Goal: Task Accomplishment & Management: Complete application form

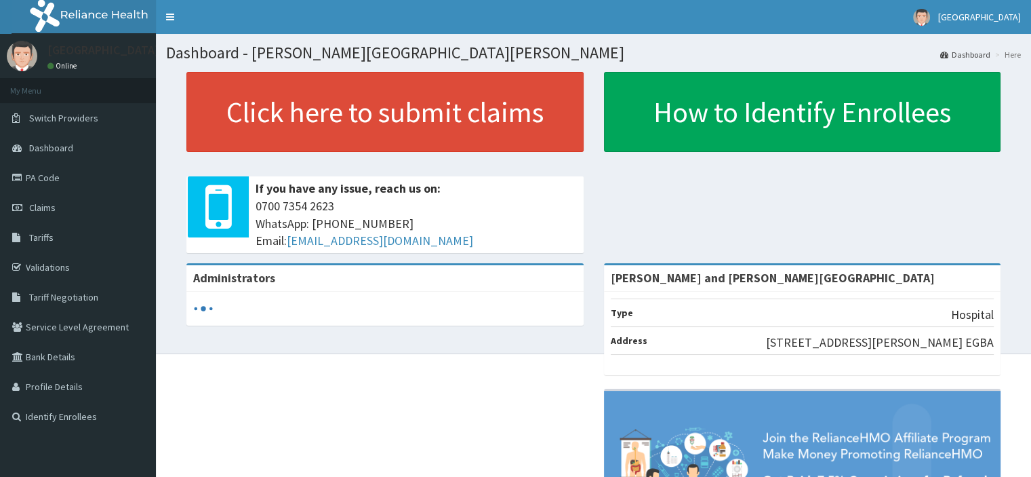
drag, startPoint x: 0, startPoint y: 0, endPoint x: 370, endPoint y: 376, distance: 527.4
click at [360, 379] on div "Administrators [PERSON_NAME][GEOGRAPHIC_DATA][PERSON_NAME] Type Hospital Addres…" at bounding box center [593, 437] width 855 height 349
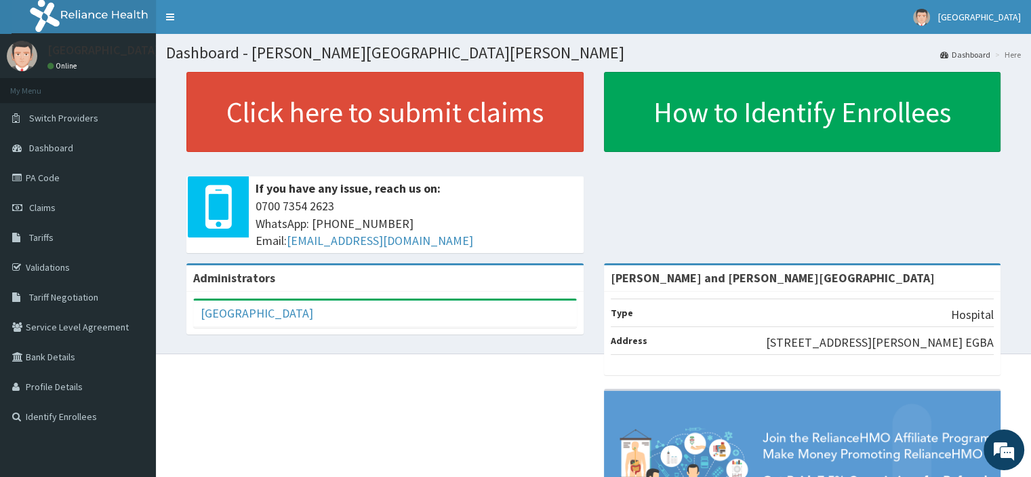
click at [443, 416] on div "Administrators P&G MEDICAL CENTRE Full Name P&G MEDICAL CENTRE Email Address pg…" at bounding box center [593, 437] width 855 height 349
click at [64, 210] on link "Claims" at bounding box center [78, 208] width 156 height 30
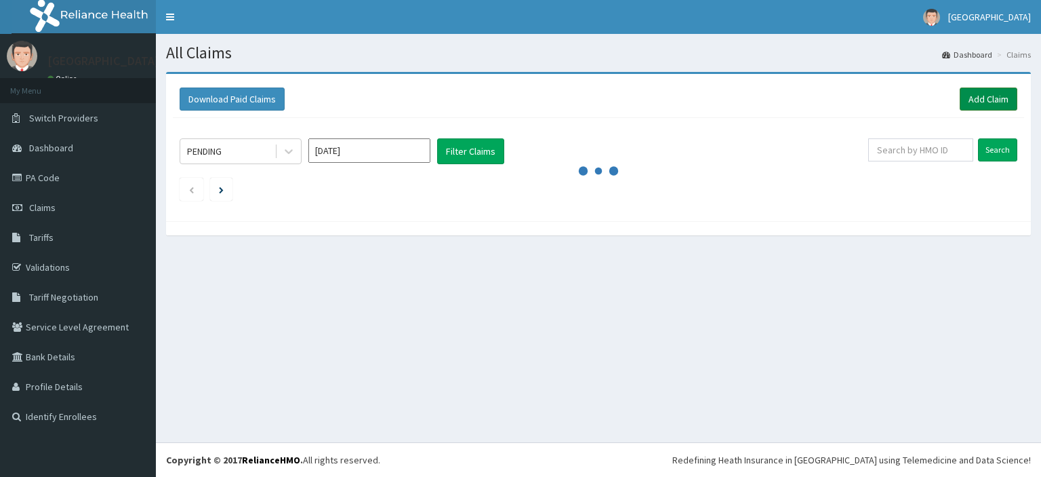
click at [995, 102] on link "Add Claim" at bounding box center [989, 98] width 58 height 23
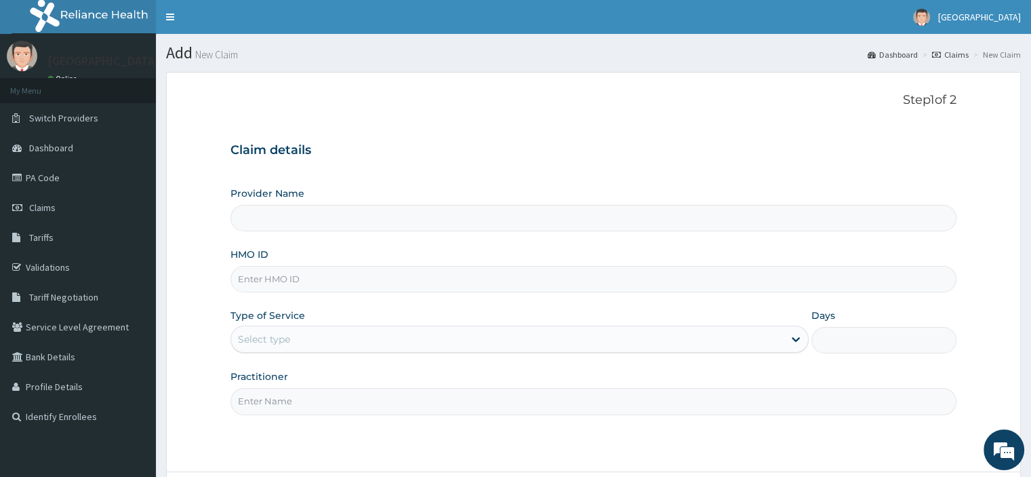
type input "[PERSON_NAME] and [PERSON_NAME][GEOGRAPHIC_DATA]"
paste input "TWC/10006/C"
type input "TWC/10006/C"
click at [264, 331] on div "Select type" at bounding box center [507, 339] width 553 height 22
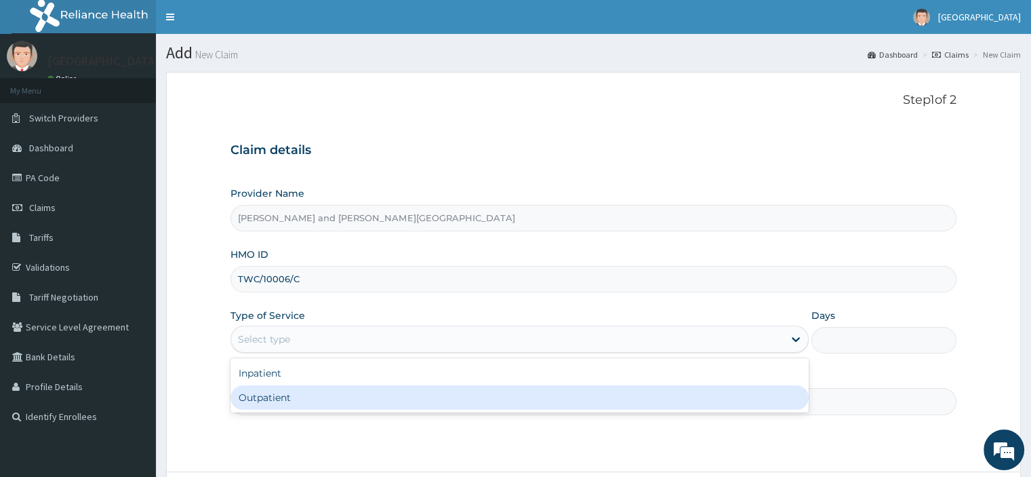
click at [266, 400] on div "Outpatient" at bounding box center [520, 397] width 578 height 24
type input "1"
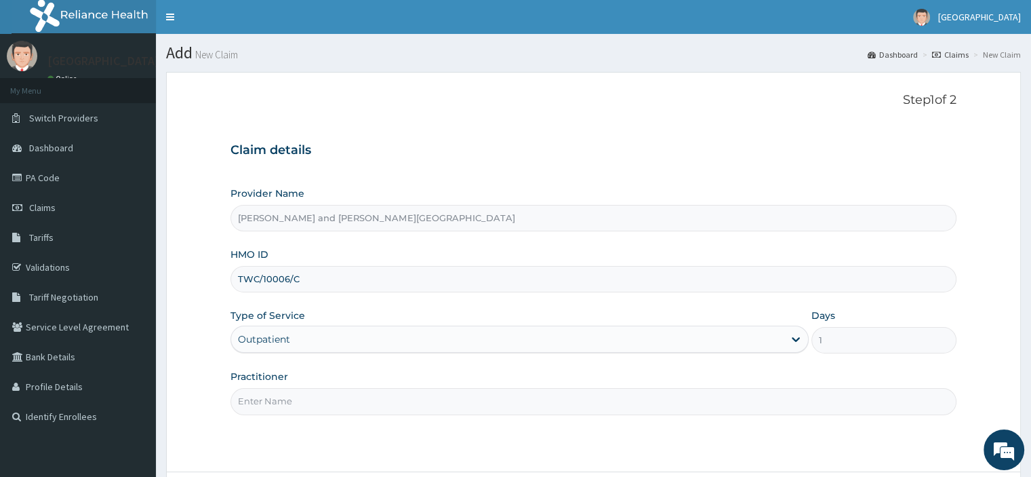
click at [275, 399] on input "Practitioner" at bounding box center [593, 401] width 725 height 26
click at [328, 393] on input "DR UKAH MMERICHUKWU" at bounding box center [593, 401] width 725 height 26
drag, startPoint x: 383, startPoint y: 409, endPoint x: 254, endPoint y: 403, distance: 129.0
click at [254, 403] on input "DR UKAH MMERICHUKWU" at bounding box center [593, 401] width 725 height 26
type input "DR [PERSON_NAME]"
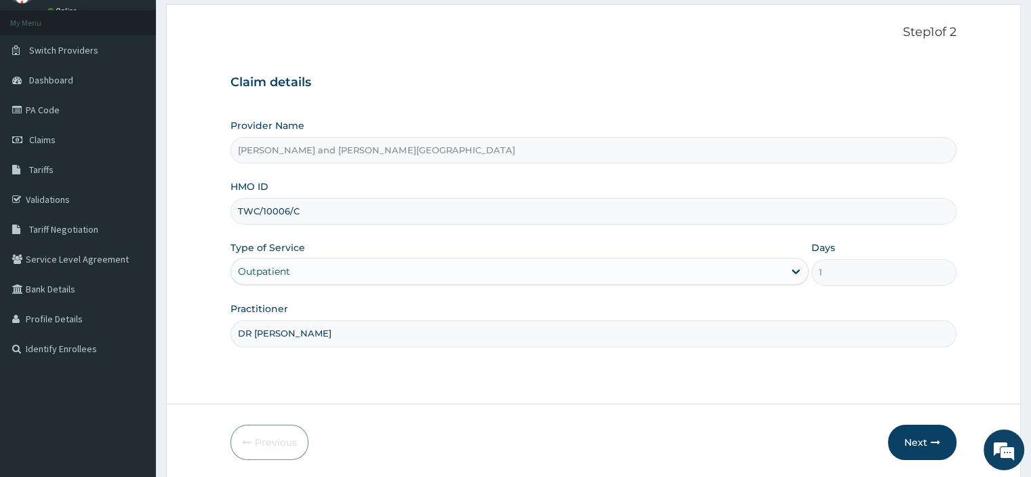
scroll to position [116, 0]
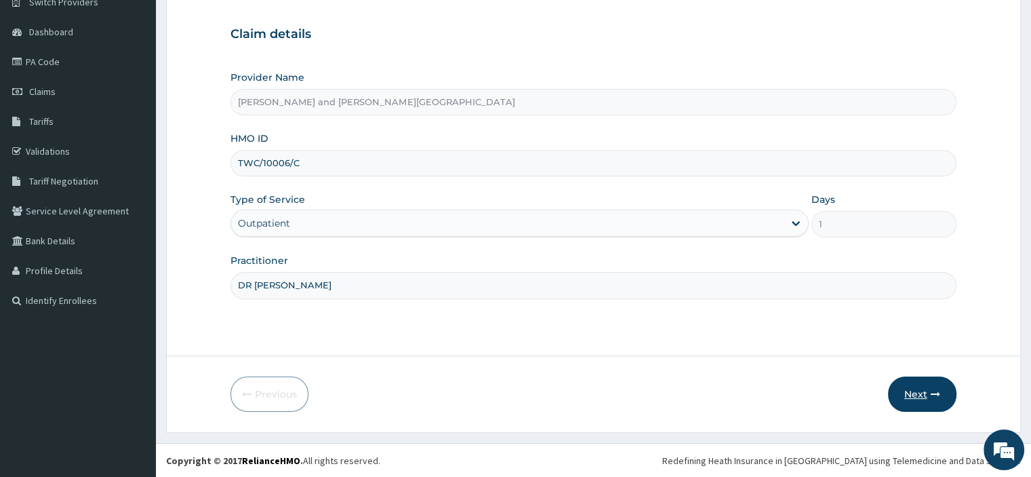
click at [917, 397] on button "Next" at bounding box center [922, 393] width 68 height 35
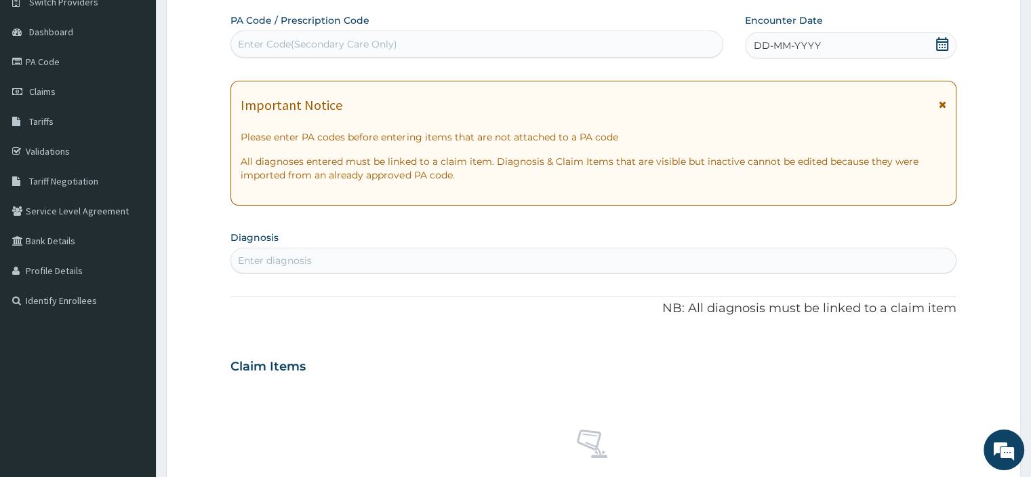
click at [944, 45] on icon at bounding box center [943, 44] width 14 height 14
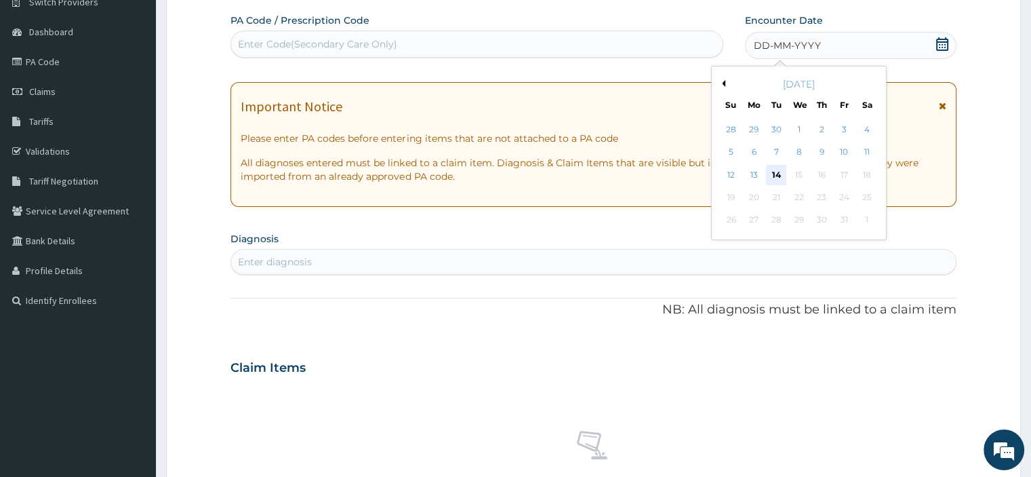
click at [774, 173] on div "14" at bounding box center [776, 175] width 20 height 20
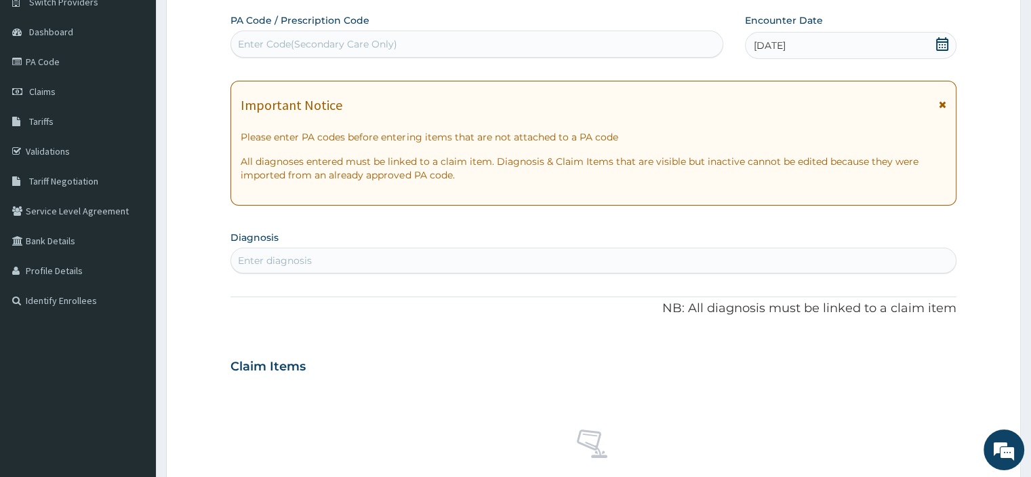
click at [277, 260] on div "Enter diagnosis" at bounding box center [275, 261] width 74 height 14
type input "UPPER"
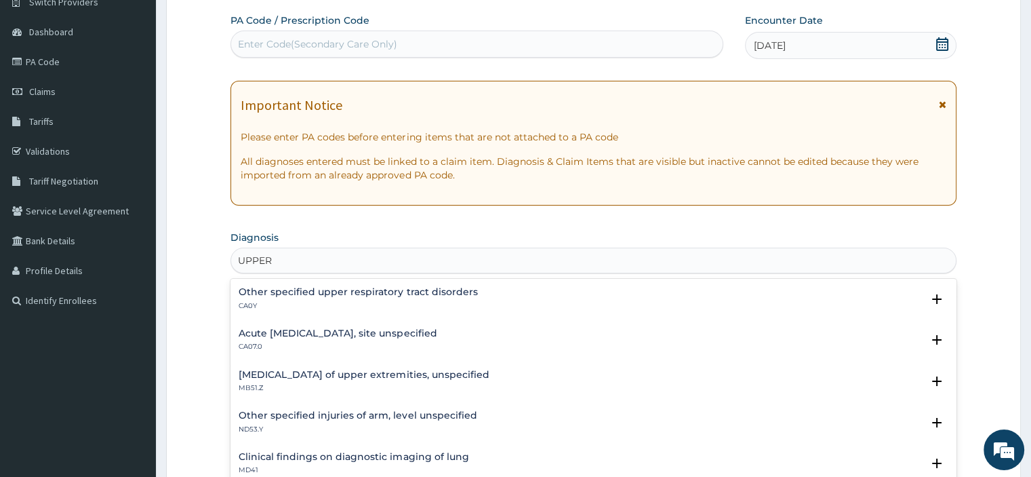
click at [380, 333] on h4 "Acute upper respiratory infection, site unspecified" at bounding box center [338, 333] width 198 height 10
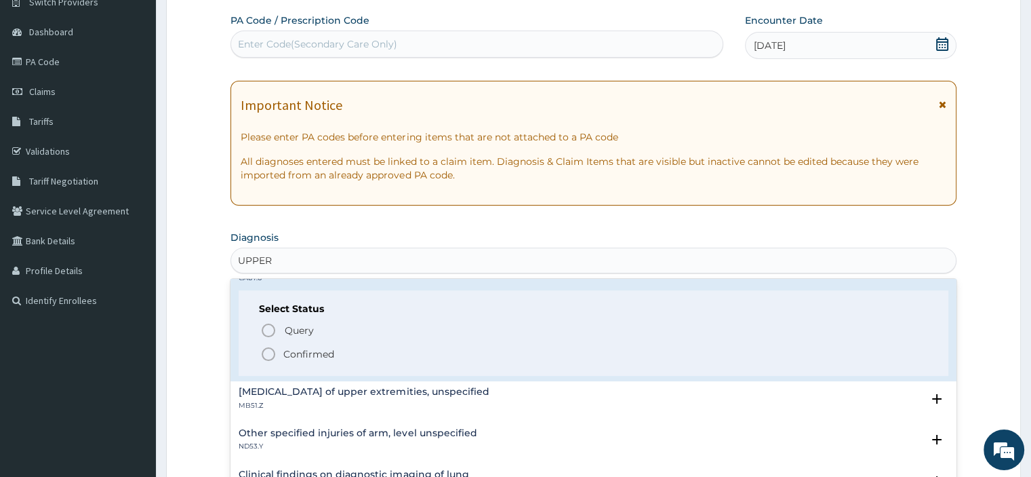
scroll to position [68, 0]
click at [268, 352] on icon "status option filled" at bounding box center [268, 354] width 16 height 16
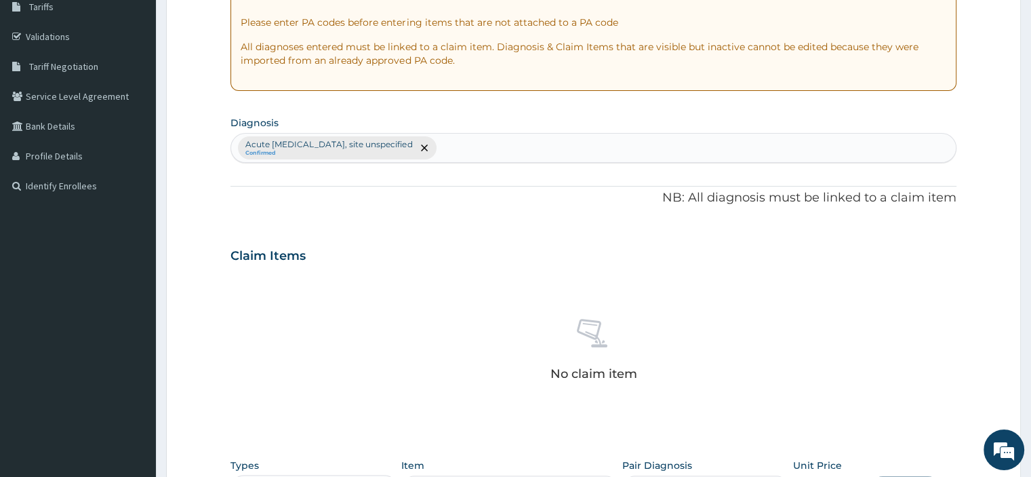
scroll to position [455, 0]
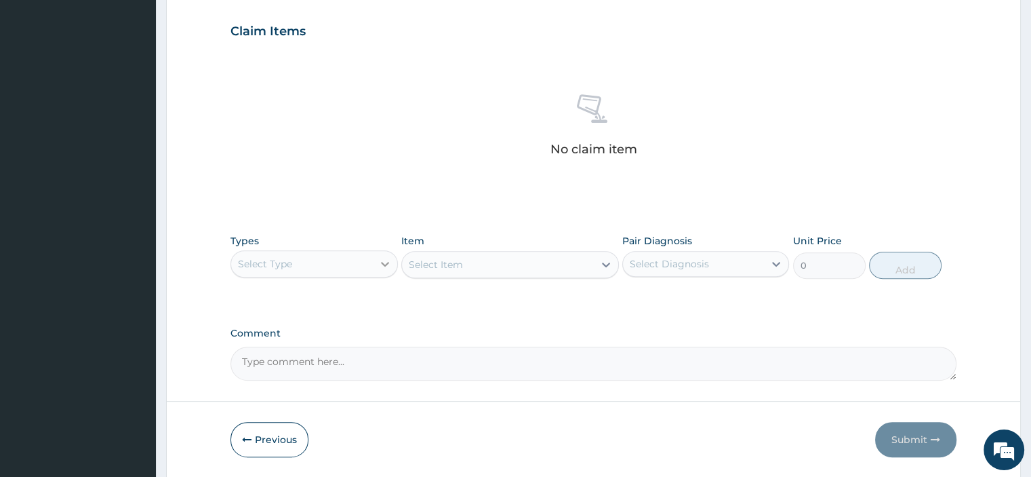
drag, startPoint x: 391, startPoint y: 260, endPoint x: 383, endPoint y: 272, distance: 14.3
click at [391, 259] on div at bounding box center [385, 264] width 24 height 24
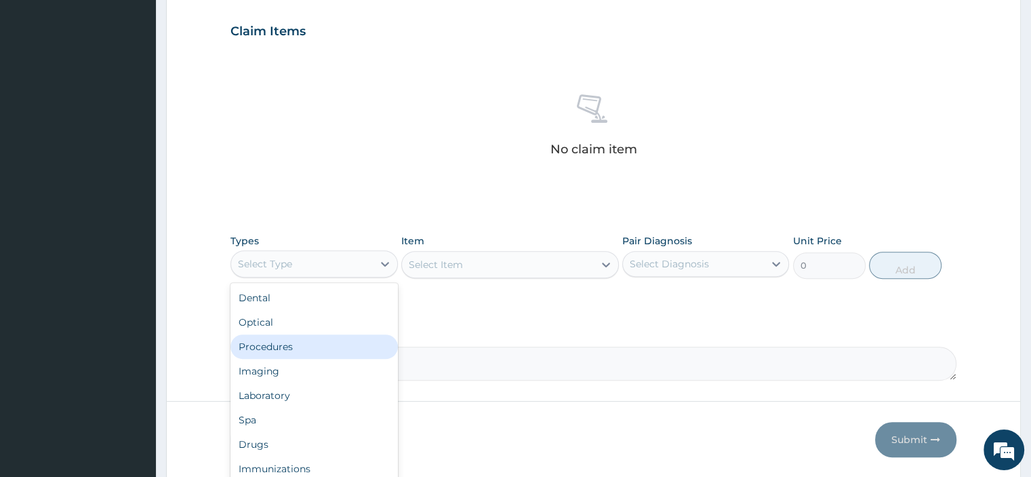
click at [319, 343] on div "Procedures" at bounding box center [314, 346] width 167 height 24
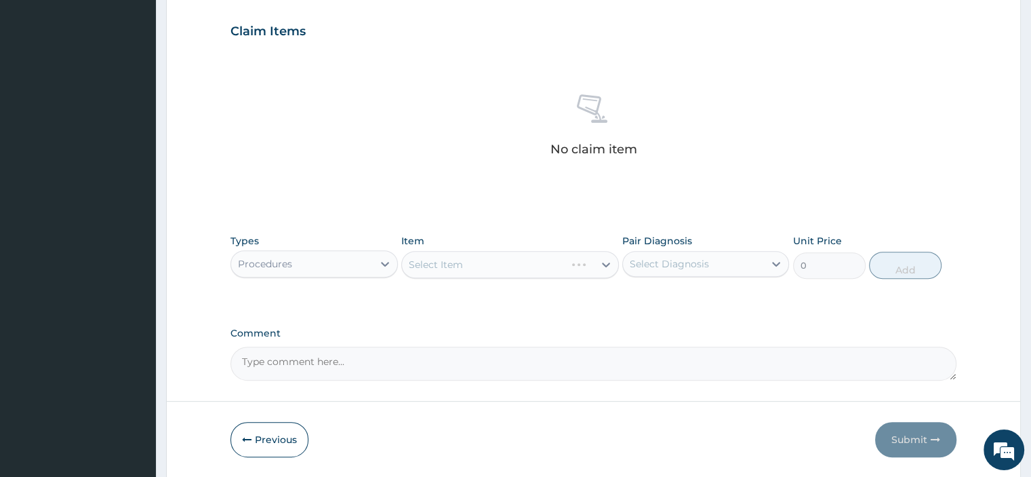
click at [466, 275] on div "Select Item" at bounding box center [510, 264] width 218 height 27
click at [496, 265] on div "Select Item" at bounding box center [510, 264] width 218 height 27
click at [494, 264] on div "Select Item" at bounding box center [510, 264] width 218 height 27
click at [443, 262] on div "Select Item" at bounding box center [510, 264] width 218 height 27
click at [495, 261] on div "Select Item" at bounding box center [510, 264] width 218 height 27
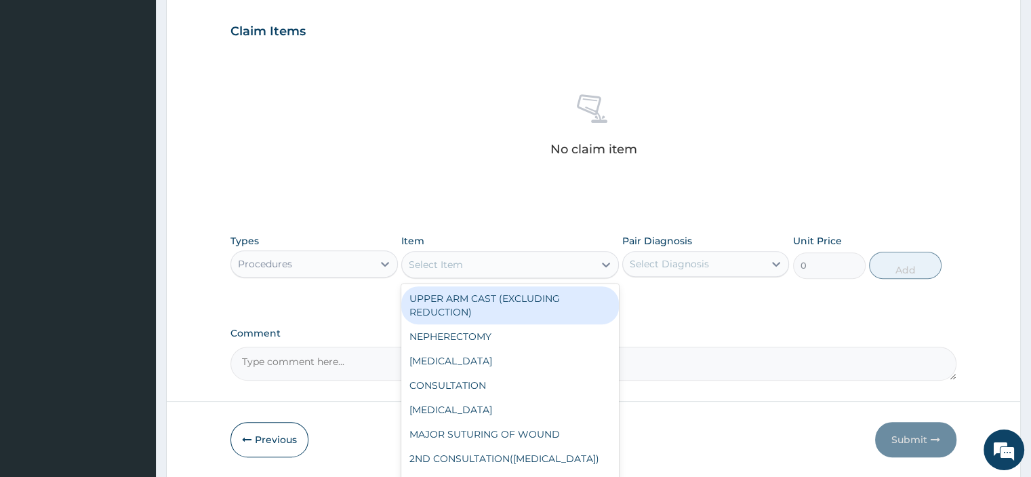
click at [461, 270] on div "Select Item" at bounding box center [436, 265] width 54 height 14
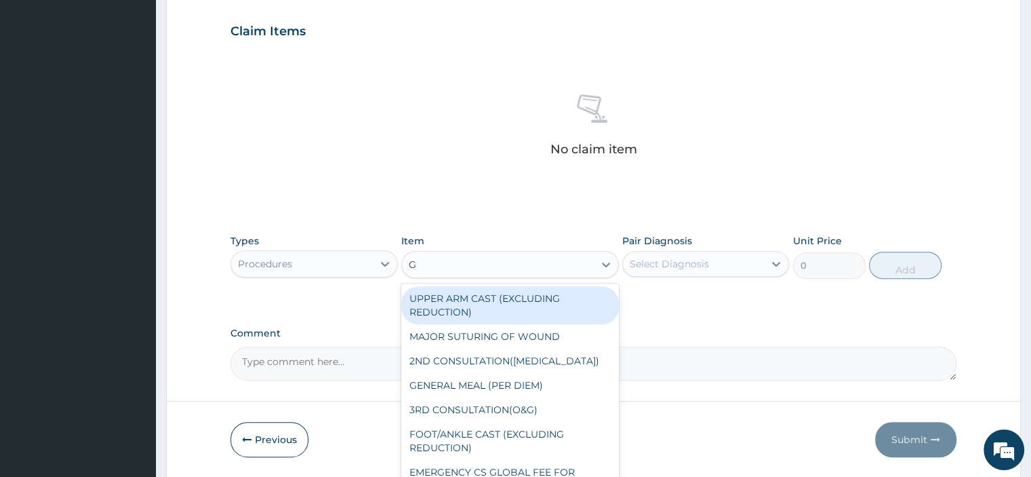
type input "GP"
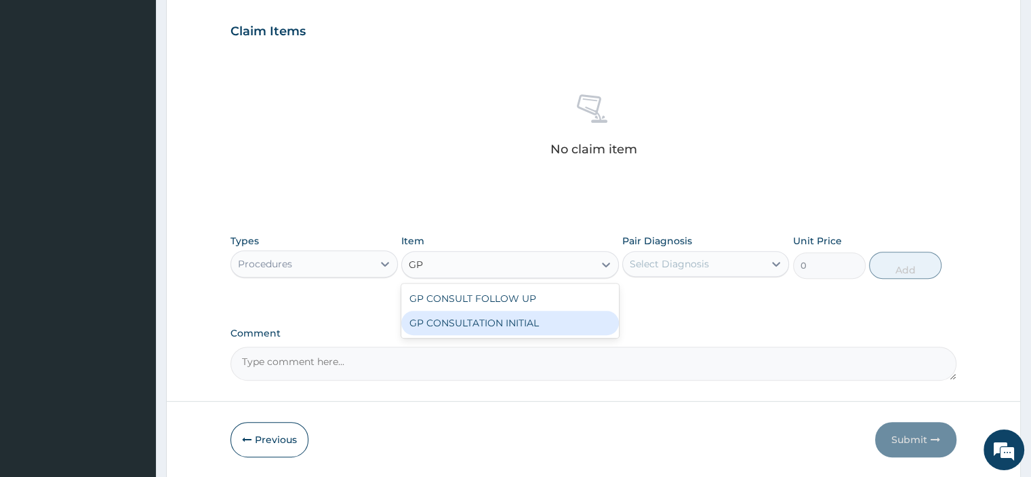
click at [535, 321] on div "GP CONSULTATION INITIAL" at bounding box center [510, 323] width 218 height 24
type input "2000"
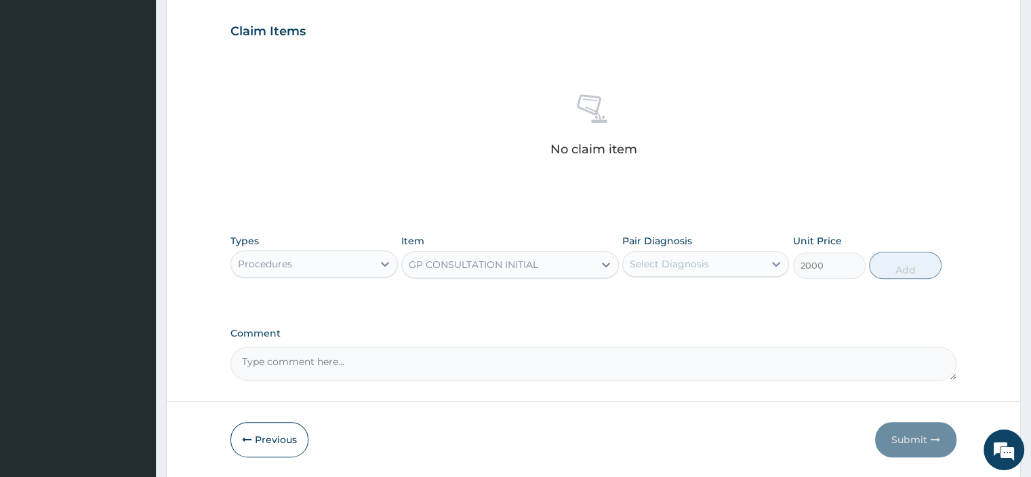
click at [667, 262] on div "Select Diagnosis" at bounding box center [669, 264] width 79 height 14
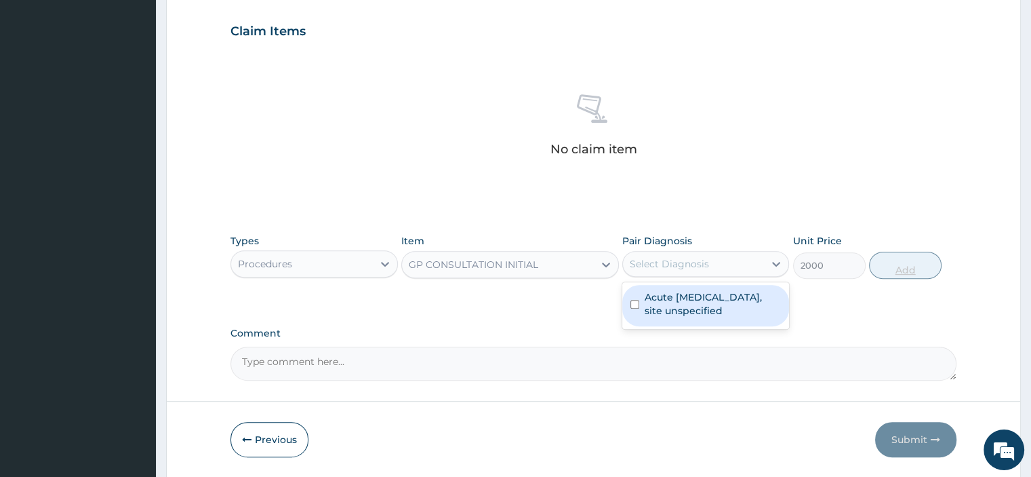
drag, startPoint x: 673, startPoint y: 296, endPoint x: 906, endPoint y: 275, distance: 234.2
click at [675, 296] on label "Acute upper respiratory infection, site unspecified" at bounding box center [713, 303] width 136 height 27
checkbox input "true"
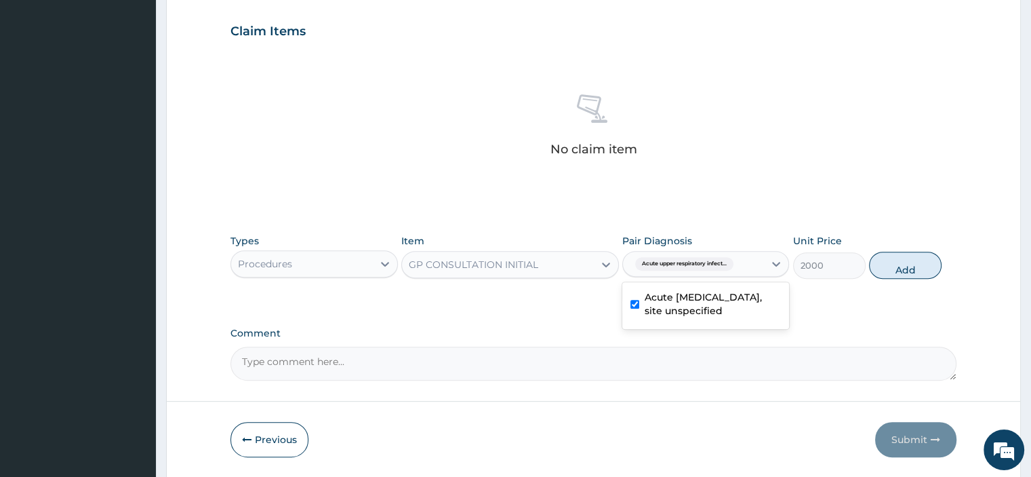
drag, startPoint x: 917, startPoint y: 258, endPoint x: 685, endPoint y: 319, distance: 239.6
click at [917, 258] on button "Add" at bounding box center [905, 265] width 73 height 27
type input "0"
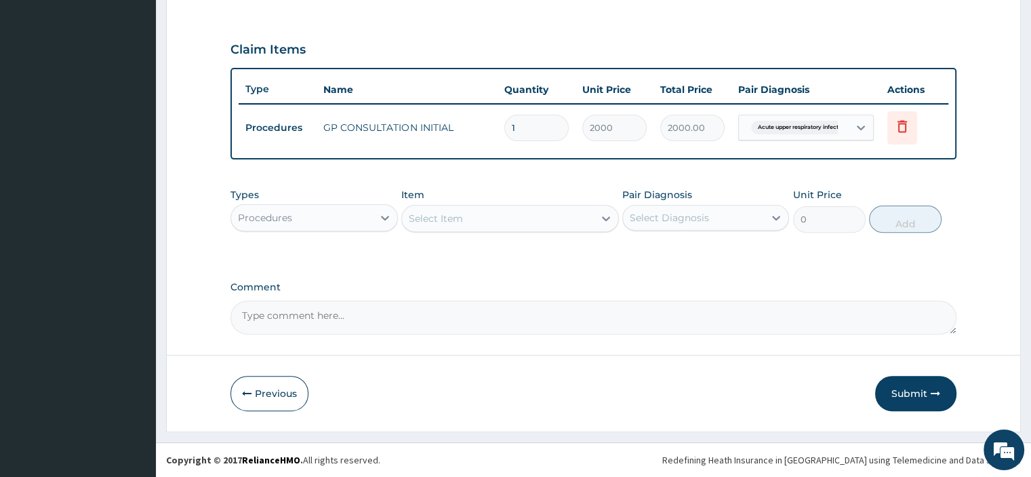
scroll to position [434, 0]
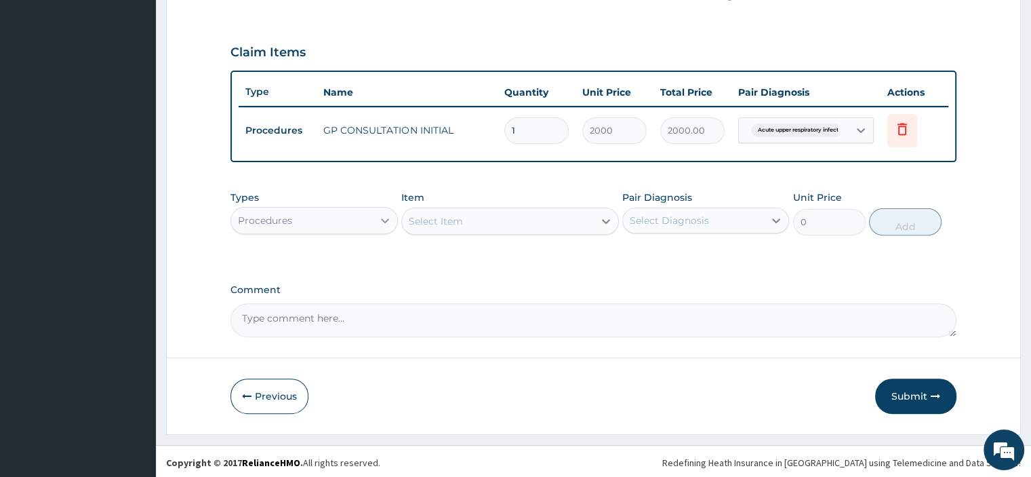
click at [376, 223] on div at bounding box center [385, 220] width 24 height 24
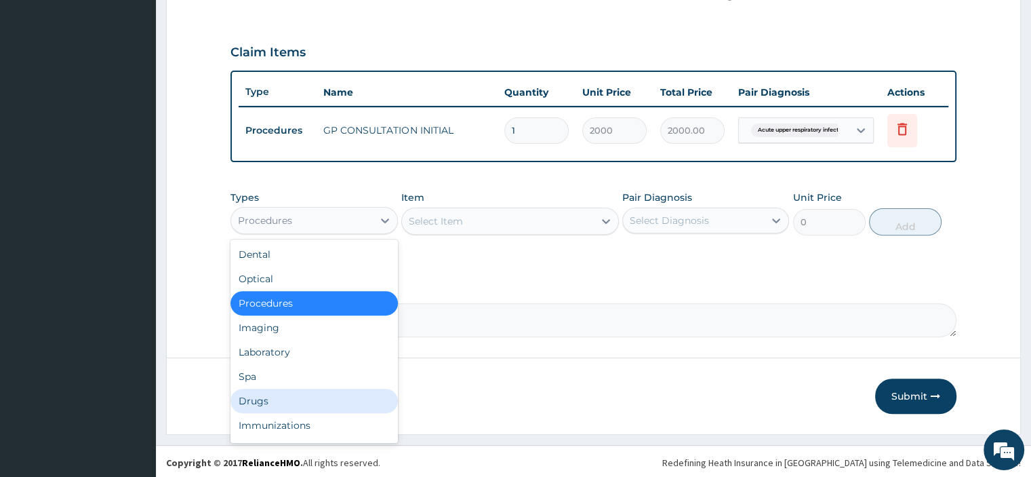
click at [271, 398] on div "Drugs" at bounding box center [314, 401] width 167 height 24
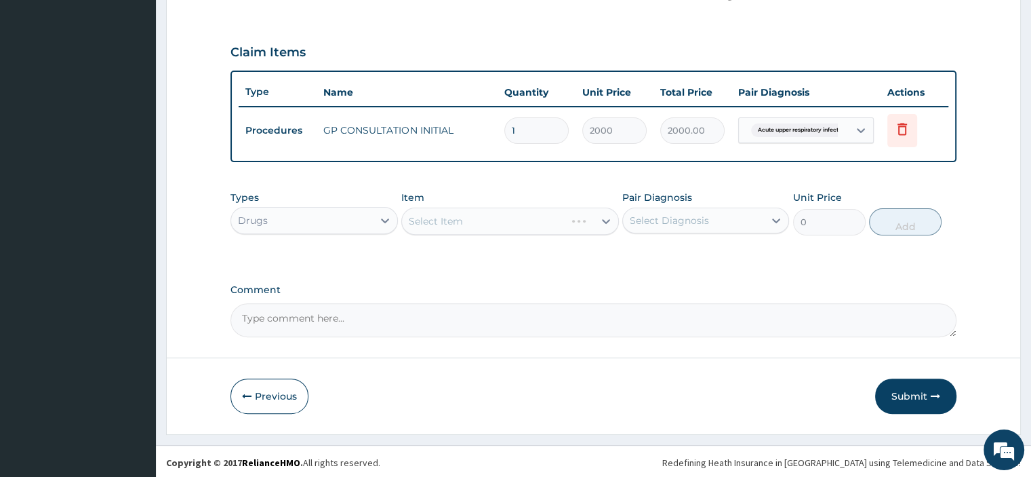
click at [450, 218] on div "Select Item" at bounding box center [510, 220] width 218 height 27
click at [447, 216] on div "Select Item" at bounding box center [510, 220] width 218 height 27
click at [440, 230] on div "Select Item" at bounding box center [510, 220] width 218 height 27
click at [439, 224] on div "Select Item" at bounding box center [510, 220] width 218 height 27
click at [453, 216] on div "Select Item" at bounding box center [510, 220] width 218 height 27
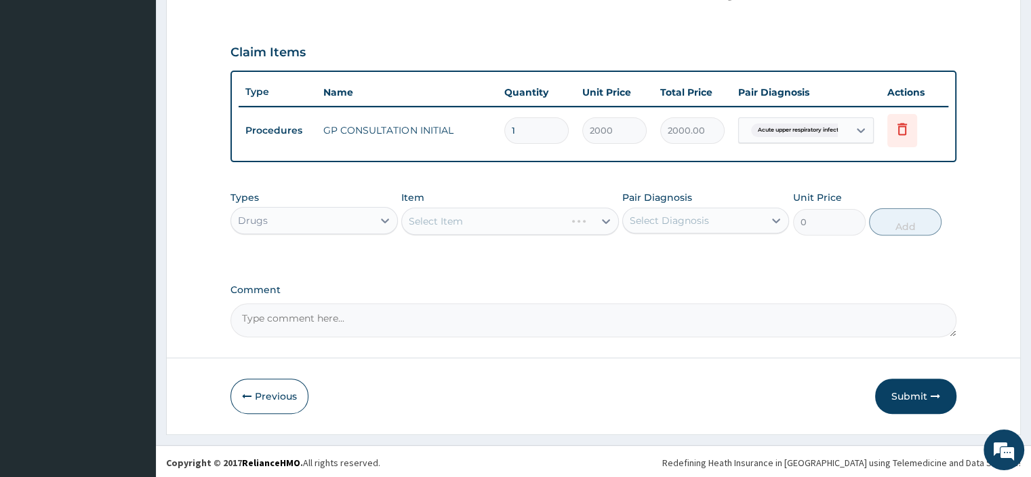
click at [468, 218] on div "Select Item" at bounding box center [510, 220] width 218 height 27
click at [445, 218] on div "Select Item" at bounding box center [510, 220] width 218 height 27
click at [502, 216] on div "Select Item" at bounding box center [510, 220] width 218 height 27
click at [513, 218] on div "Select Item" at bounding box center [498, 221] width 192 height 22
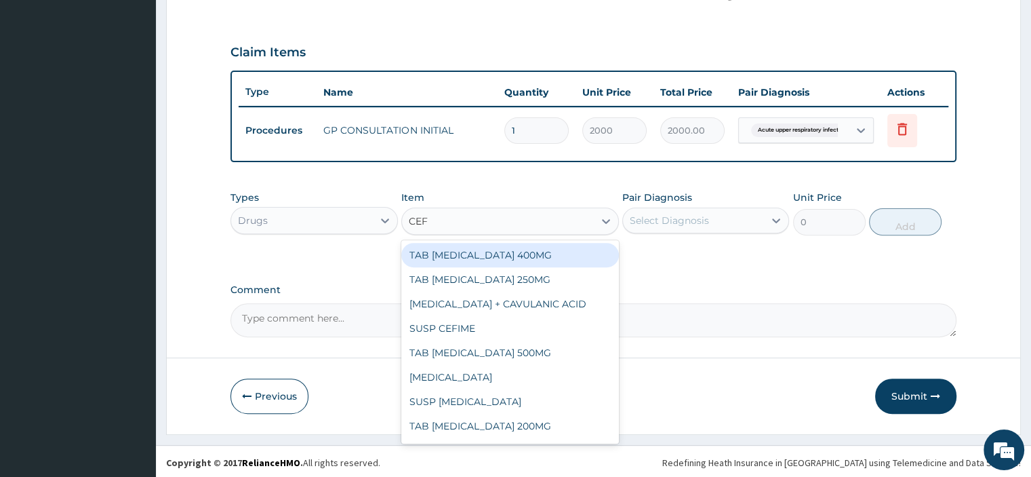
type input "CEFU"
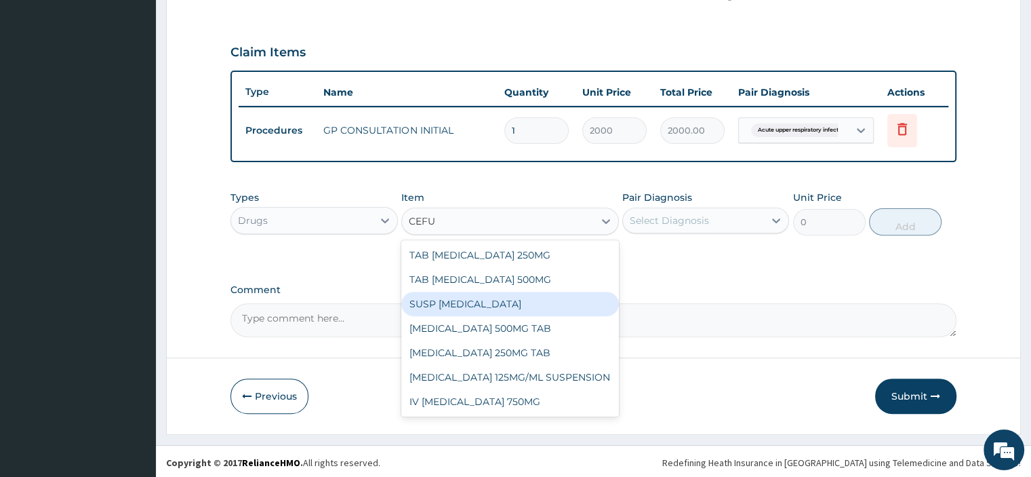
click at [511, 296] on div "SUSP CEFUROXIME" at bounding box center [510, 304] width 218 height 24
type input "3500"
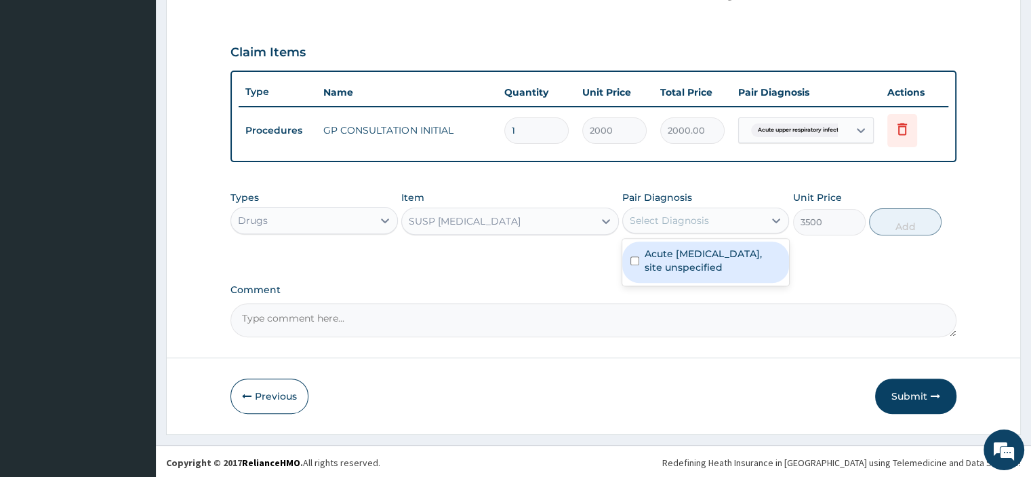
click at [697, 217] on div "Select Diagnosis" at bounding box center [669, 221] width 79 height 14
click at [685, 249] on label "Acute upper respiratory infection, site unspecified" at bounding box center [713, 260] width 136 height 27
checkbox input "true"
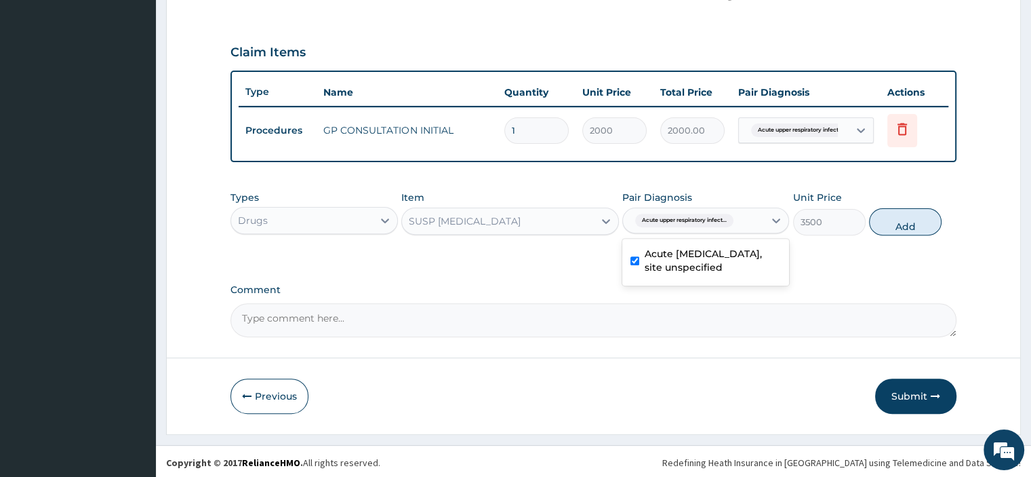
click at [919, 219] on button "Add" at bounding box center [905, 221] width 73 height 27
type input "0"
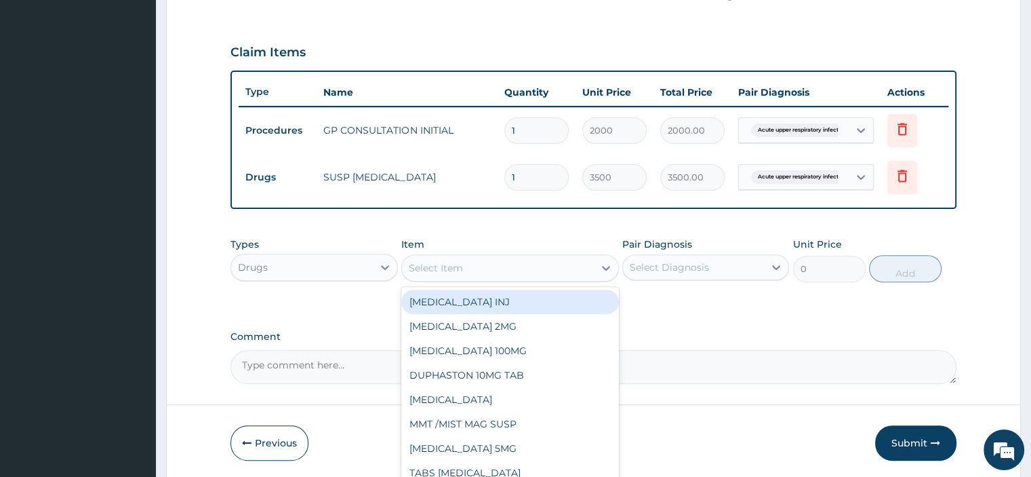
click at [439, 261] on div "Select Item" at bounding box center [436, 268] width 54 height 14
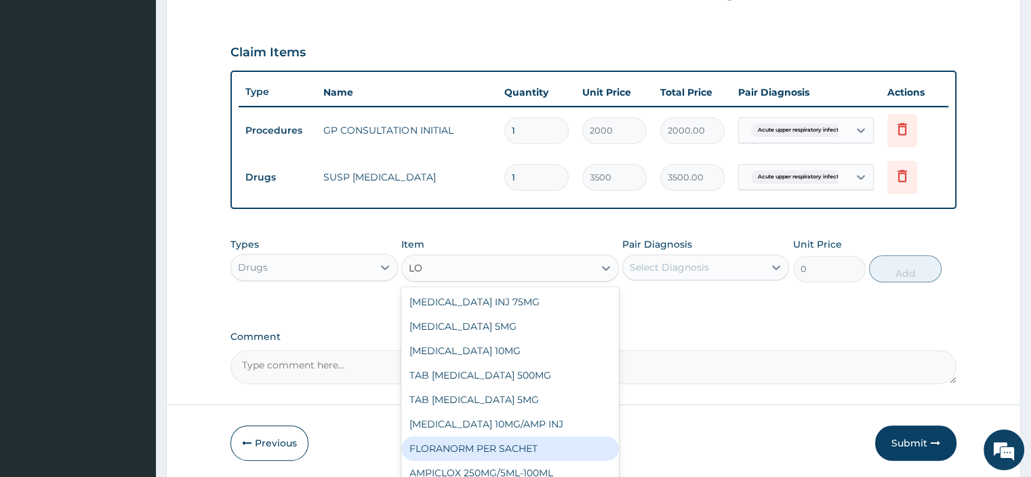
type input "L"
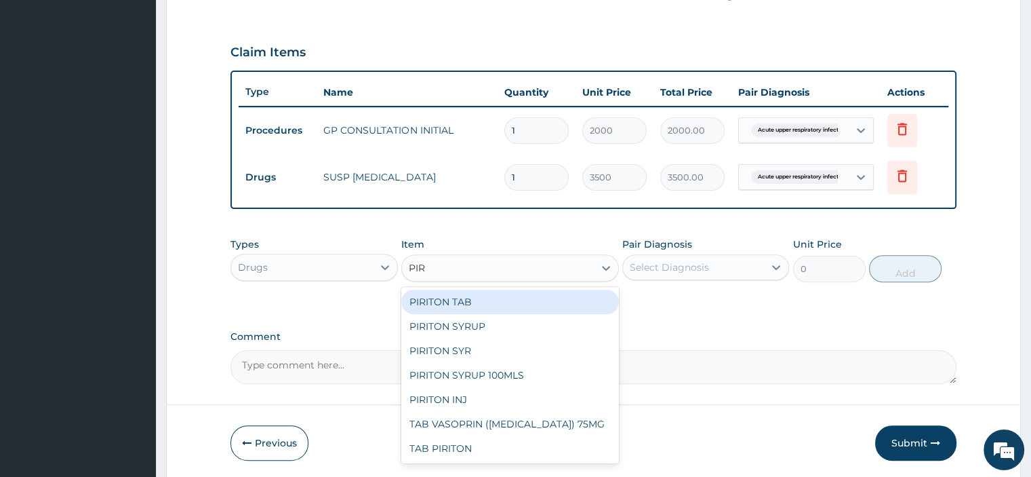
type input "PIRI"
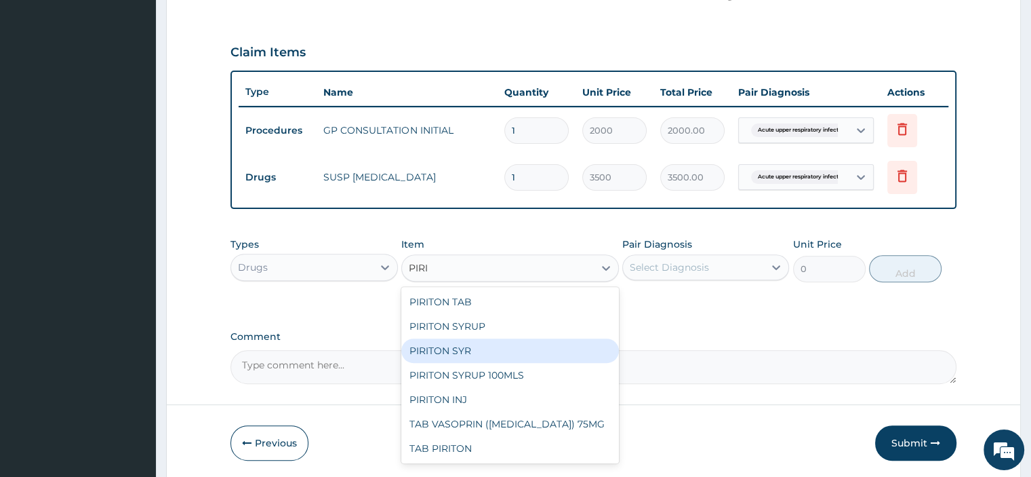
click at [473, 342] on div "PIRITON SYR" at bounding box center [510, 350] width 218 height 24
type input "350"
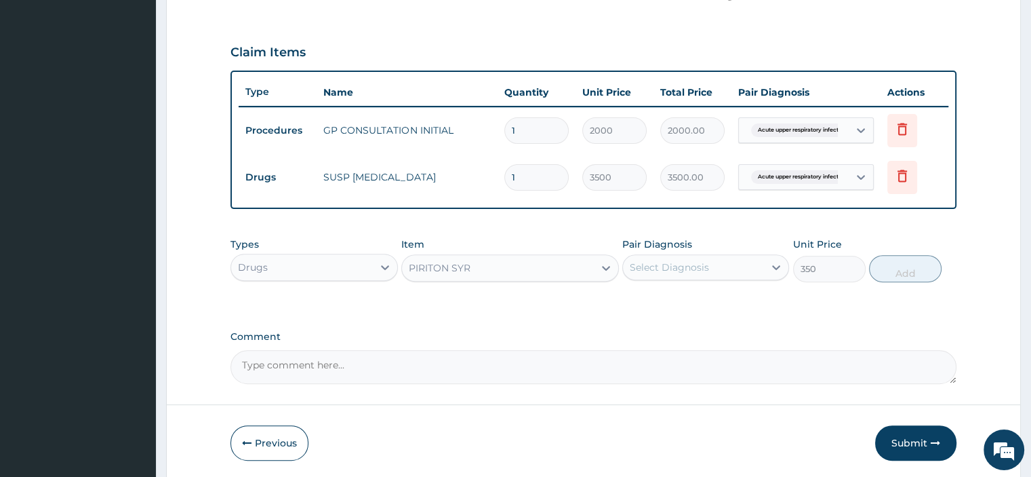
click at [742, 259] on div "Select Diagnosis" at bounding box center [693, 267] width 141 height 22
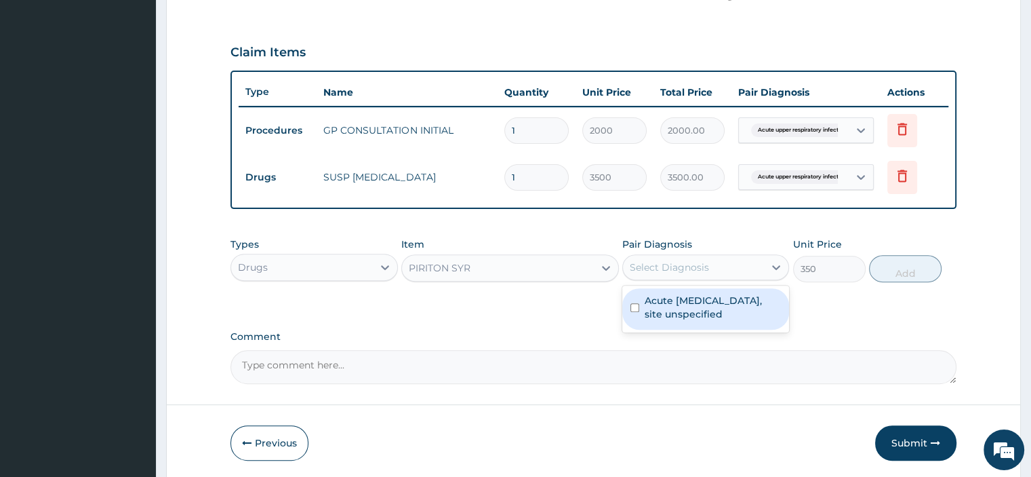
drag, startPoint x: 713, startPoint y: 316, endPoint x: 811, endPoint y: 281, distance: 103.6
click at [715, 315] on label "Acute upper respiratory infection, site unspecified" at bounding box center [713, 307] width 136 height 27
checkbox input "true"
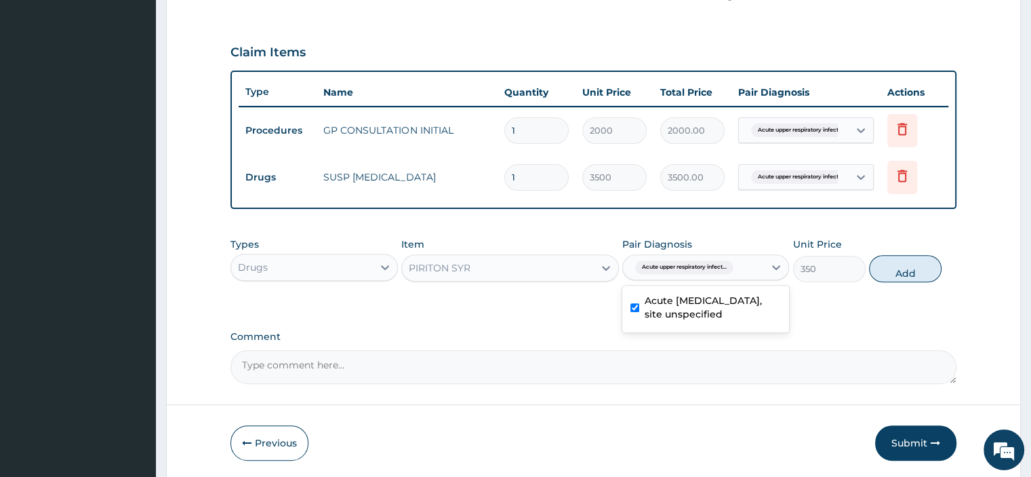
click at [884, 268] on button "Add" at bounding box center [905, 268] width 73 height 27
type input "0"
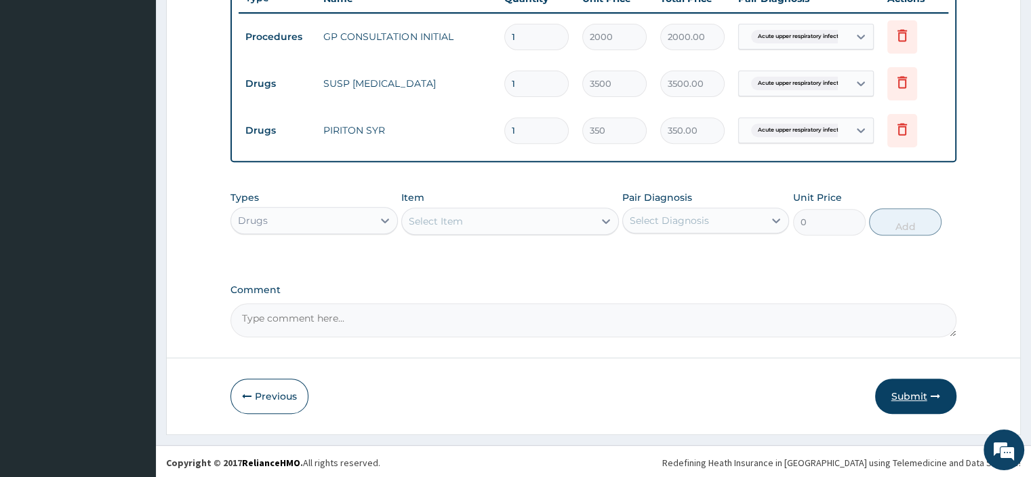
click at [919, 383] on button "Submit" at bounding box center [915, 395] width 81 height 35
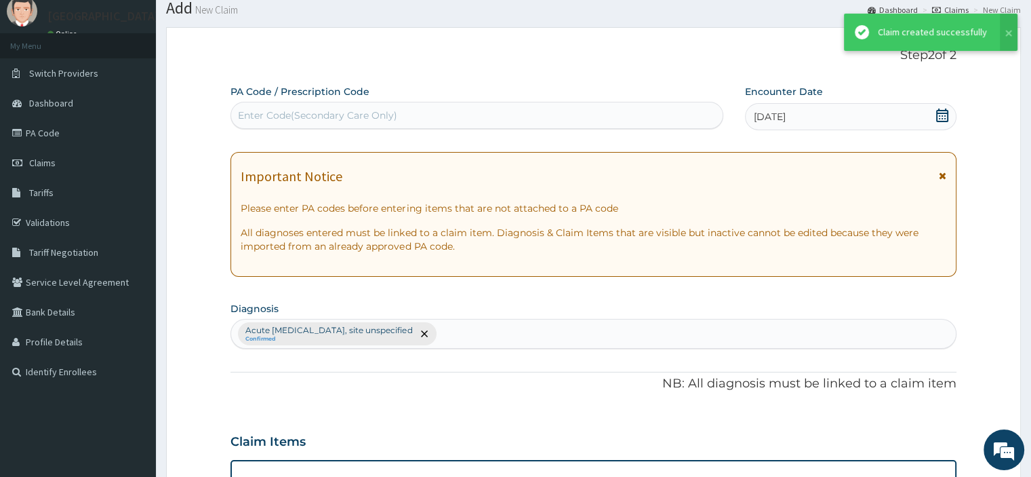
scroll to position [528, 0]
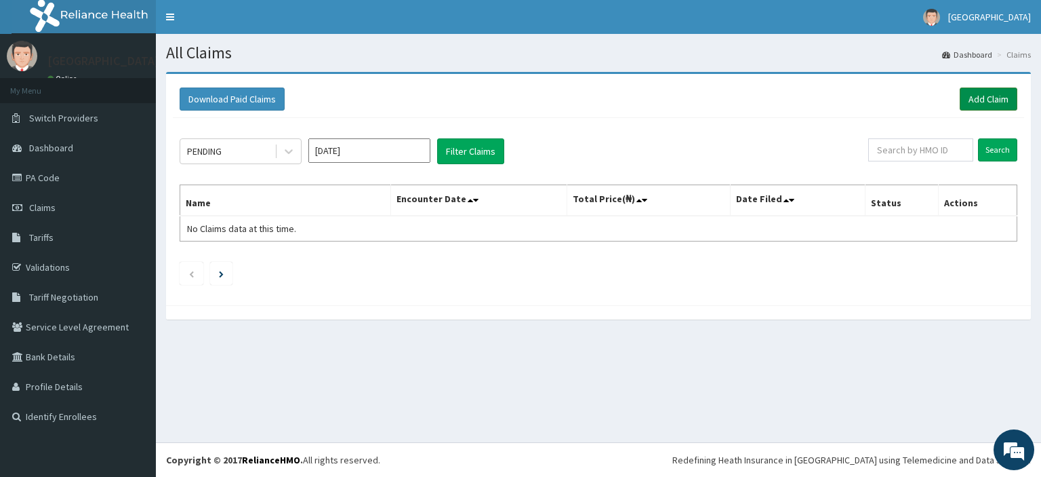
click at [999, 102] on link "Add Claim" at bounding box center [989, 98] width 58 height 23
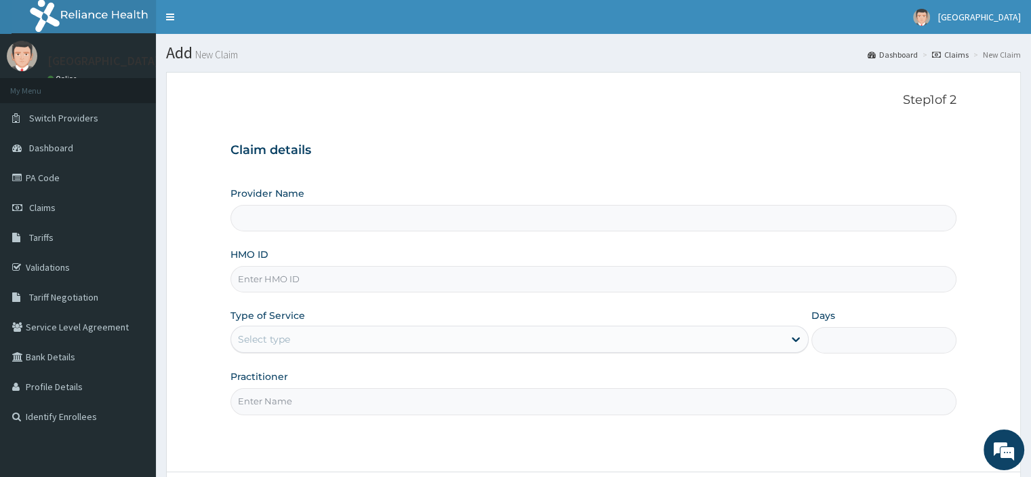
paste input "TWC/10006/A"
type input "TWC/10006/A"
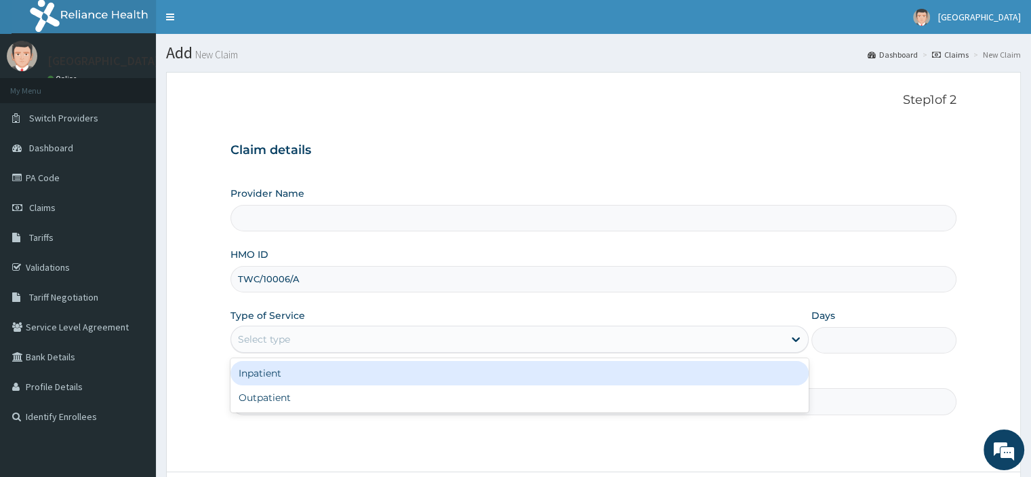
click at [323, 330] on div "Select type" at bounding box center [507, 339] width 553 height 22
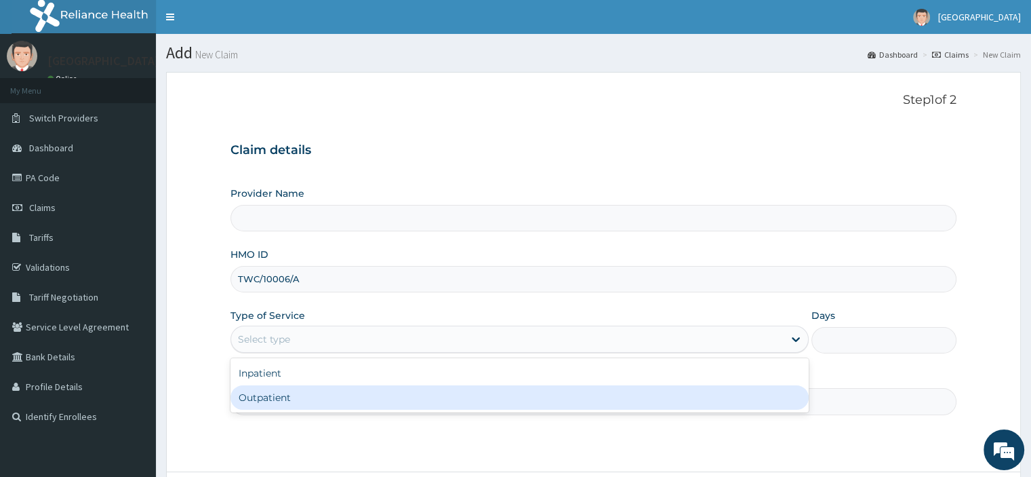
type input "Peter and Grace Medical centre"
click at [287, 397] on div "Outpatient" at bounding box center [520, 397] width 578 height 24
type input "1"
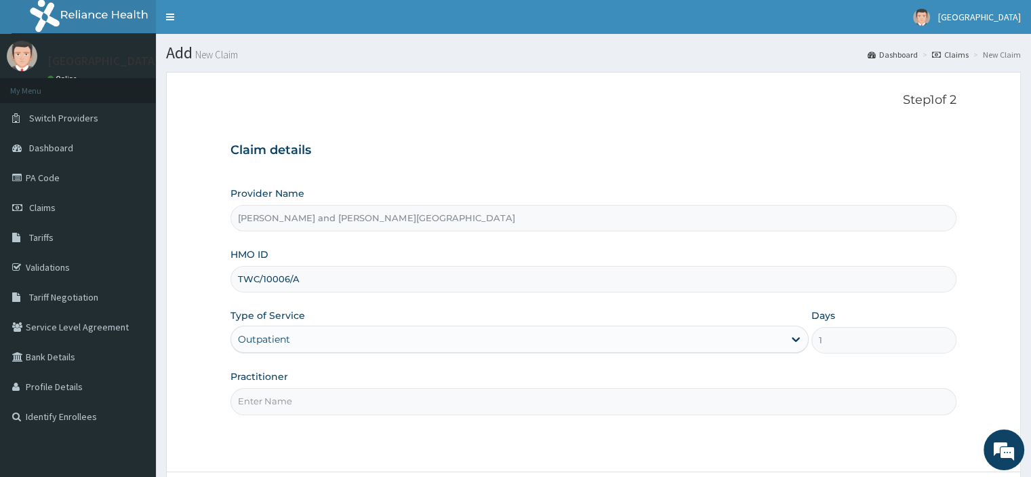
click at [273, 412] on input "Practitioner" at bounding box center [593, 401] width 725 height 26
type input "DR BIFOM MELWIN"
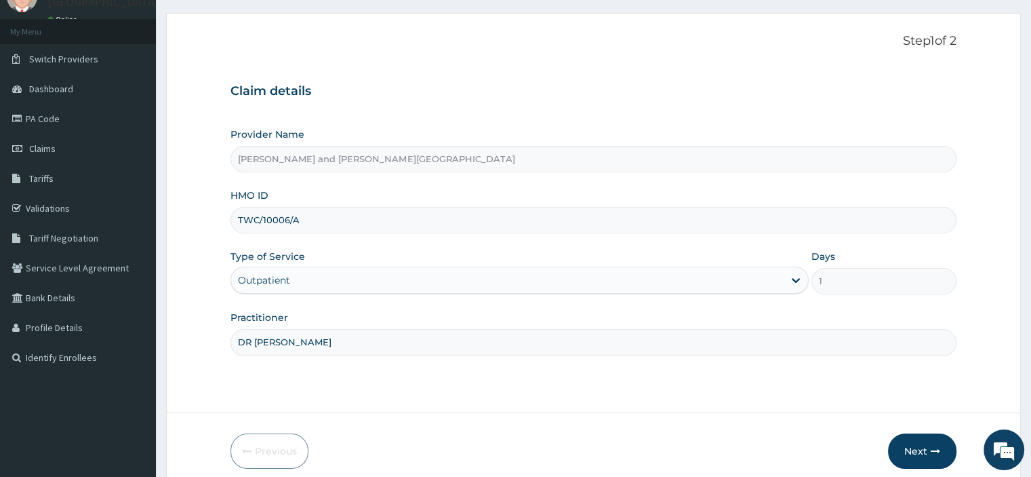
scroll to position [116, 0]
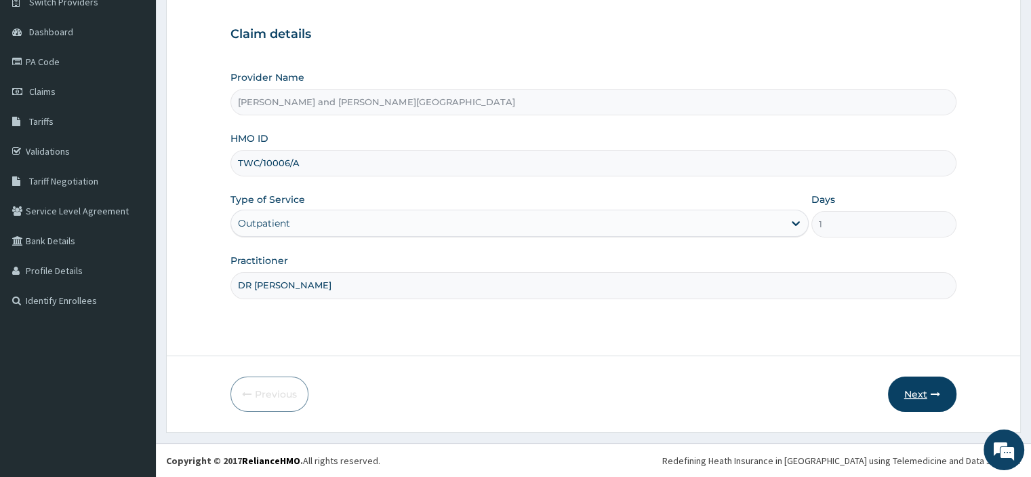
click at [931, 390] on icon "button" at bounding box center [935, 393] width 9 height 9
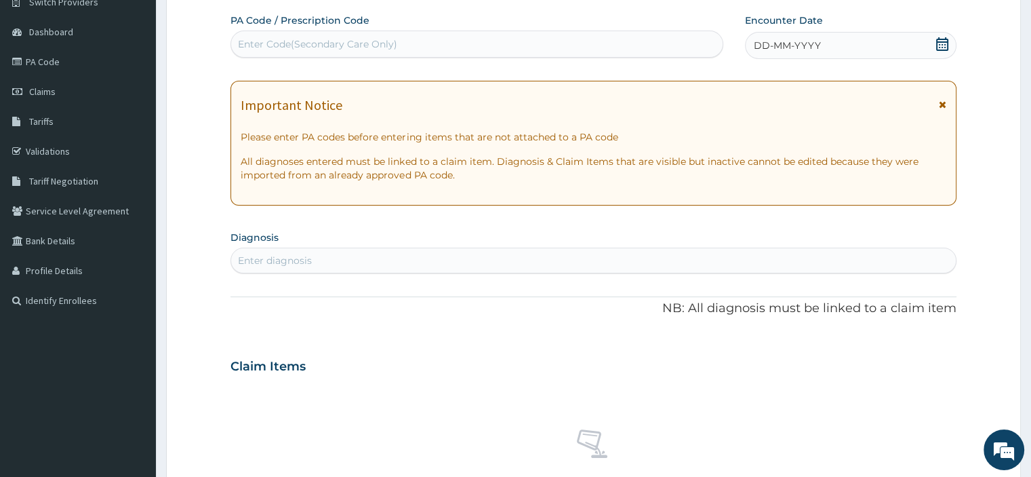
scroll to position [0, 0]
click at [939, 47] on icon at bounding box center [942, 44] width 12 height 14
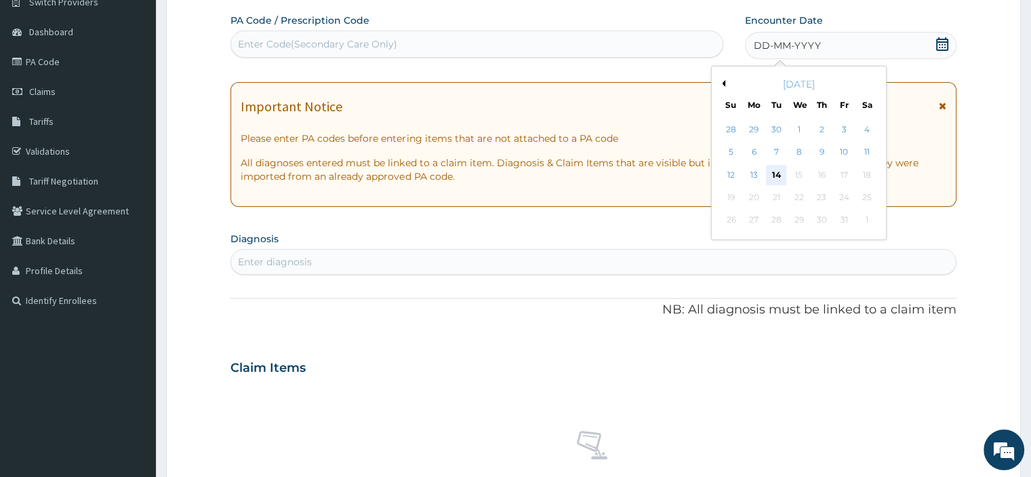
click at [779, 178] on div "14" at bounding box center [776, 175] width 20 height 20
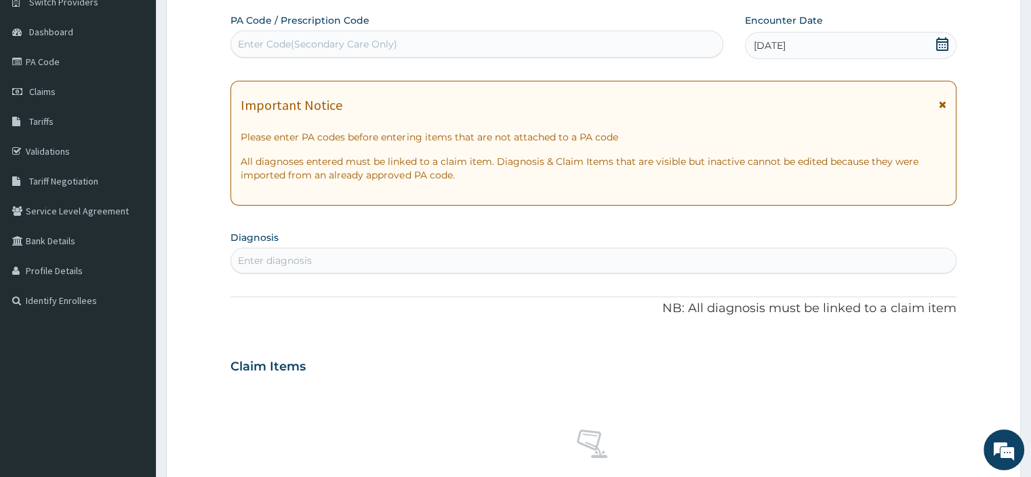
click at [342, 260] on div "Enter diagnosis" at bounding box center [593, 261] width 724 height 22
type input "UPPER"
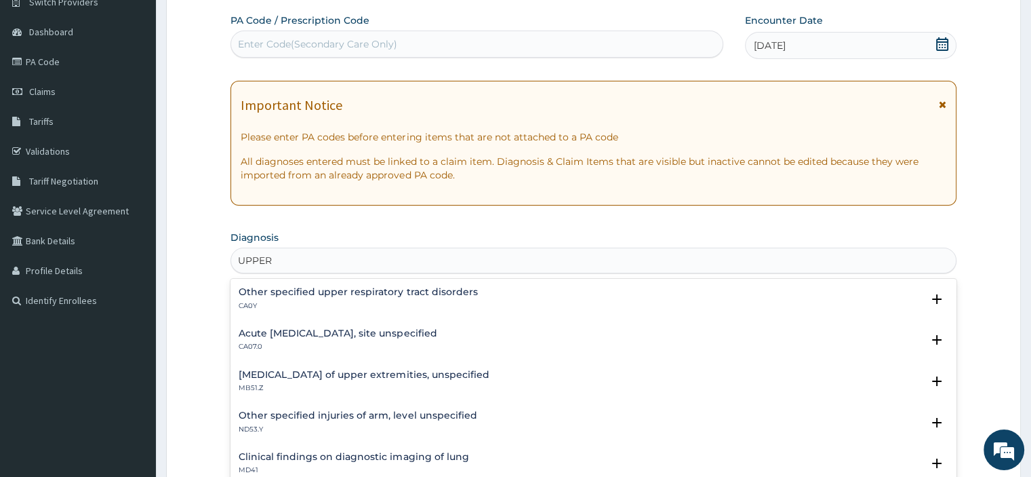
click at [401, 330] on h4 "Acute upper respiratory infection, site unspecified" at bounding box center [338, 333] width 198 height 10
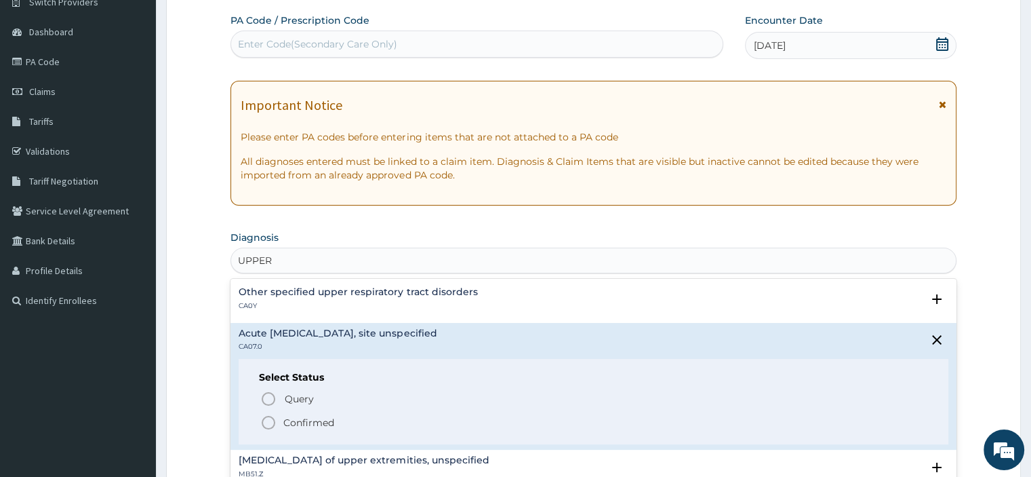
click at [274, 423] on icon "status option filled" at bounding box center [268, 422] width 16 height 16
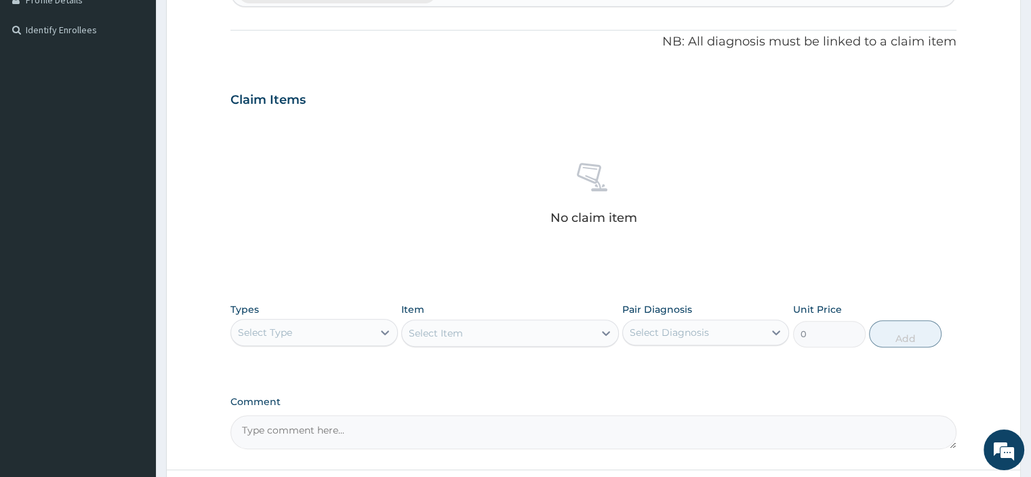
scroll to position [387, 0]
click at [380, 327] on icon at bounding box center [385, 332] width 14 height 14
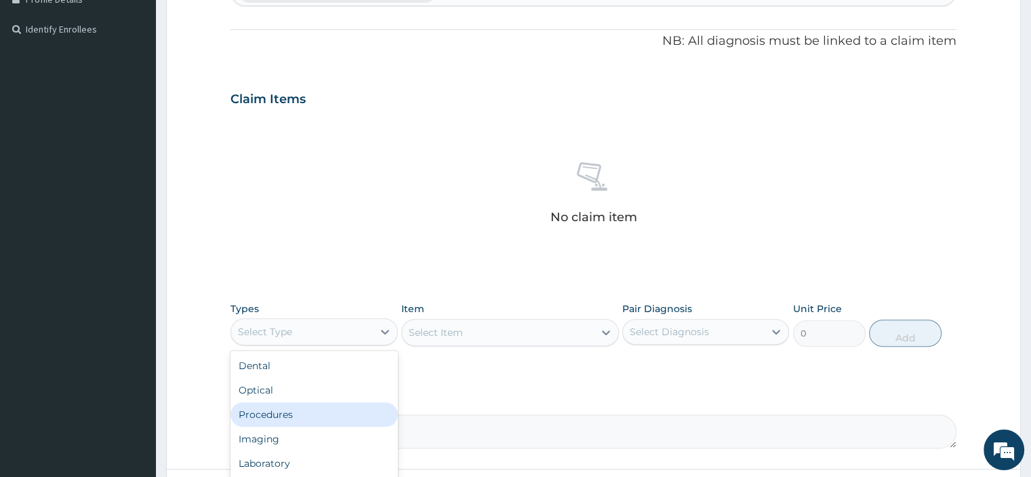
click at [274, 422] on div "Procedures" at bounding box center [314, 414] width 167 height 24
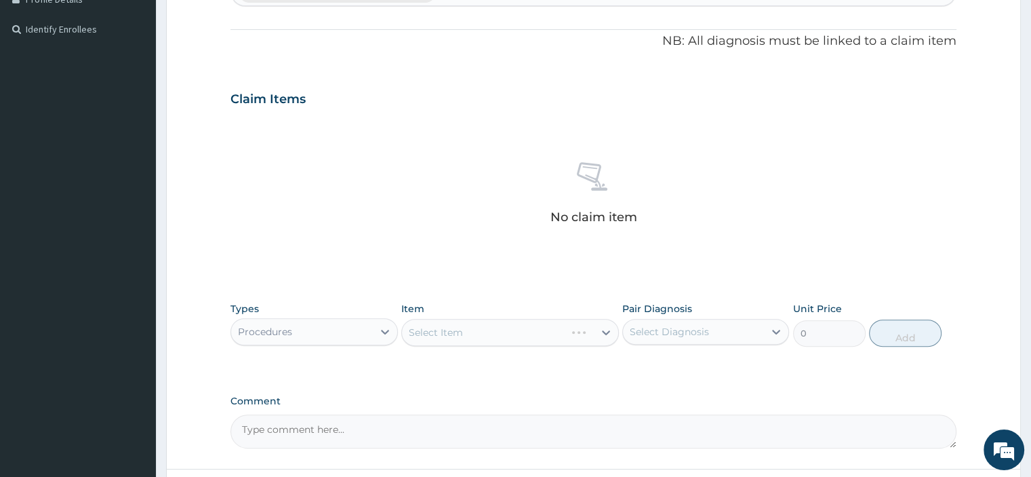
click at [466, 338] on div "Select Item" at bounding box center [510, 332] width 218 height 27
click at [475, 327] on div "Select Item" at bounding box center [510, 332] width 218 height 27
click at [491, 333] on div "Select Item" at bounding box center [510, 332] width 218 height 27
click at [463, 328] on div "Select Item" at bounding box center [510, 332] width 218 height 27
click at [475, 335] on div "Select Item" at bounding box center [510, 332] width 218 height 27
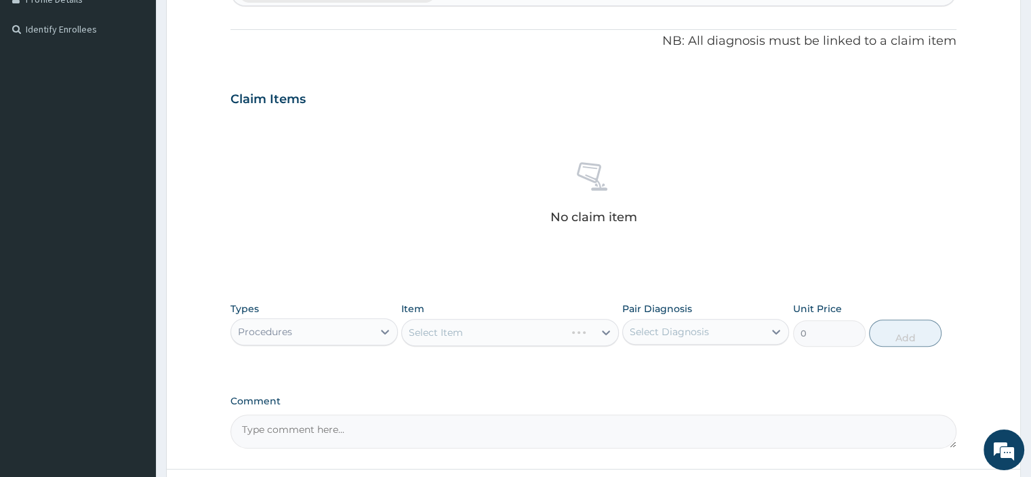
click at [430, 336] on div "Select Item" at bounding box center [510, 332] width 218 height 27
click at [436, 334] on div "Select Item" at bounding box center [510, 332] width 218 height 27
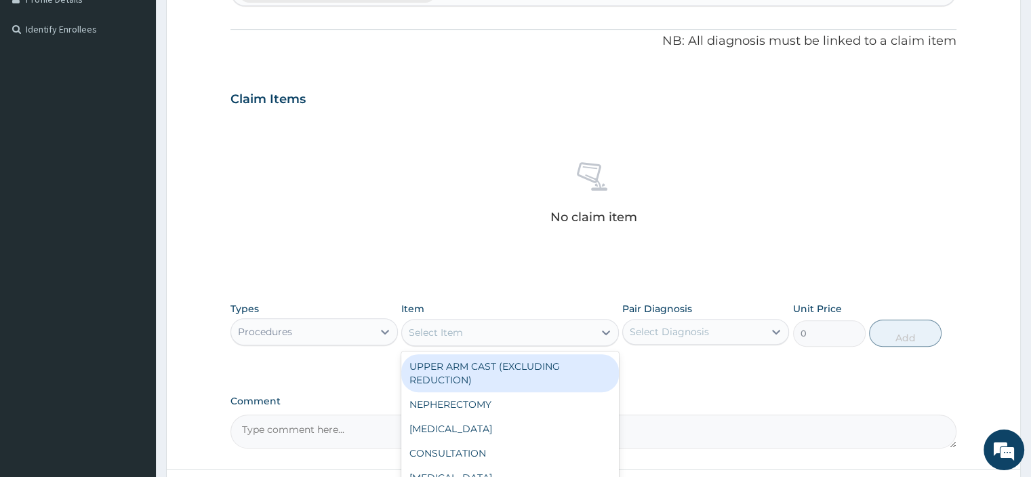
click at [485, 333] on div "Select Item" at bounding box center [498, 332] width 192 height 22
type input "GP"
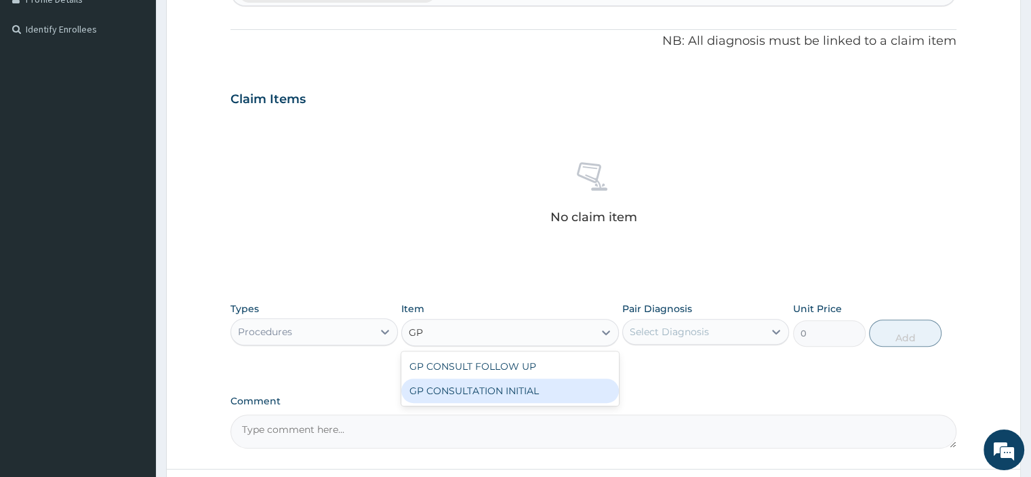
click at [537, 385] on div "GP CONSULTATION INITIAL" at bounding box center [510, 390] width 218 height 24
type input "2000"
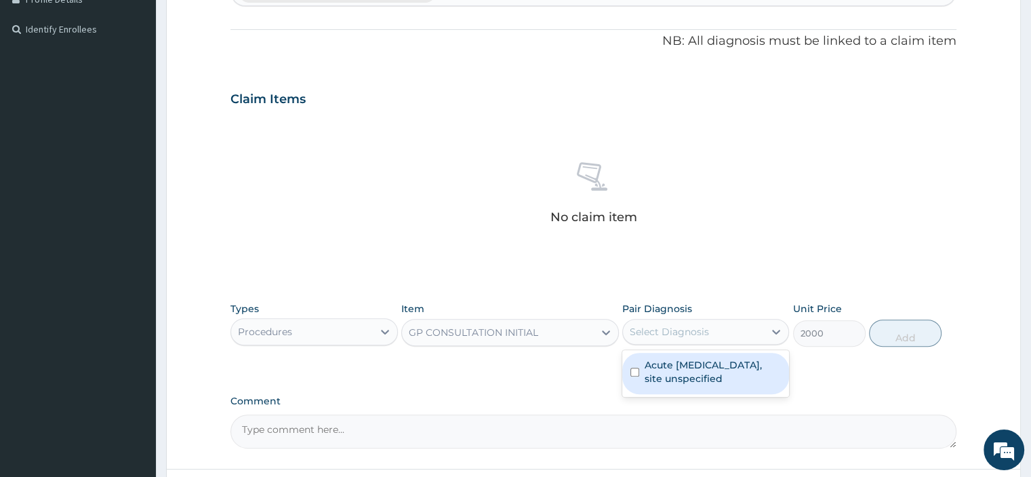
drag, startPoint x: 716, startPoint y: 331, endPoint x: 694, endPoint y: 370, distance: 44.9
click at [711, 340] on div "Select Diagnosis" at bounding box center [693, 332] width 141 height 22
click at [694, 370] on label "Acute upper respiratory infection, site unspecified" at bounding box center [713, 371] width 136 height 27
checkbox input "true"
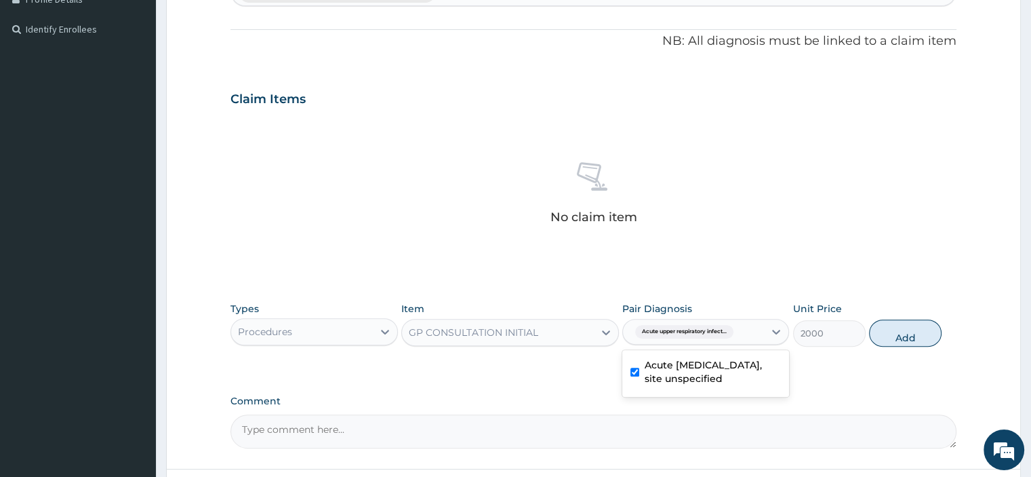
click at [892, 330] on button "Add" at bounding box center [905, 332] width 73 height 27
type input "0"
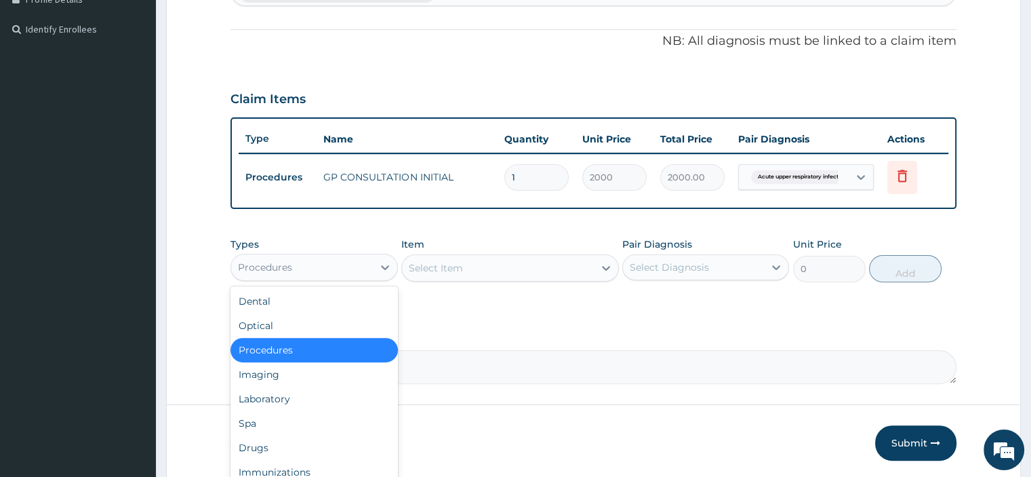
click at [286, 261] on div "Procedures" at bounding box center [265, 267] width 54 height 14
click at [275, 439] on div "Drugs" at bounding box center [314, 447] width 167 height 24
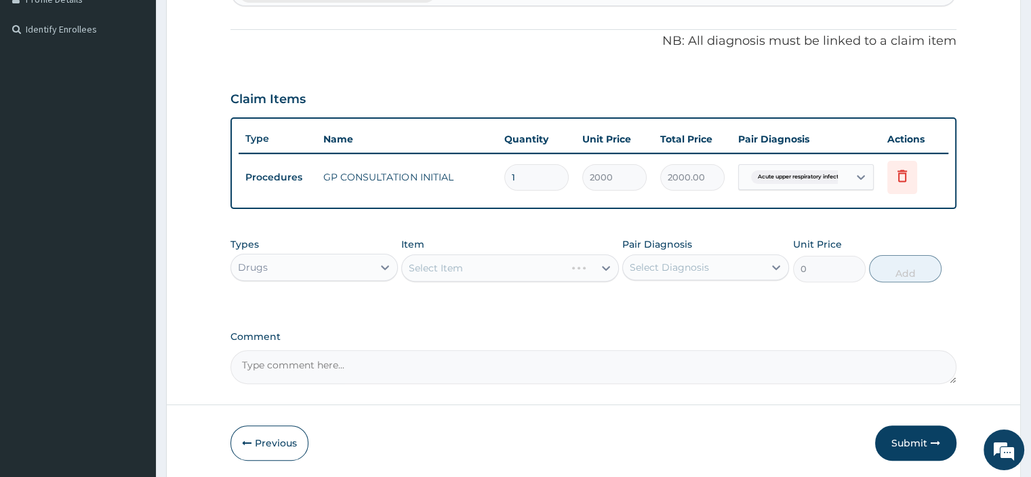
click at [471, 249] on div "Item Select Item" at bounding box center [510, 259] width 218 height 45
click at [447, 268] on div "Select Item" at bounding box center [510, 267] width 218 height 27
click at [443, 271] on div "Select Item" at bounding box center [510, 267] width 218 height 27
click at [408, 265] on div "Select Item" at bounding box center [510, 267] width 218 height 27
click at [450, 260] on div "Select Item" at bounding box center [510, 267] width 218 height 27
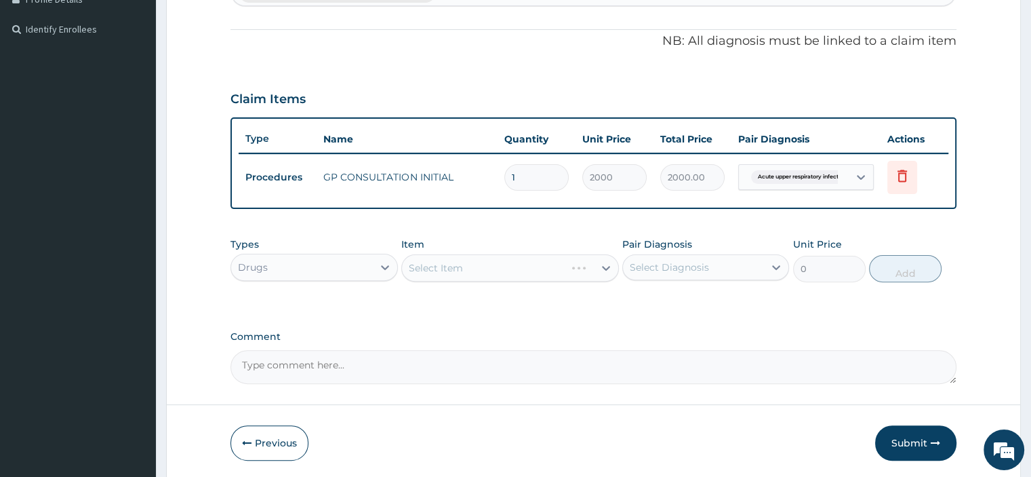
click at [458, 265] on div "Select Item" at bounding box center [510, 267] width 218 height 27
click at [457, 265] on div "Select Item" at bounding box center [510, 267] width 218 height 27
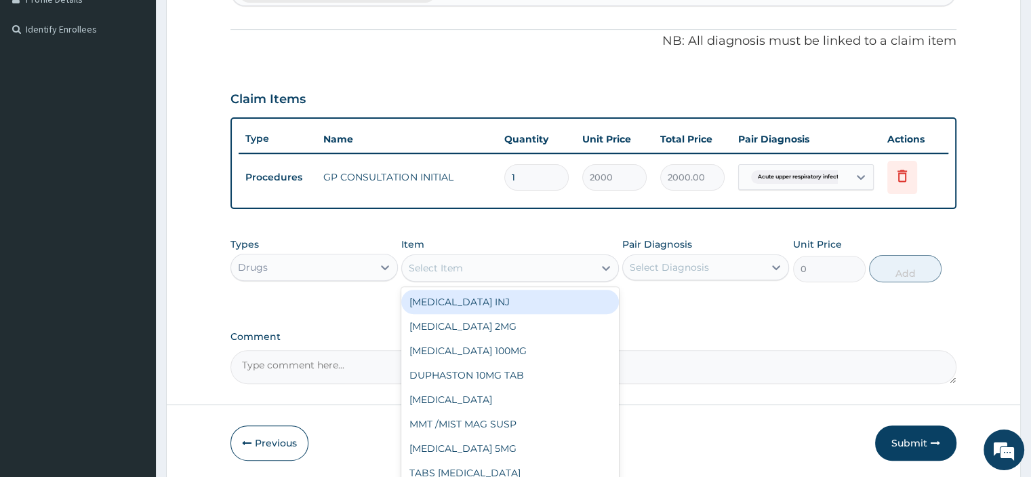
click at [457, 266] on div "Select Item" at bounding box center [436, 268] width 54 height 14
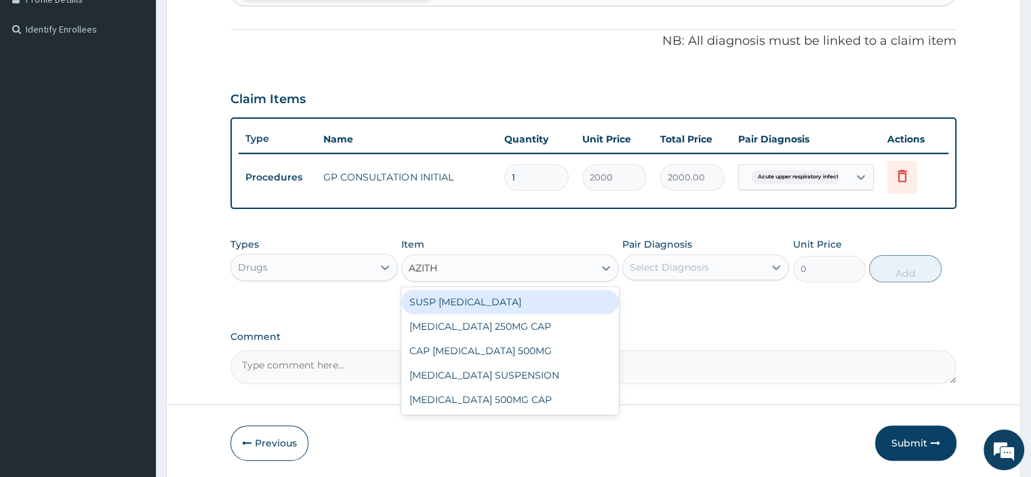
type input "AZITHR"
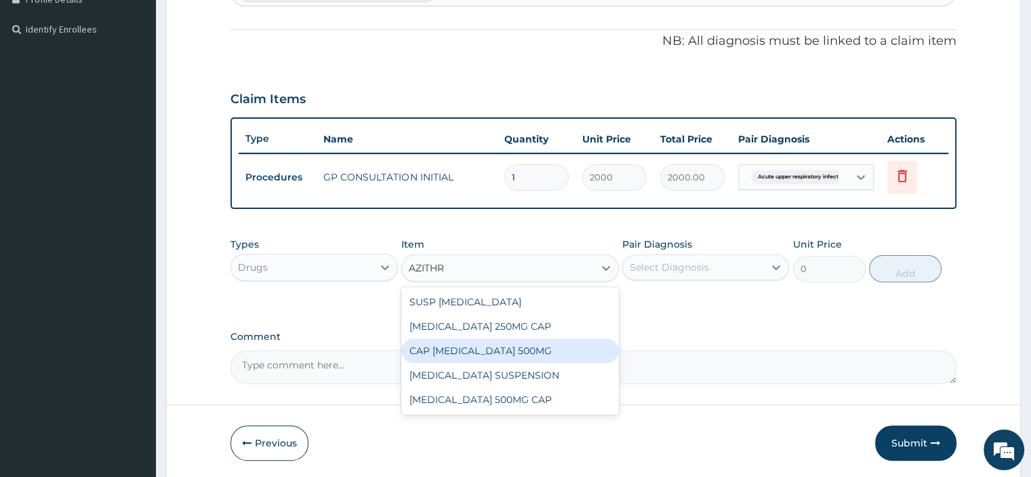
click at [490, 344] on div "CAP AZITHROMYCIN 500MG" at bounding box center [510, 350] width 218 height 24
type input "250"
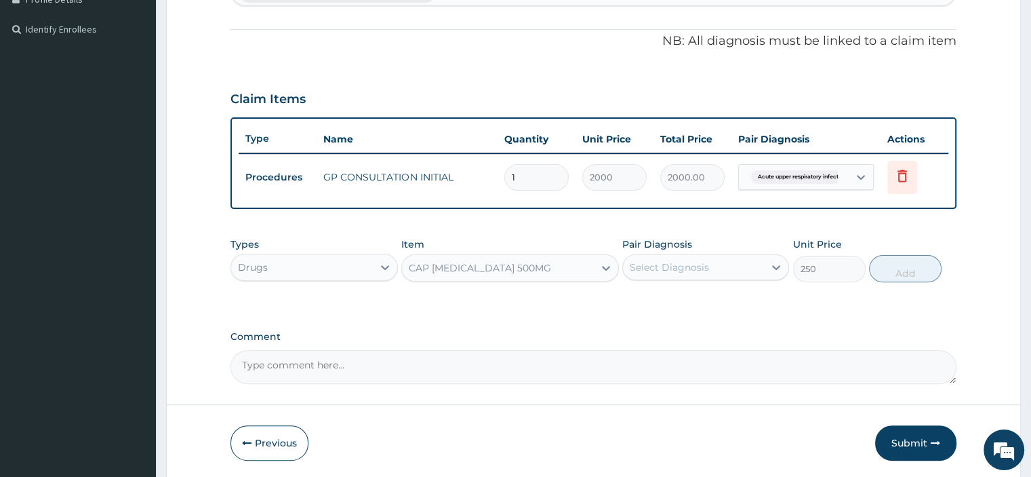
click at [702, 260] on div "Select Diagnosis" at bounding box center [669, 267] width 79 height 14
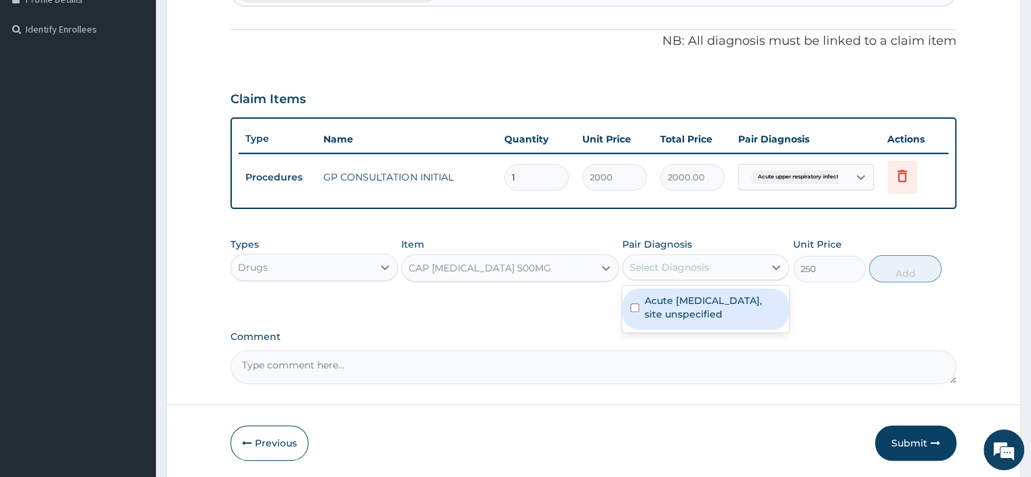
drag, startPoint x: 710, startPoint y: 300, endPoint x: 918, endPoint y: 292, distance: 208.3
click at [711, 300] on label "Acute upper respiratory infection, site unspecified" at bounding box center [713, 307] width 136 height 27
checkbox input "true"
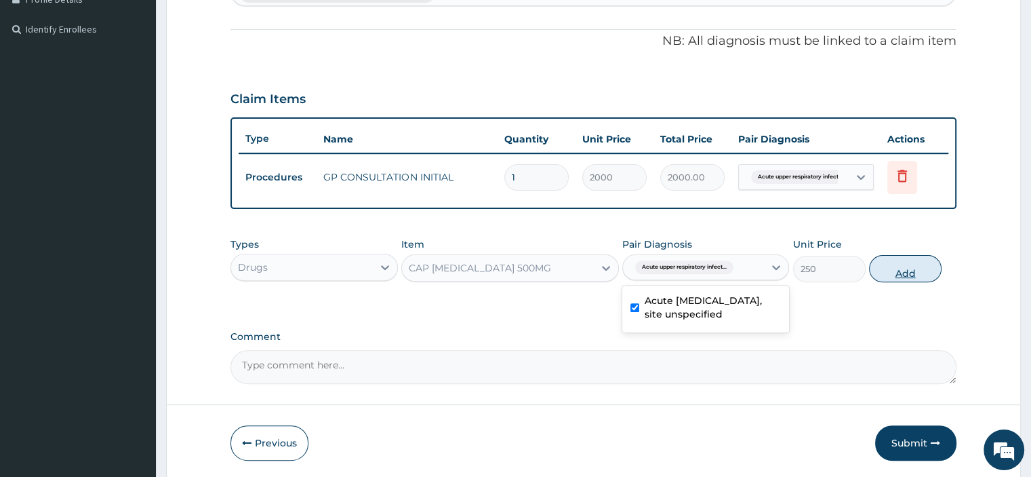
click at [879, 268] on button "Add" at bounding box center [905, 268] width 73 height 27
type input "0"
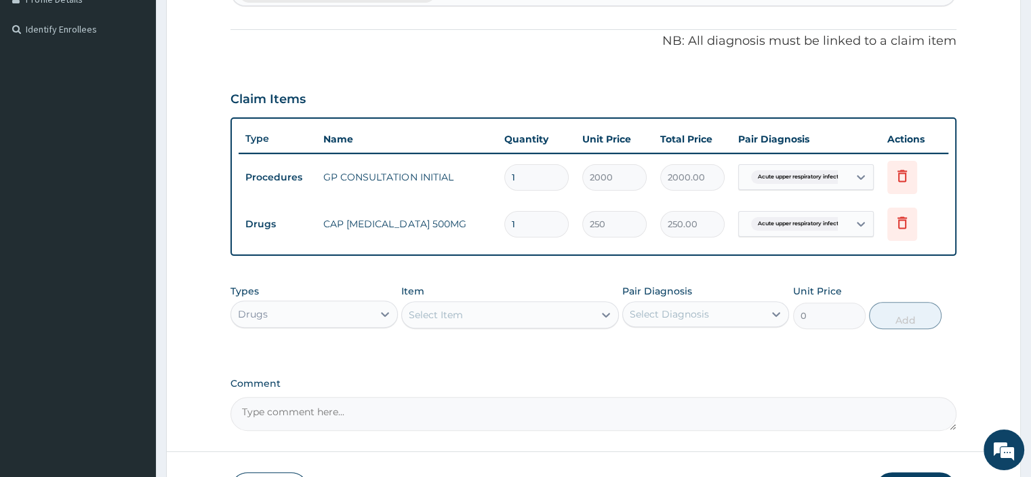
type input "0.00"
type input "5"
type input "1250.00"
type input "5"
click at [436, 304] on div "Select Item" at bounding box center [498, 315] width 192 height 22
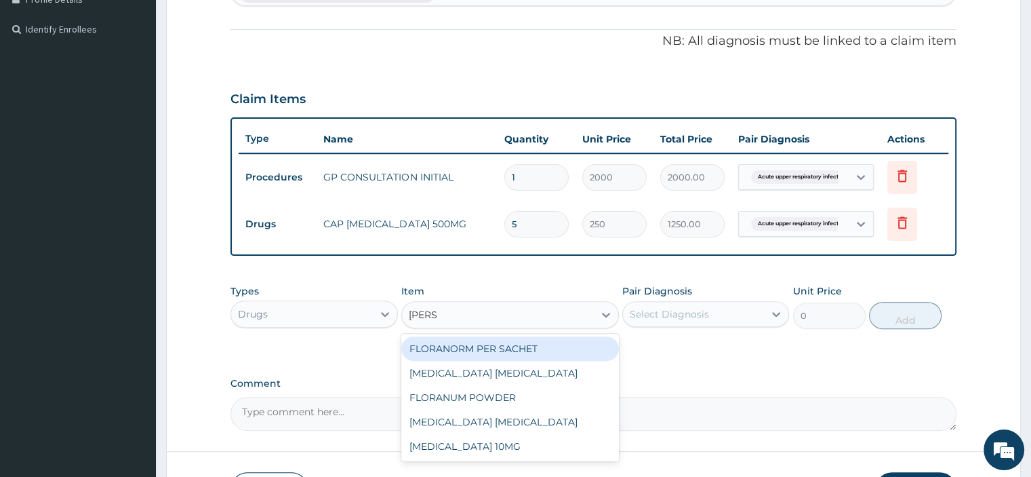
type input "LORAT"
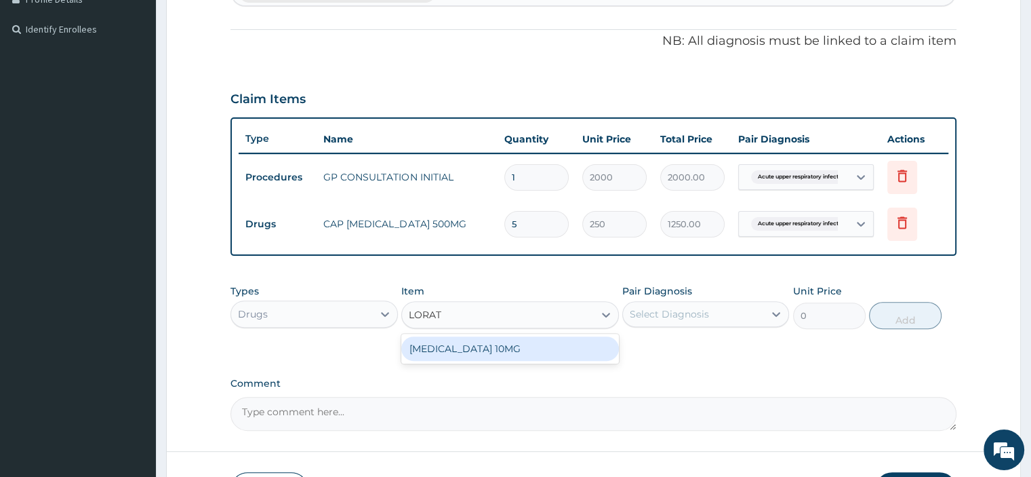
click at [548, 346] on div "LORATADINE 10MG" at bounding box center [510, 348] width 218 height 24
type input "30"
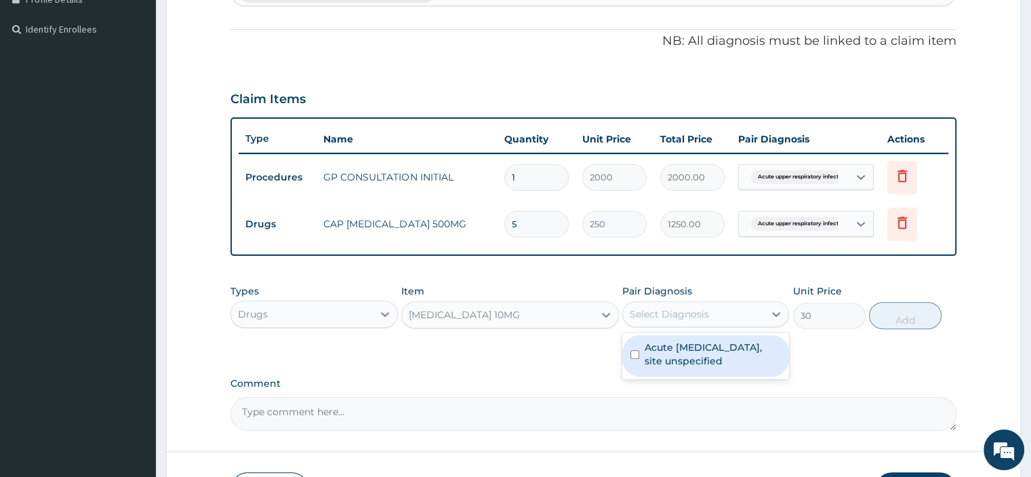
click at [645, 317] on div "Select Diagnosis" at bounding box center [669, 314] width 79 height 14
drag, startPoint x: 656, startPoint y: 368, endPoint x: 800, endPoint y: 341, distance: 146.3
click at [675, 365] on div "Acute upper respiratory infection, site unspecified" at bounding box center [705, 355] width 167 height 41
checkbox input "true"
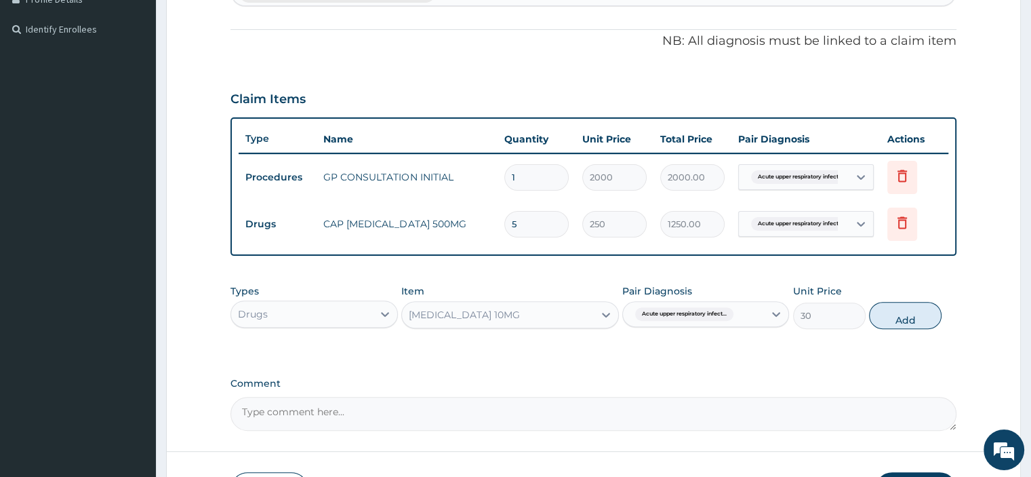
drag, startPoint x: 889, startPoint y: 314, endPoint x: 854, endPoint y: 322, distance: 36.2
click at [890, 314] on button "Add" at bounding box center [905, 315] width 73 height 27
type input "0"
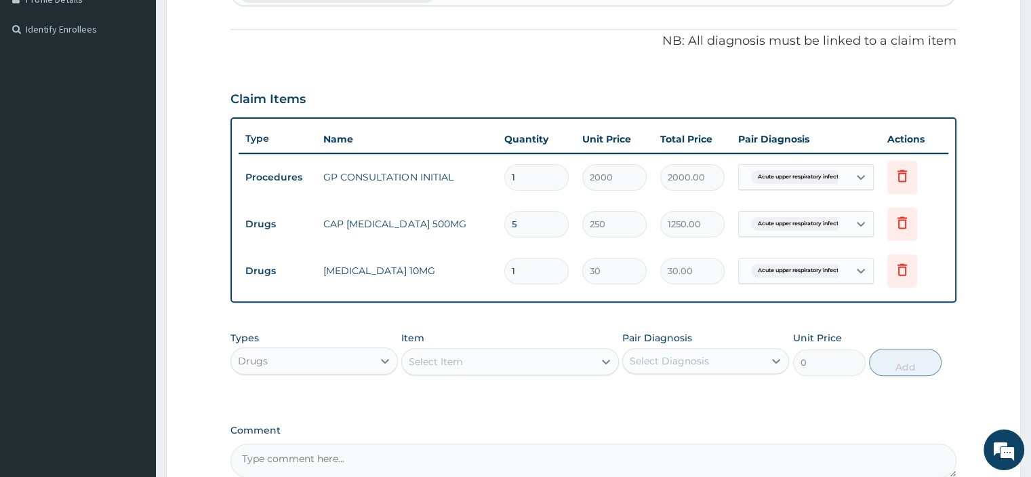
type input "0.00"
type input "5"
type input "150.00"
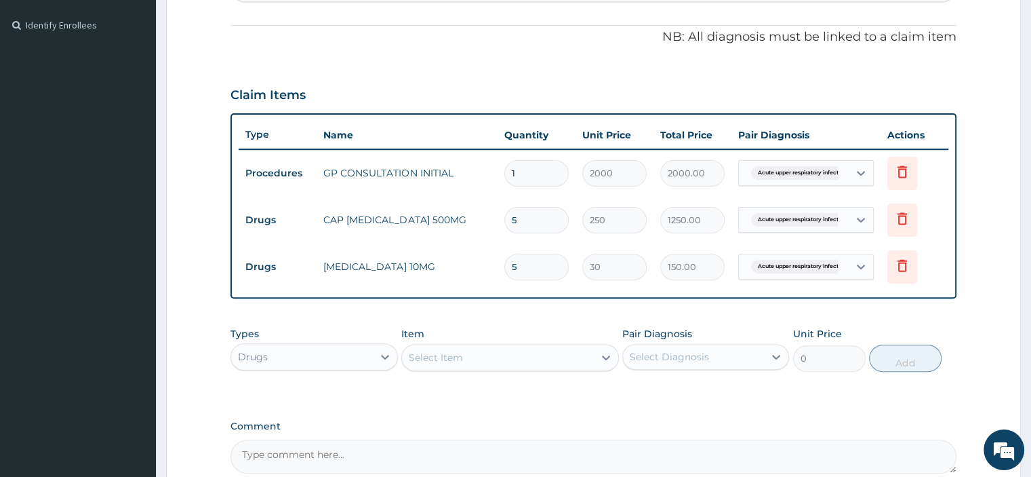
scroll to position [528, 0]
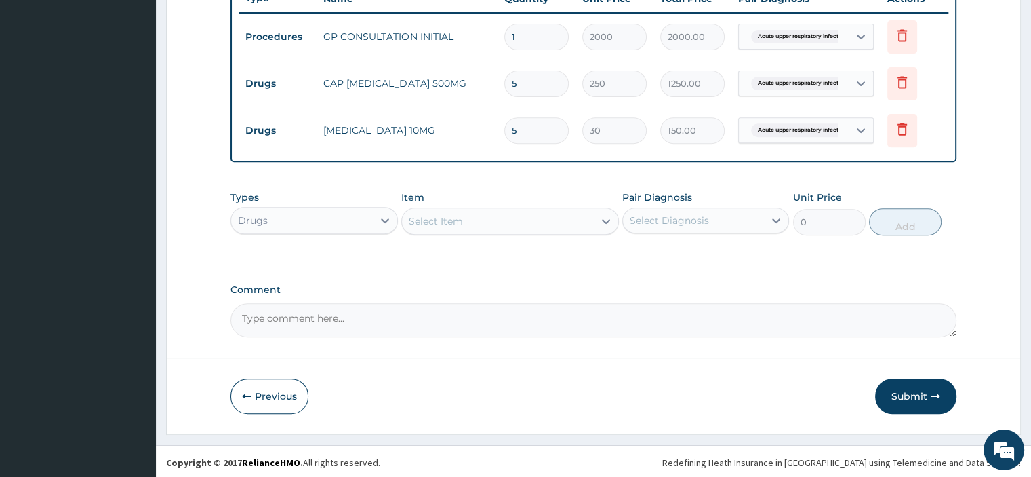
type input "5"
click at [911, 391] on button "Submit" at bounding box center [915, 395] width 81 height 35
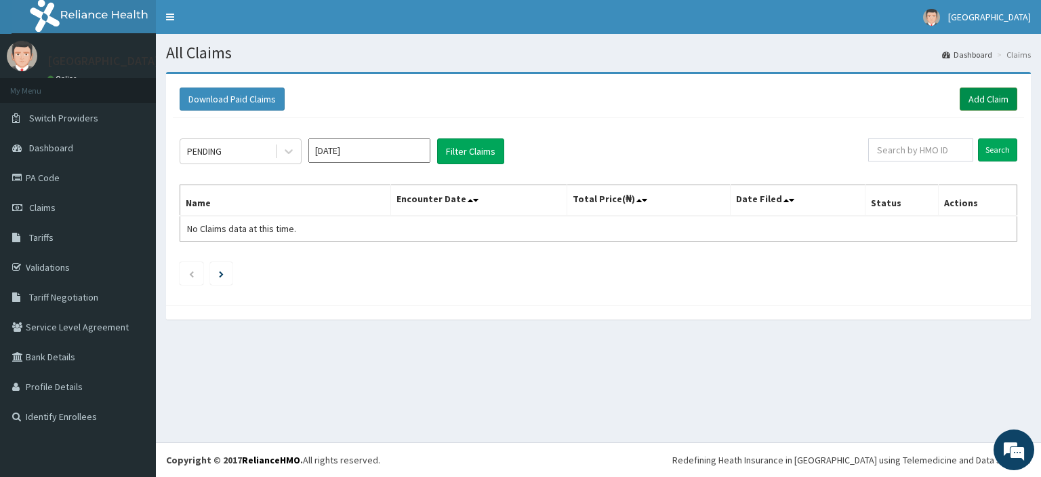
click at [1002, 96] on link "Add Claim" at bounding box center [989, 98] width 58 height 23
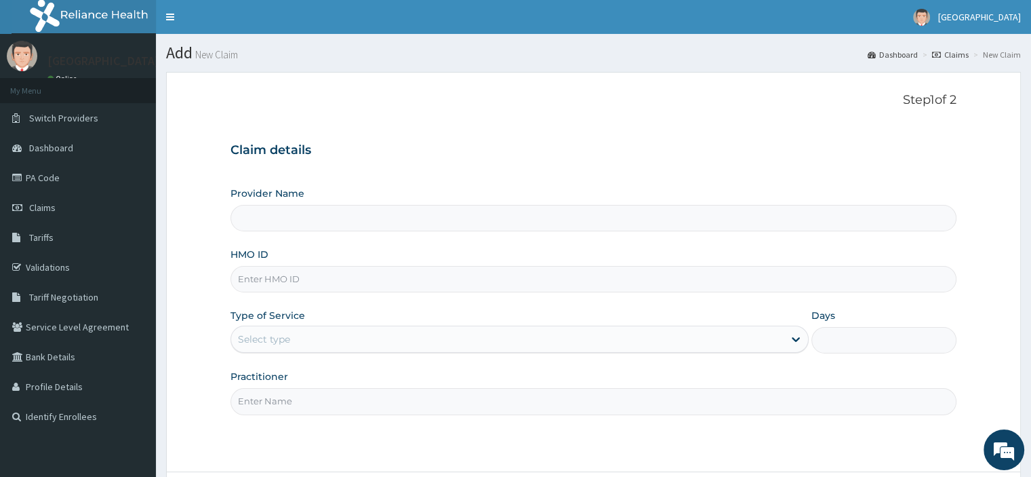
type input "[PERSON_NAME] and [PERSON_NAME][GEOGRAPHIC_DATA]"
click at [311, 278] on input "HMO ID" at bounding box center [593, 279] width 725 height 26
paste input "TNO/10027/G"
type input "TNO/10027/G"
click at [300, 342] on div "Select type" at bounding box center [507, 339] width 553 height 22
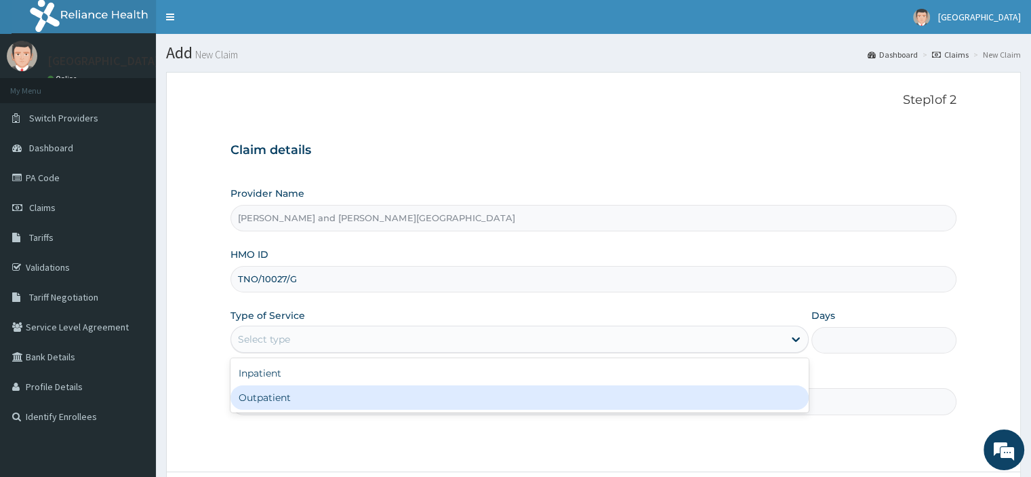
click at [271, 401] on div "Outpatient" at bounding box center [520, 397] width 578 height 24
type input "1"
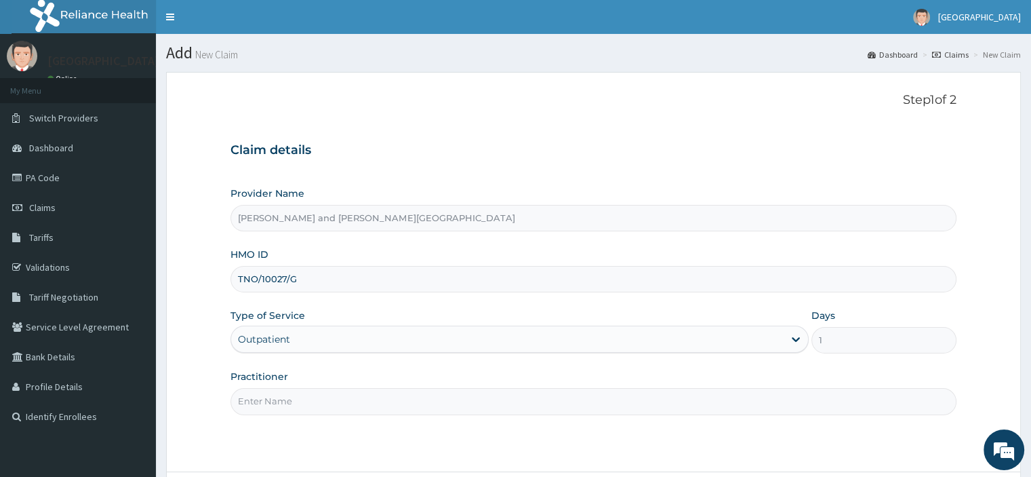
click at [304, 399] on input "Practitioner" at bounding box center [593, 401] width 725 height 26
click at [268, 397] on input "Practitioner" at bounding box center [593, 401] width 725 height 26
type input "DR UKAH MMERICHUKWU"
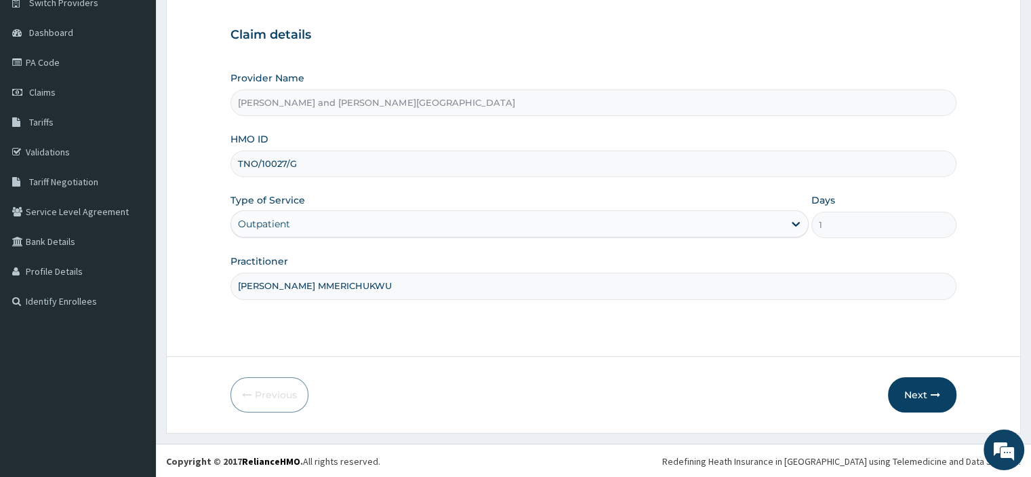
scroll to position [116, 0]
click at [957, 392] on form "Step 1 of 2 Claim details Provider Name Peter and Grace Medical centre HMO ID T…" at bounding box center [593, 194] width 855 height 476
click at [941, 389] on button "Next" at bounding box center [922, 393] width 68 height 35
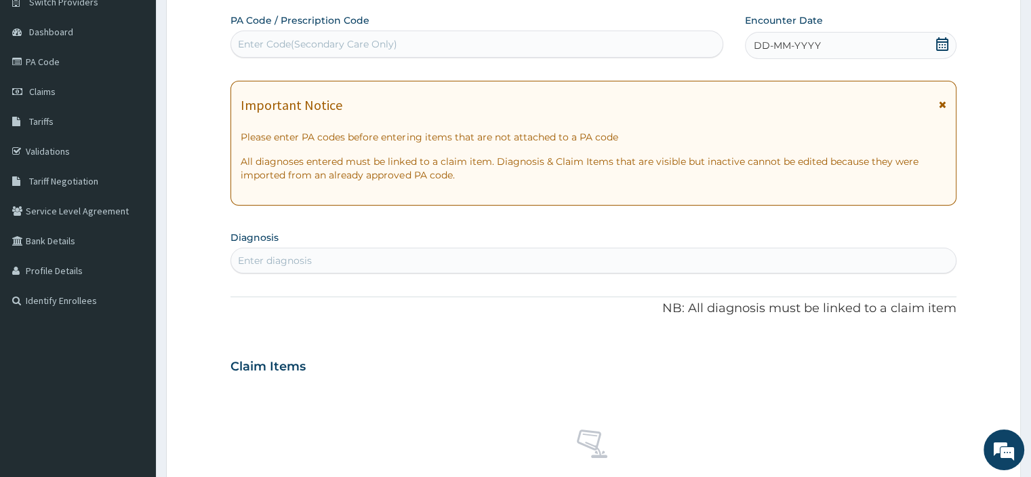
click at [946, 47] on icon at bounding box center [943, 44] width 14 height 14
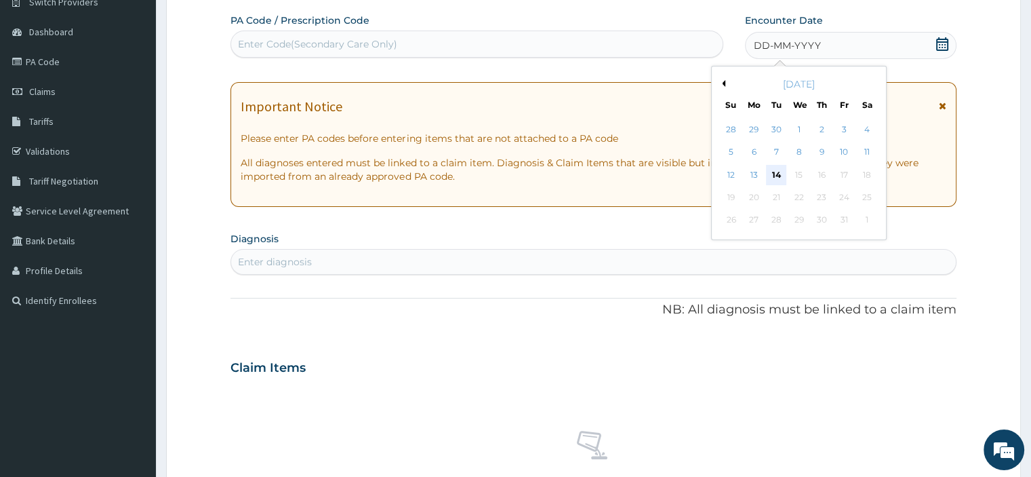
click at [778, 176] on div "14" at bounding box center [776, 175] width 20 height 20
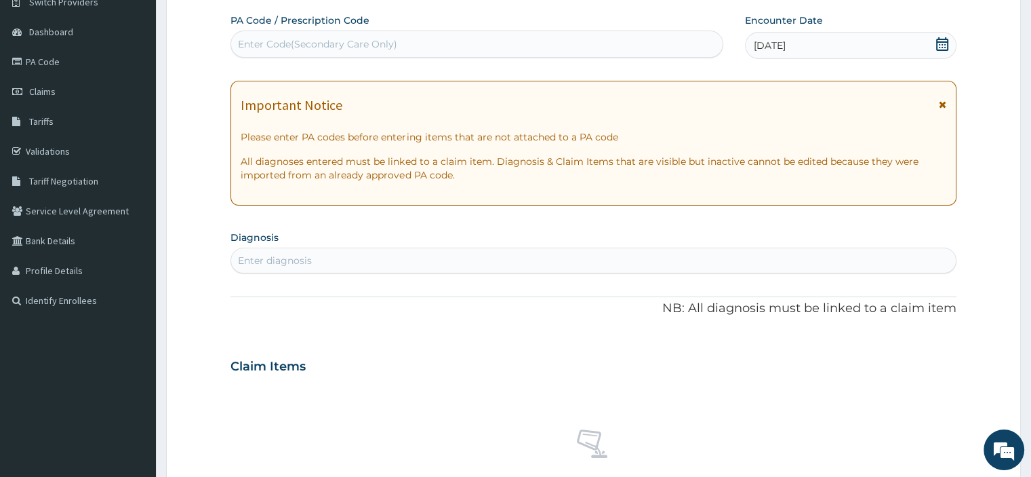
click at [309, 260] on div "Enter diagnosis" at bounding box center [275, 261] width 74 height 14
type input "UPPER"
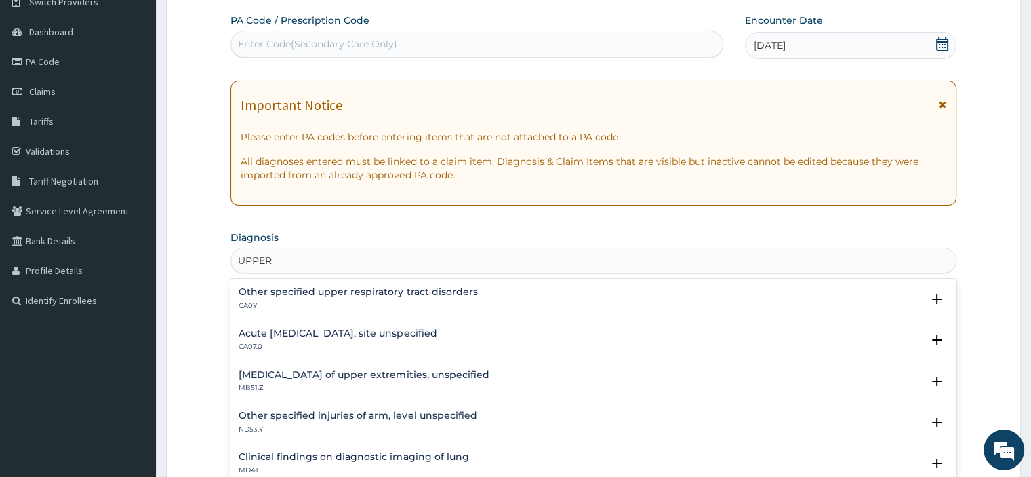
click at [355, 330] on h4 "Acute upper respiratory infection, site unspecified" at bounding box center [338, 333] width 198 height 10
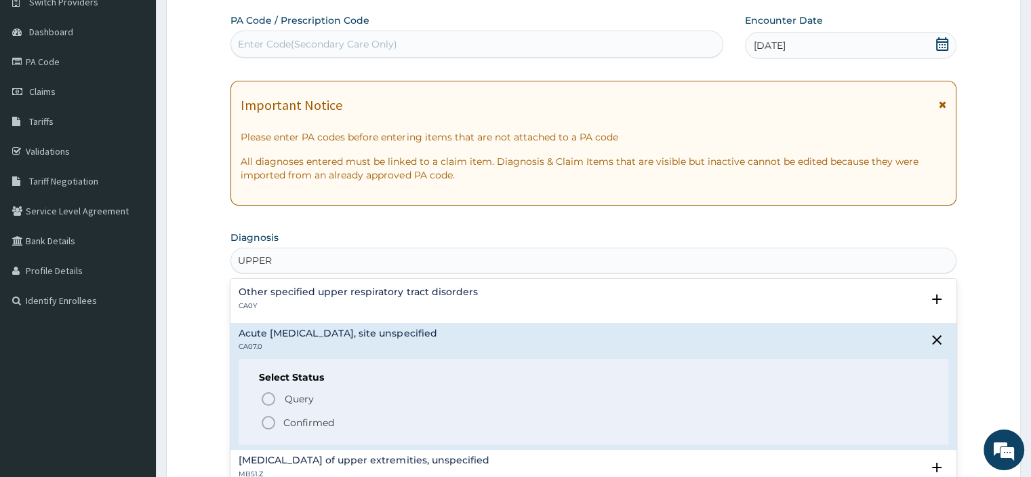
click at [268, 422] on icon "status option filled" at bounding box center [268, 422] width 16 height 16
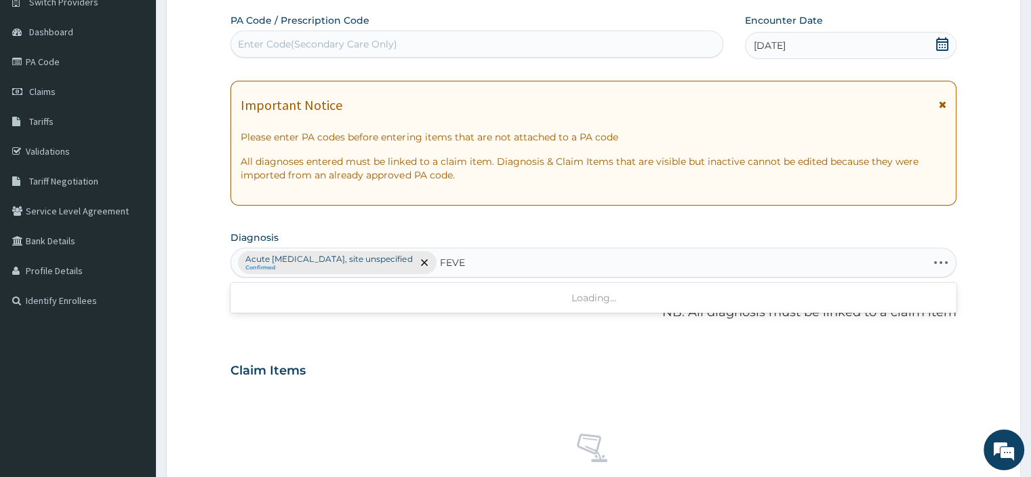
type input "FEVER"
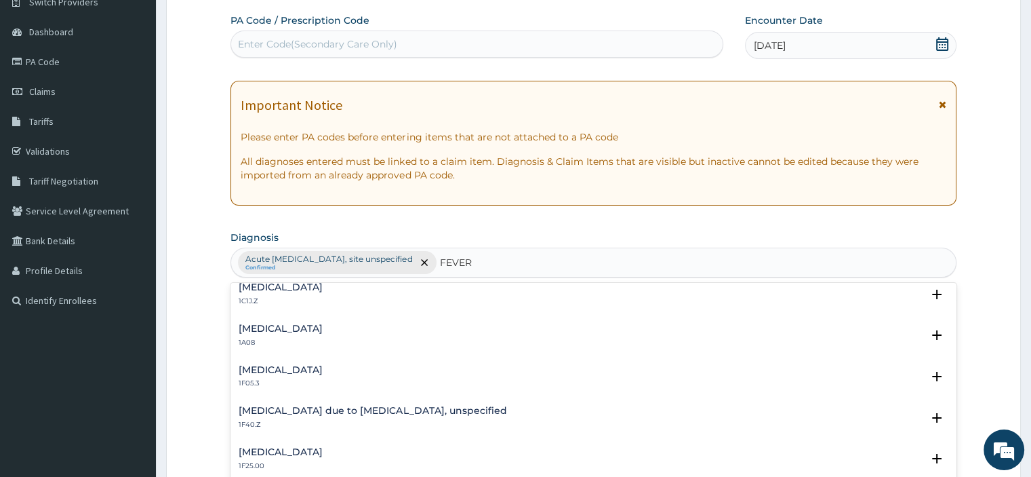
scroll to position [475, 0]
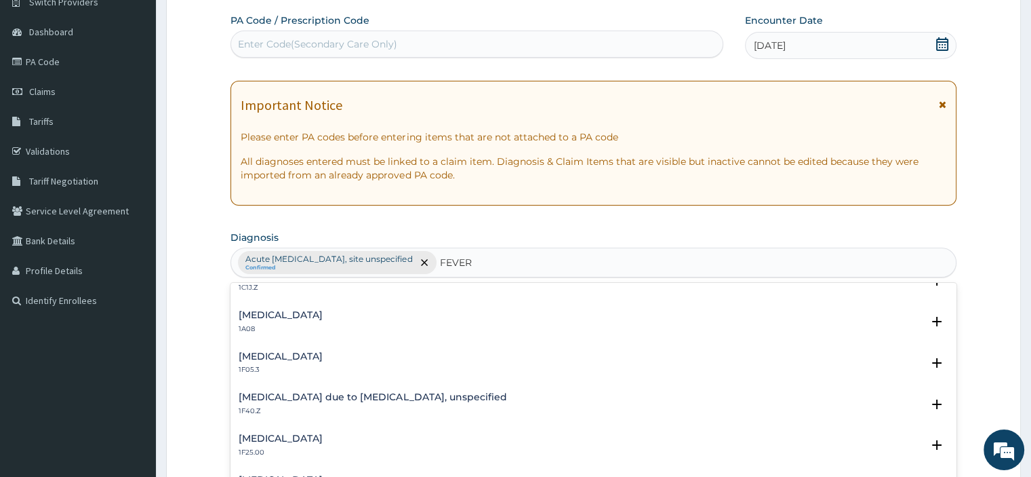
click at [374, 395] on h4 "Malaria due to Plasmodium falciparum, unspecified" at bounding box center [373, 397] width 268 height 10
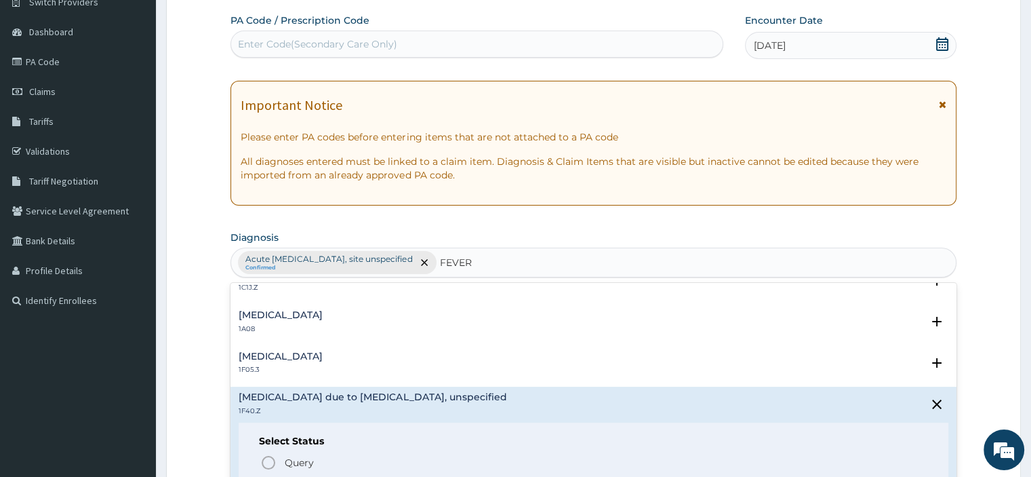
scroll to position [678, 0]
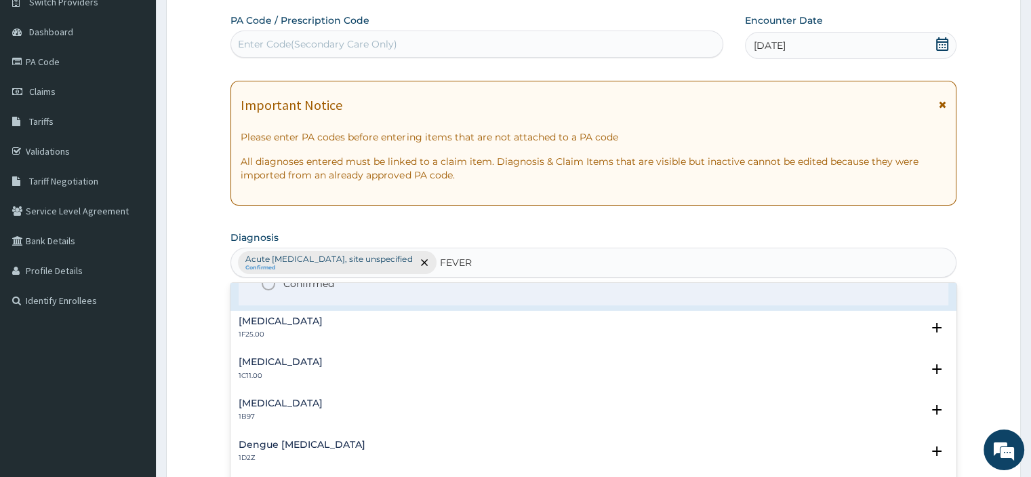
click at [266, 285] on icon "status option filled" at bounding box center [268, 283] width 16 height 16
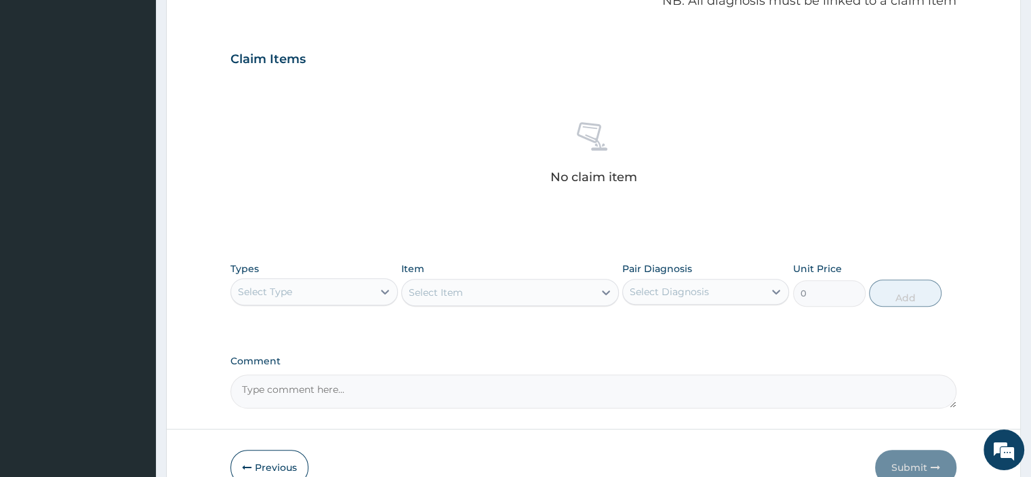
scroll to position [499, 0]
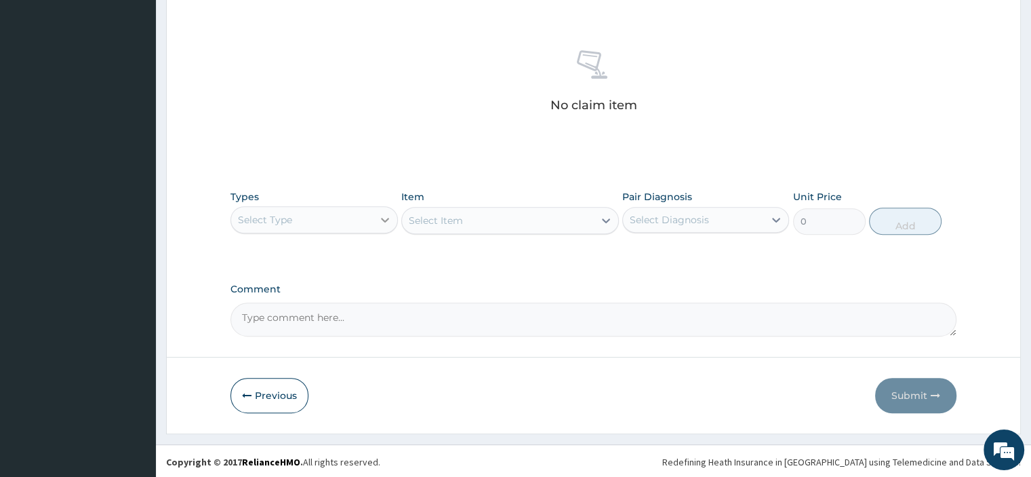
click at [387, 219] on icon at bounding box center [385, 220] width 14 height 14
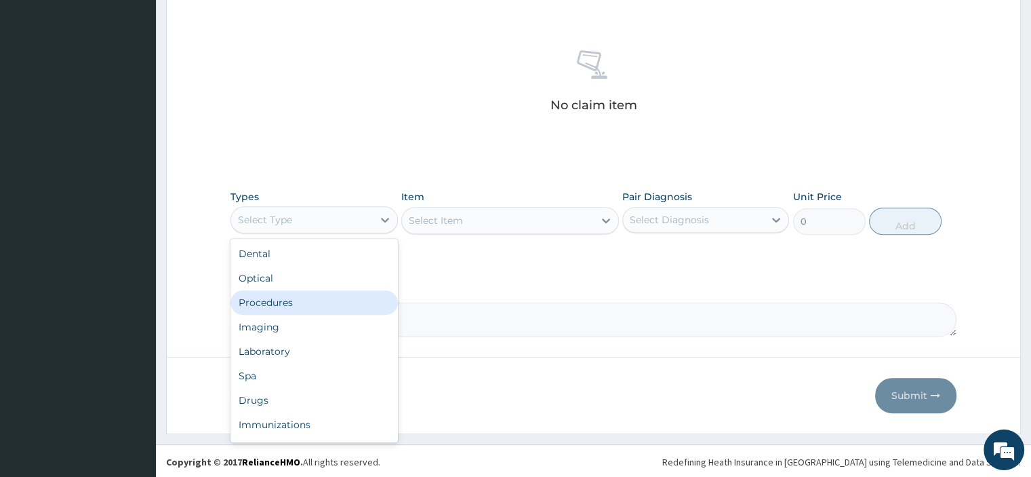
click at [299, 298] on div "Procedures" at bounding box center [314, 302] width 167 height 24
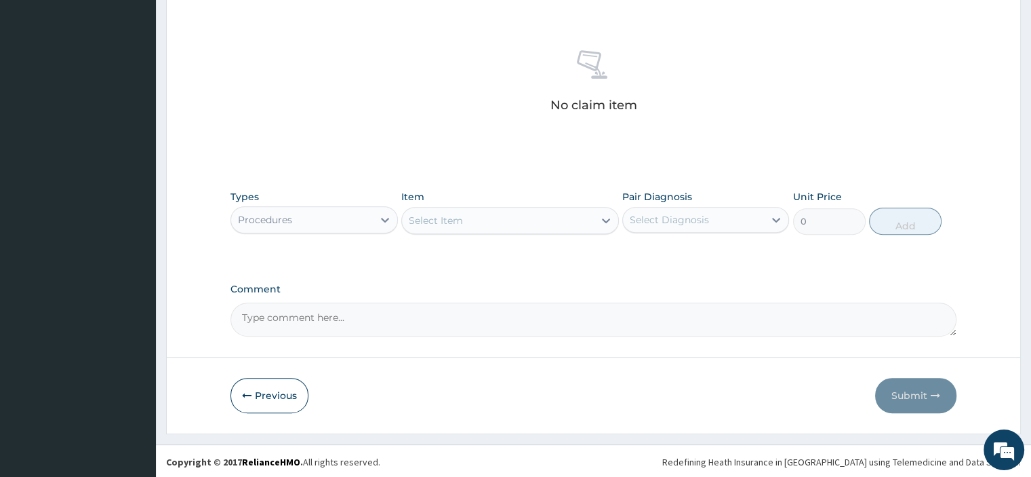
click at [435, 225] on div "Select Item" at bounding box center [436, 221] width 54 height 14
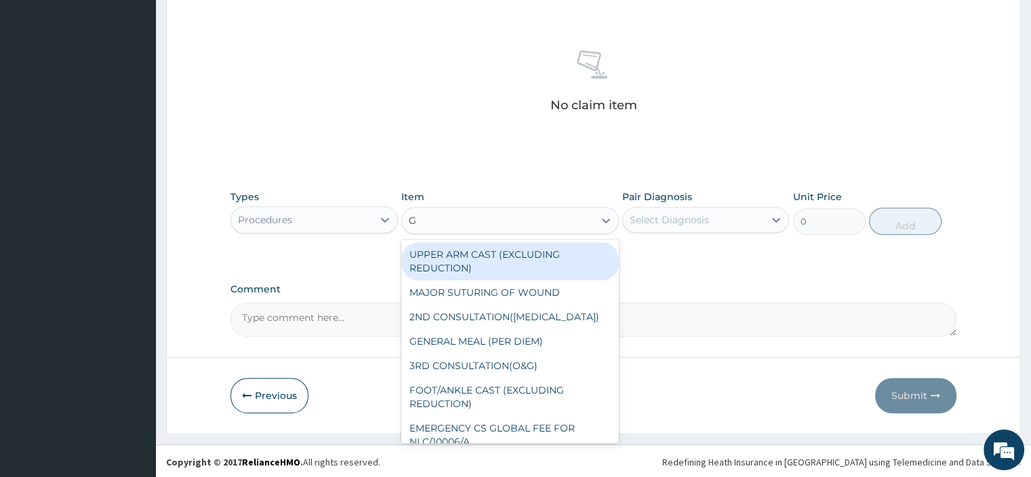
type input "GP"
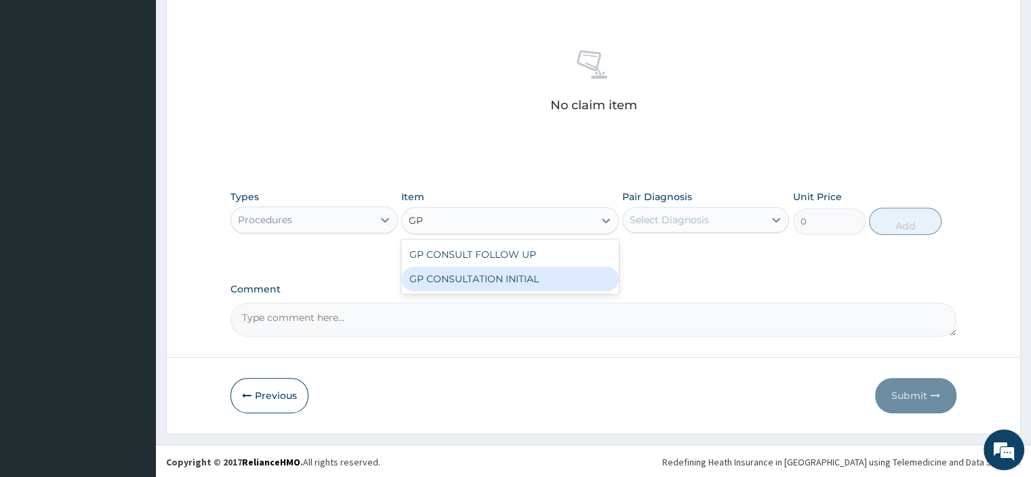
drag, startPoint x: 504, startPoint y: 276, endPoint x: 553, endPoint y: 261, distance: 50.4
click at [505, 276] on div "GP CONSULTATION INITIAL" at bounding box center [510, 278] width 218 height 24
type input "2000"
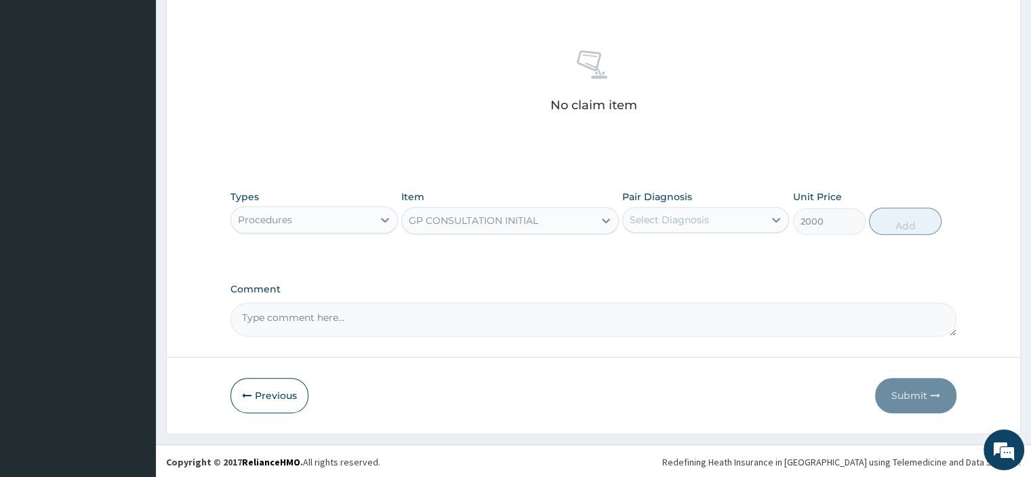
click at [673, 230] on div "Select Diagnosis" at bounding box center [705, 220] width 167 height 26
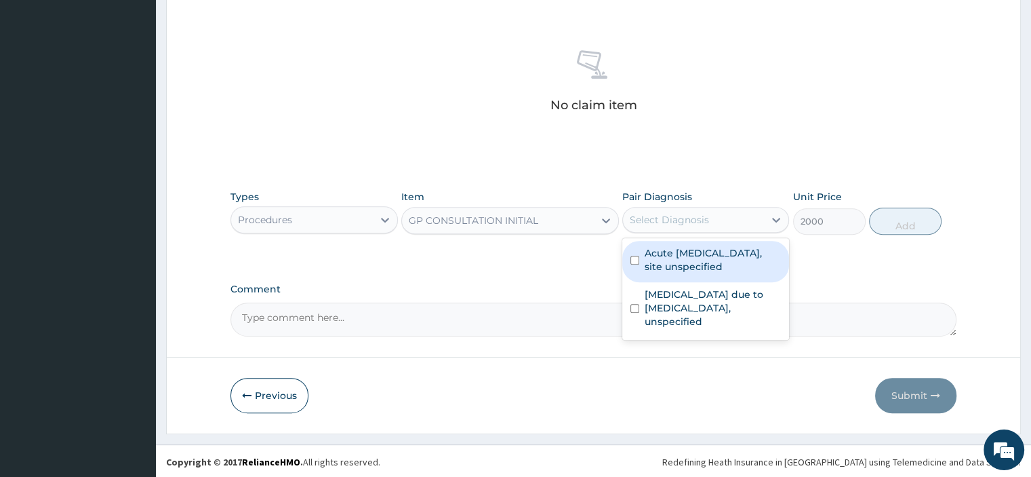
click at [677, 249] on label "Acute upper respiratory infection, site unspecified" at bounding box center [713, 259] width 136 height 27
checkbox input "true"
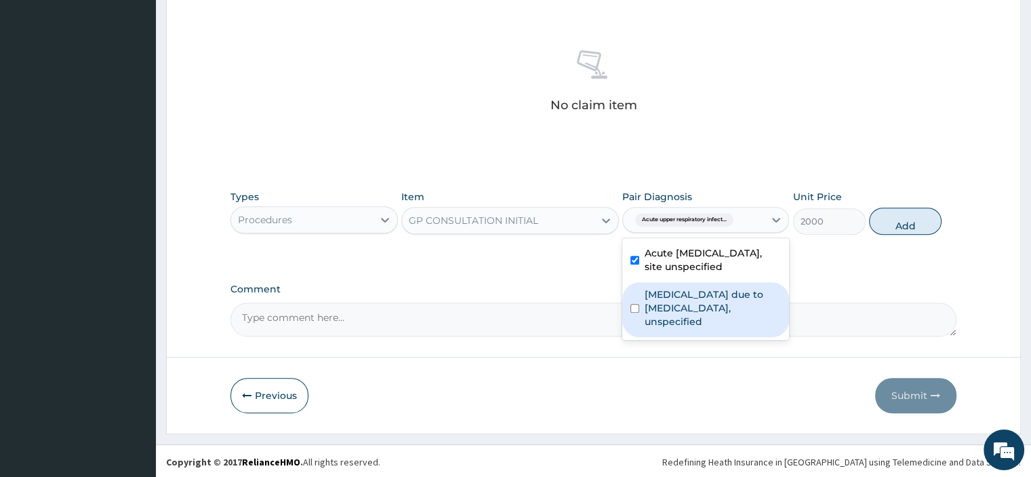
click at [677, 294] on label "Malaria due to Plasmodium falciparum, unspecified" at bounding box center [713, 307] width 136 height 41
checkbox input "true"
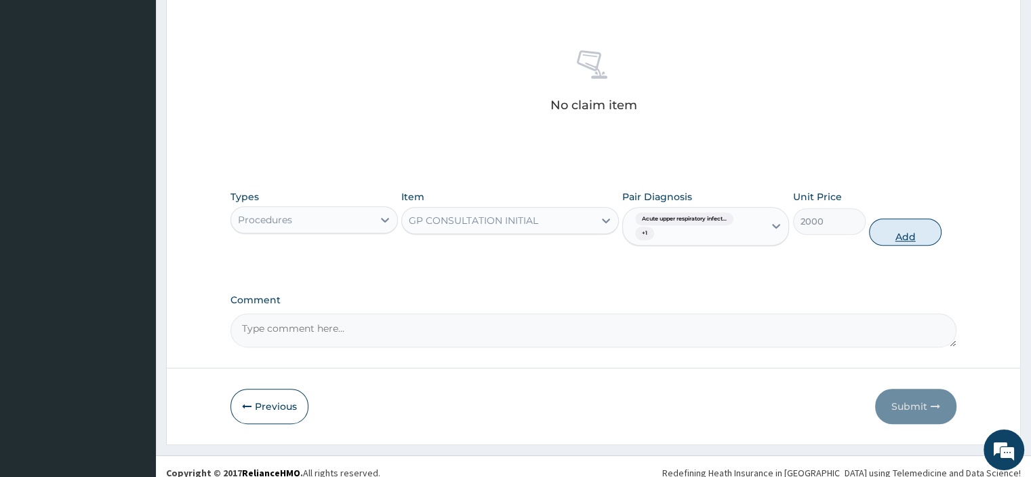
click at [913, 229] on button "Add" at bounding box center [905, 231] width 73 height 27
type input "0"
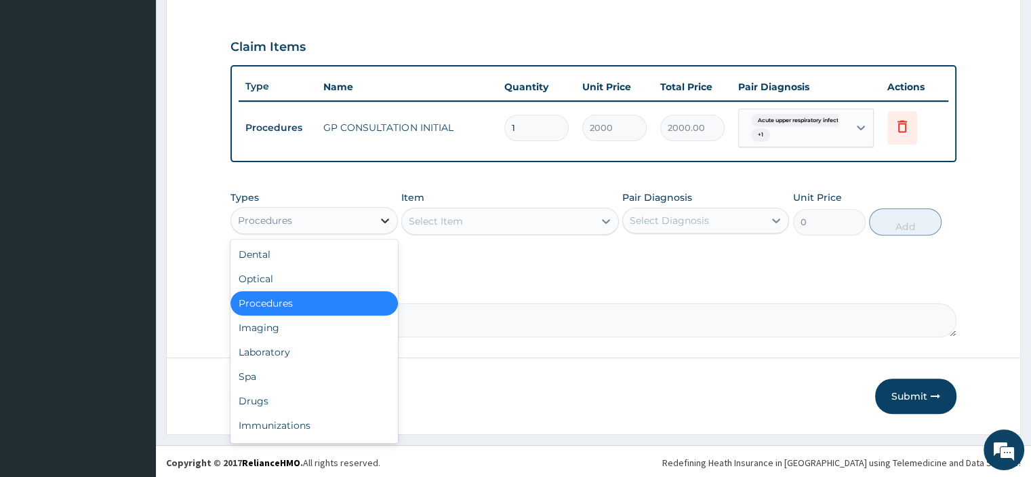
click at [389, 226] on div at bounding box center [385, 220] width 24 height 24
click at [282, 399] on div "Drugs" at bounding box center [314, 401] width 167 height 24
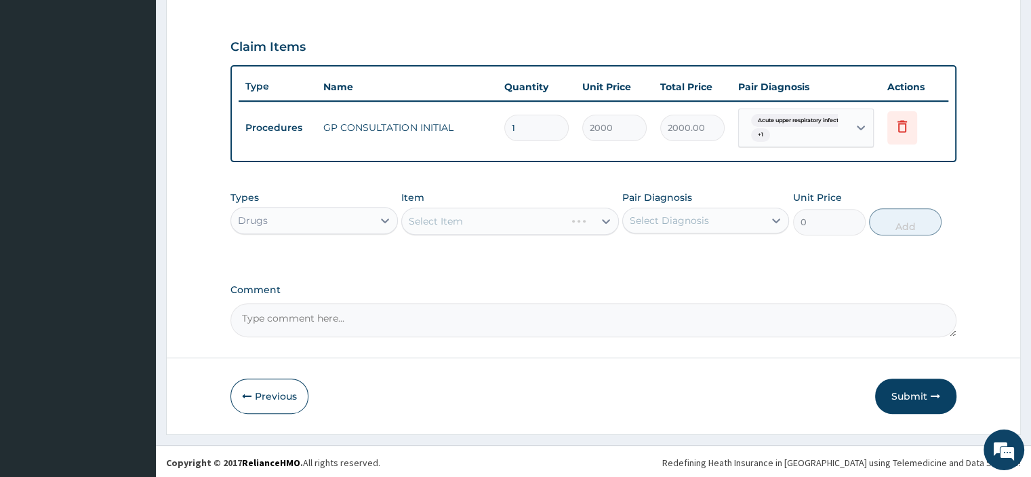
click at [438, 219] on div "Select Item" at bounding box center [510, 220] width 218 height 27
click at [504, 216] on div "Select Item" at bounding box center [510, 220] width 218 height 27
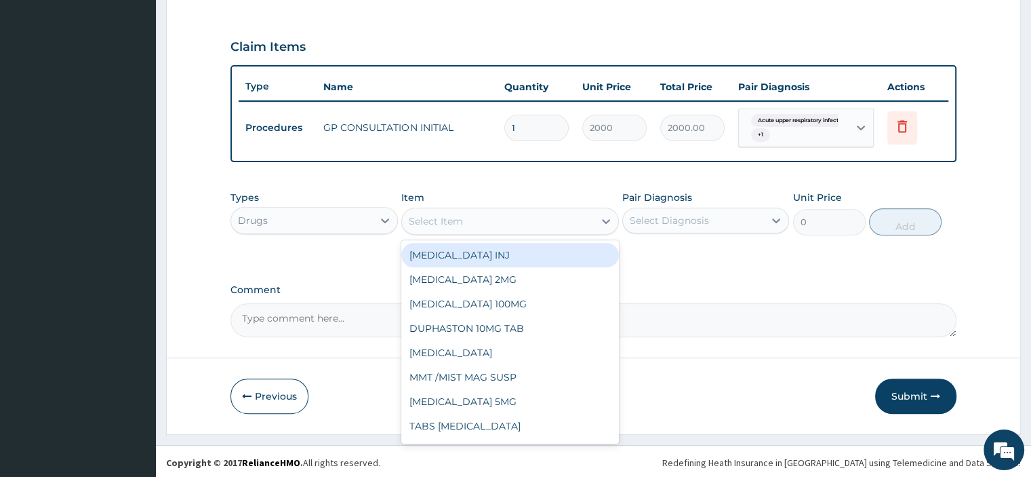
click at [474, 220] on div "Select Item" at bounding box center [498, 221] width 192 height 22
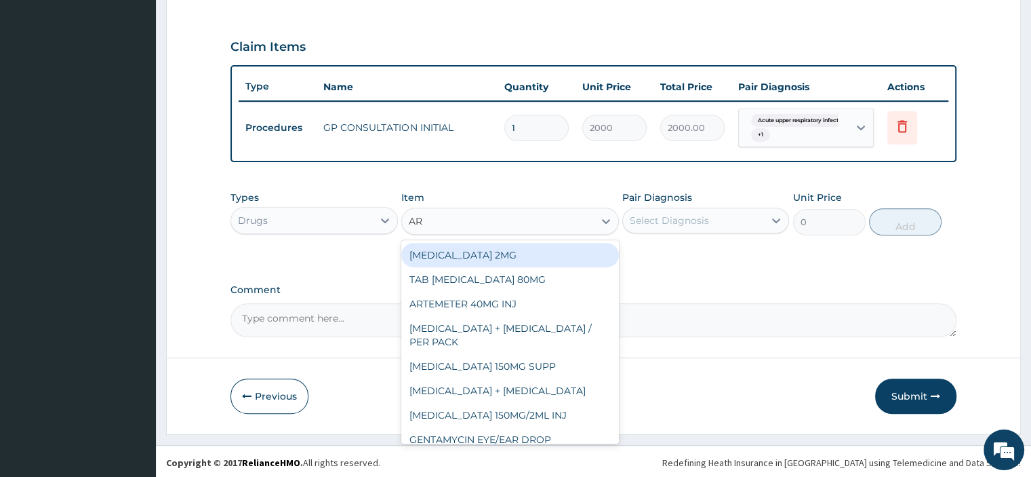
type input "ART"
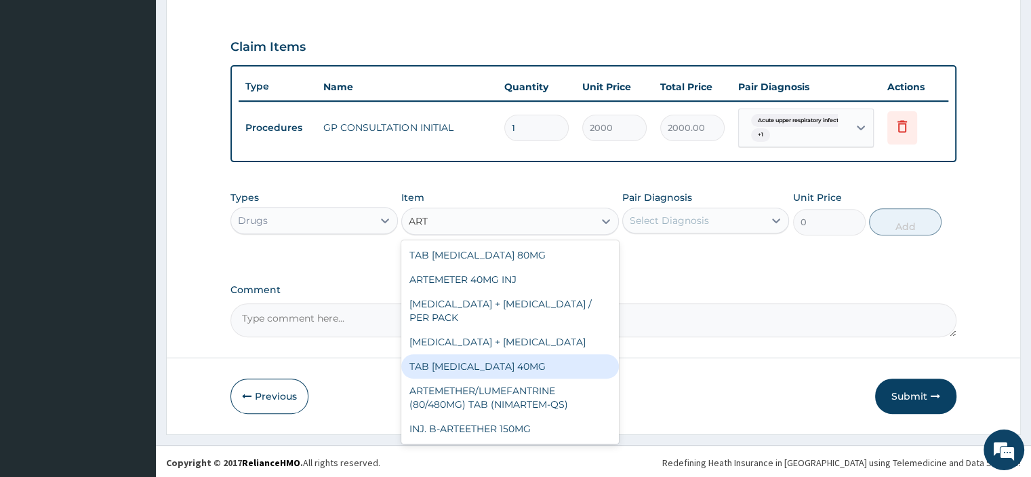
scroll to position [136, 0]
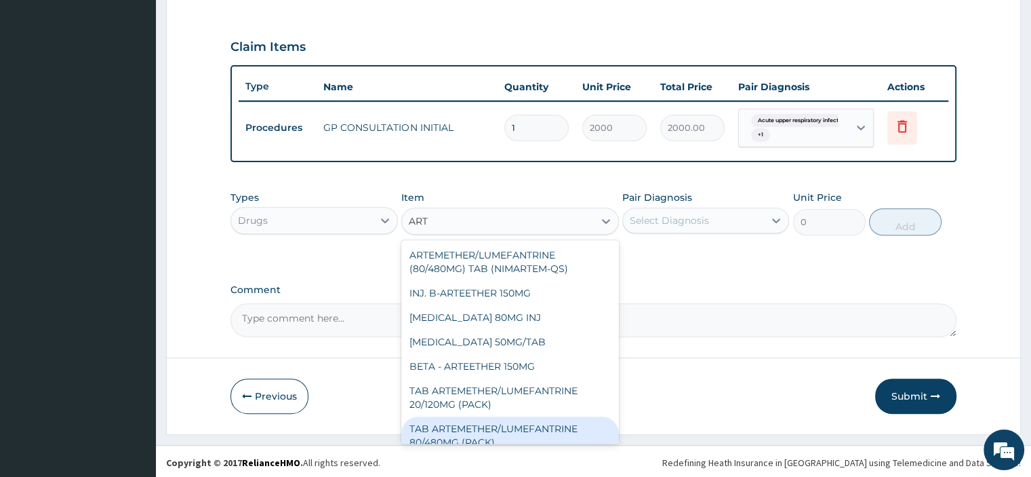
click at [521, 421] on div "TAB ARTEMETHER/LUMEFANTRINE 80/480MG (PACK)" at bounding box center [510, 435] width 218 height 38
type input "1600"
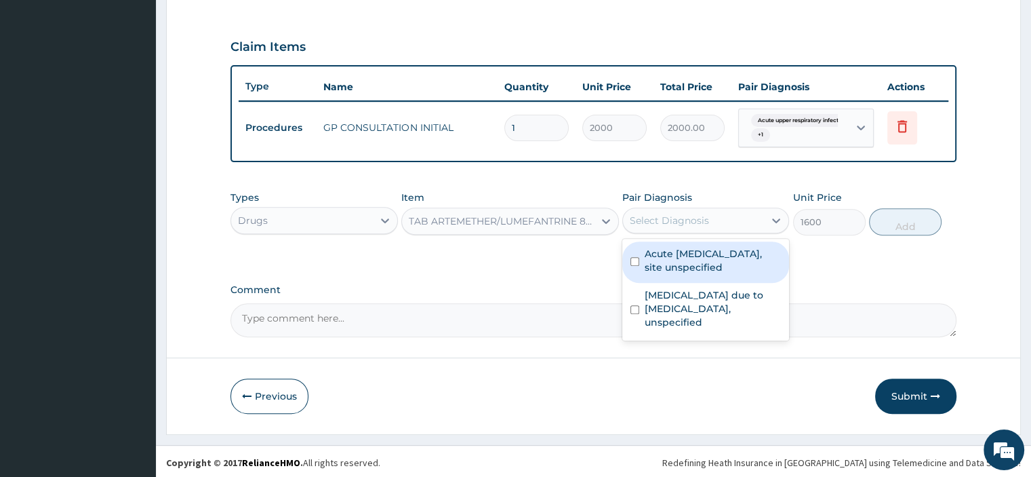
click at [724, 211] on div "Select Diagnosis" at bounding box center [693, 221] width 141 height 22
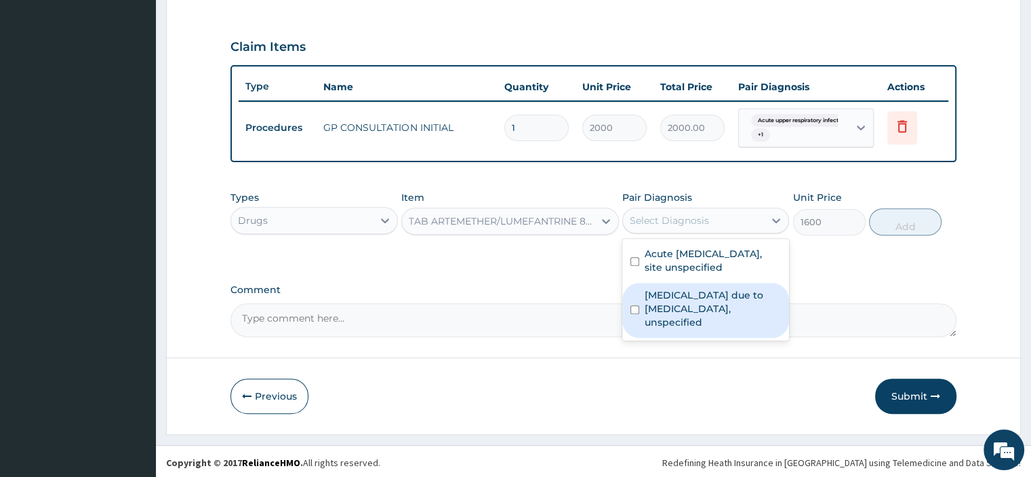
click at [712, 298] on label "Malaria due to Plasmodium falciparum, unspecified" at bounding box center [713, 308] width 136 height 41
checkbox input "true"
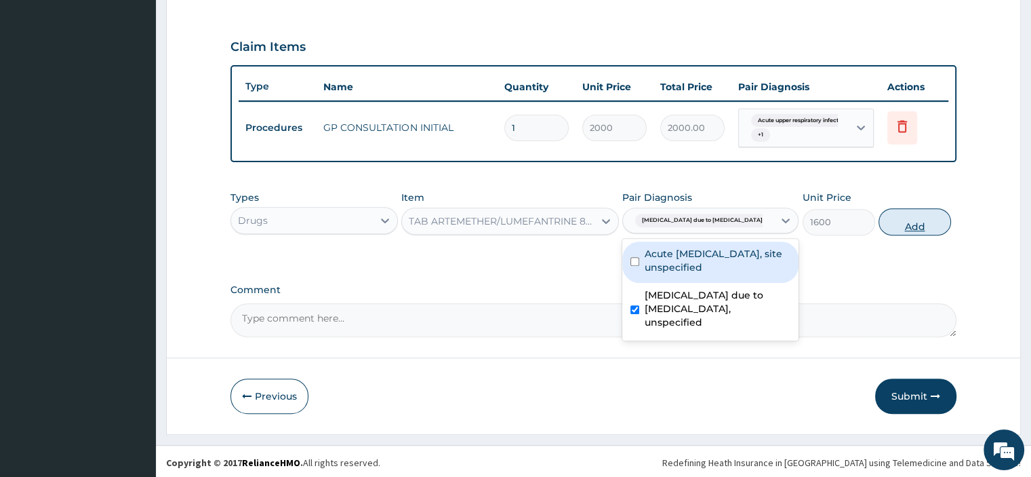
click at [896, 208] on button "Add" at bounding box center [915, 221] width 73 height 27
type input "0"
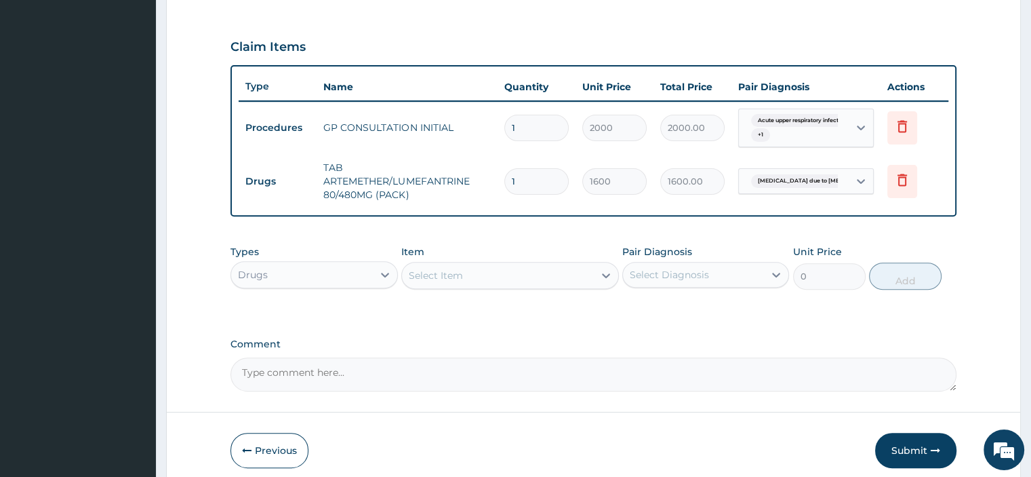
click at [497, 266] on div "Select Item" at bounding box center [498, 275] width 192 height 22
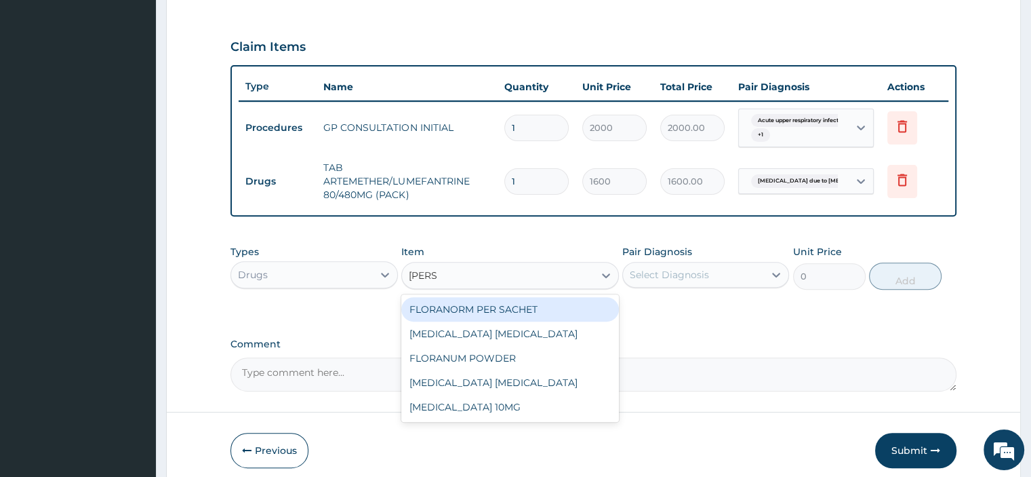
type input "LORAT"
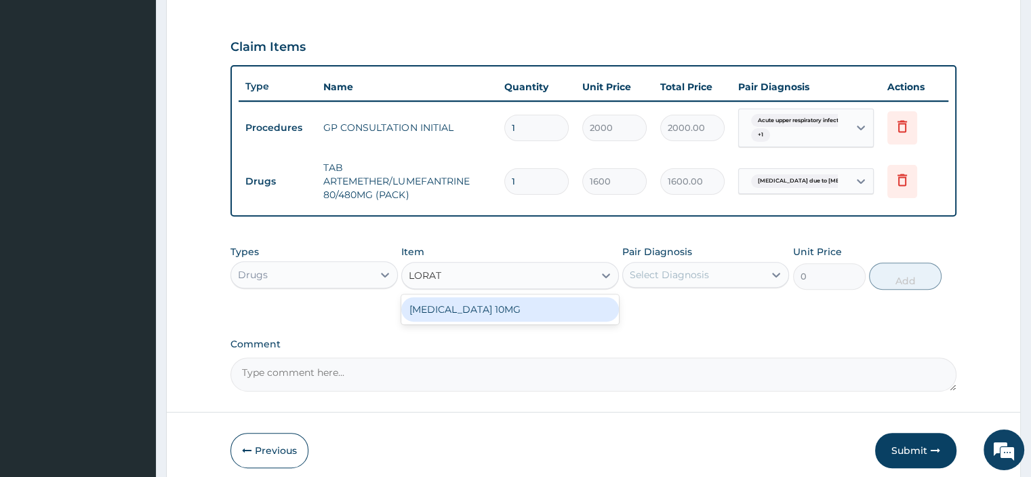
click at [580, 304] on div "LORATADINE 10MG" at bounding box center [510, 309] width 218 height 24
type input "30"
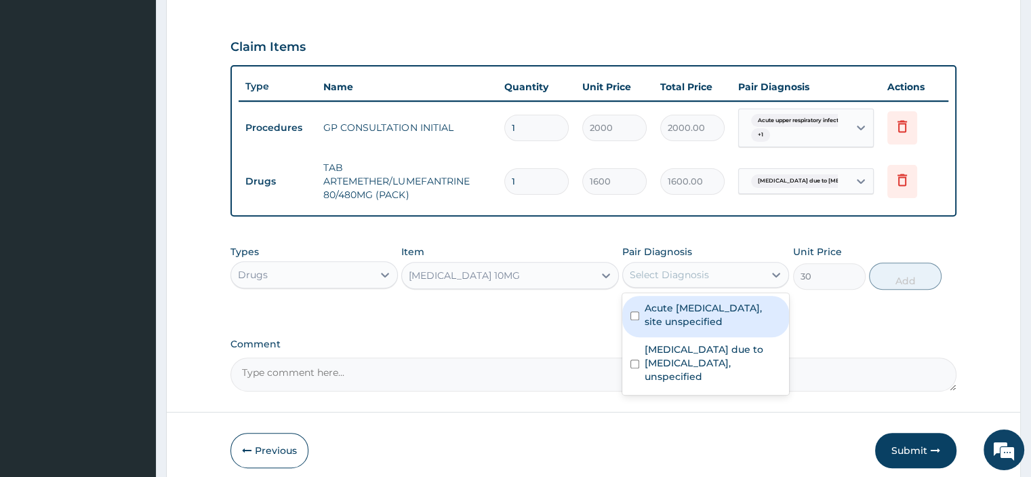
click at [691, 275] on div "Select Diagnosis" at bounding box center [669, 275] width 79 height 14
click at [725, 306] on label "Acute upper respiratory infection, site unspecified" at bounding box center [713, 314] width 136 height 27
checkbox input "true"
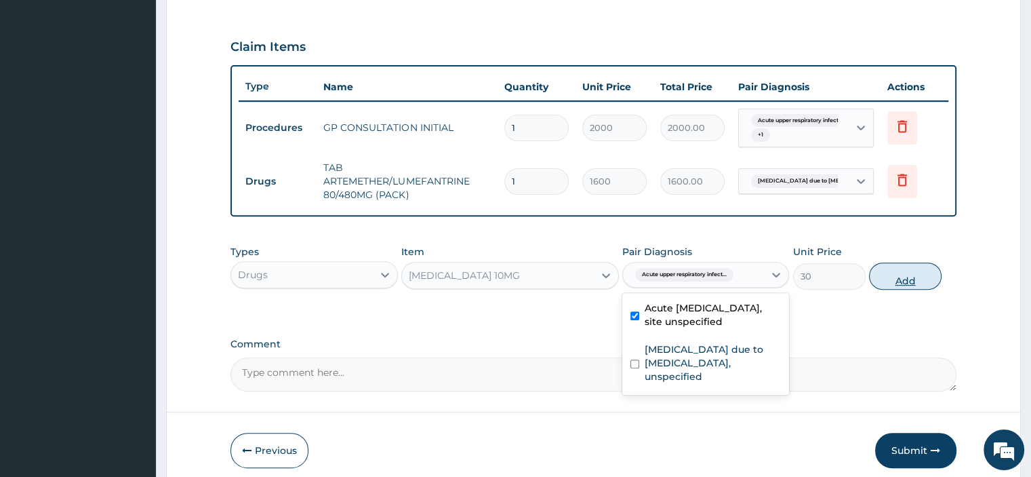
click at [900, 274] on button "Add" at bounding box center [905, 275] width 73 height 27
type input "0"
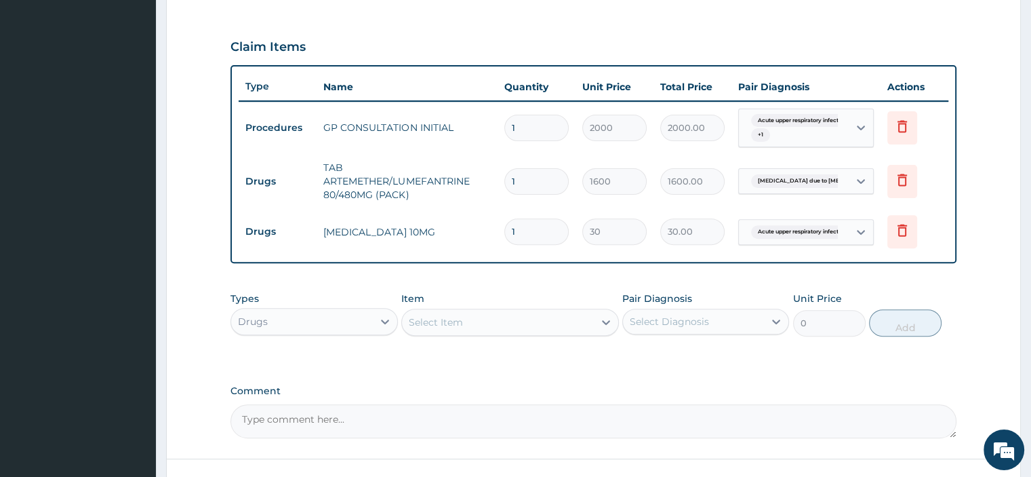
type input "0.00"
type input "5"
type input "150.00"
type input "5"
click at [441, 319] on div "Select Item" at bounding box center [436, 322] width 54 height 14
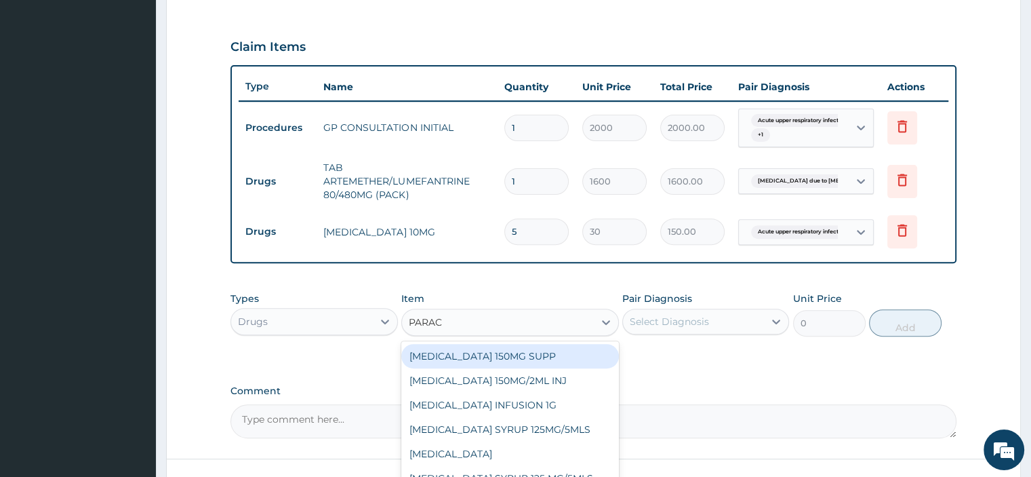
type input "PARACE"
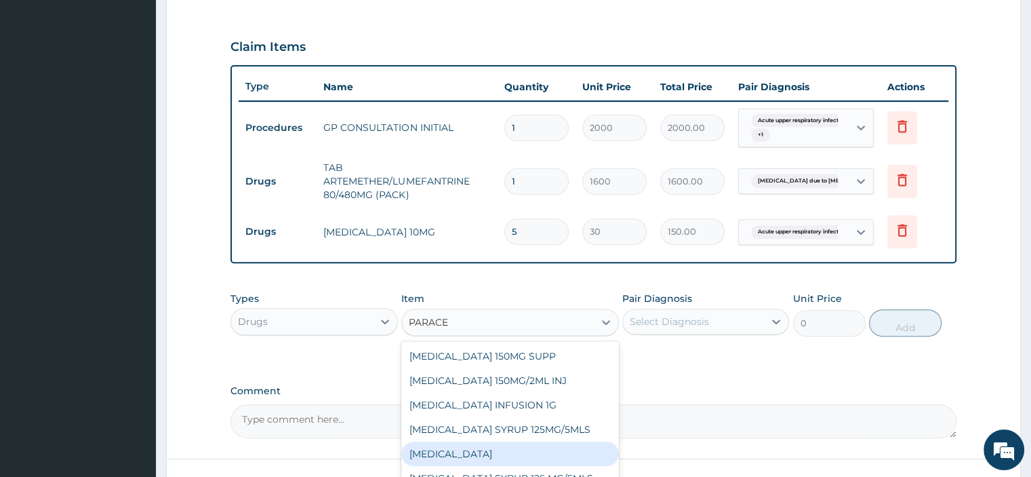
click at [485, 452] on div "PARACETAMOL" at bounding box center [510, 453] width 218 height 24
type input "10"
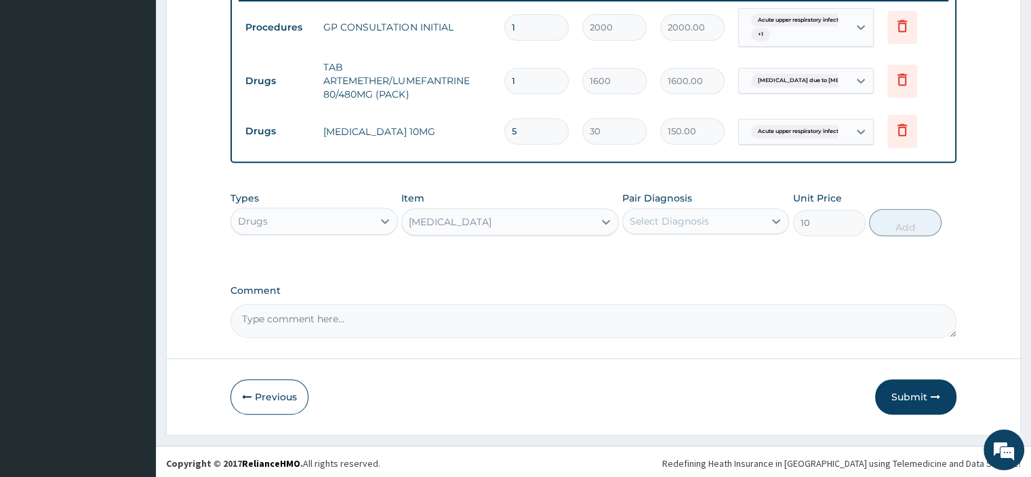
scroll to position [540, 0]
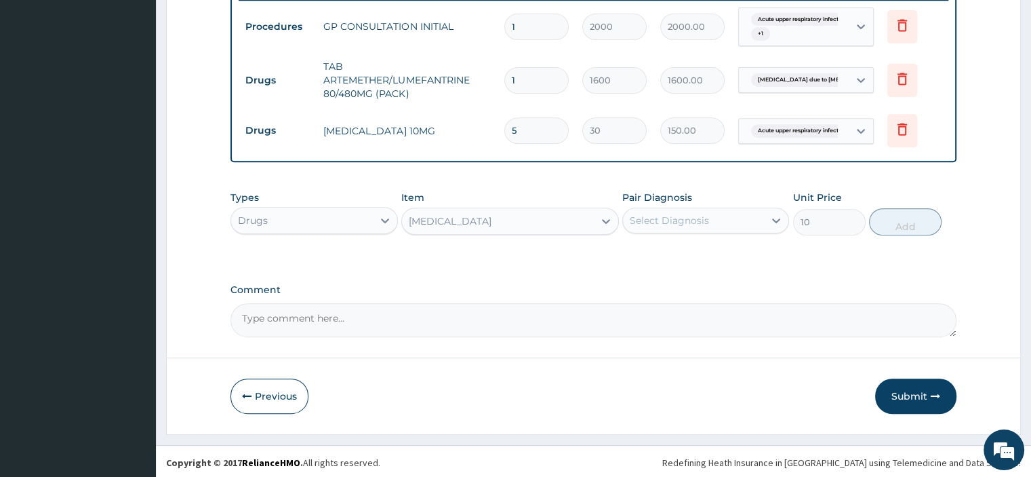
click at [450, 216] on div "PARACETAMOL" at bounding box center [450, 221] width 83 height 14
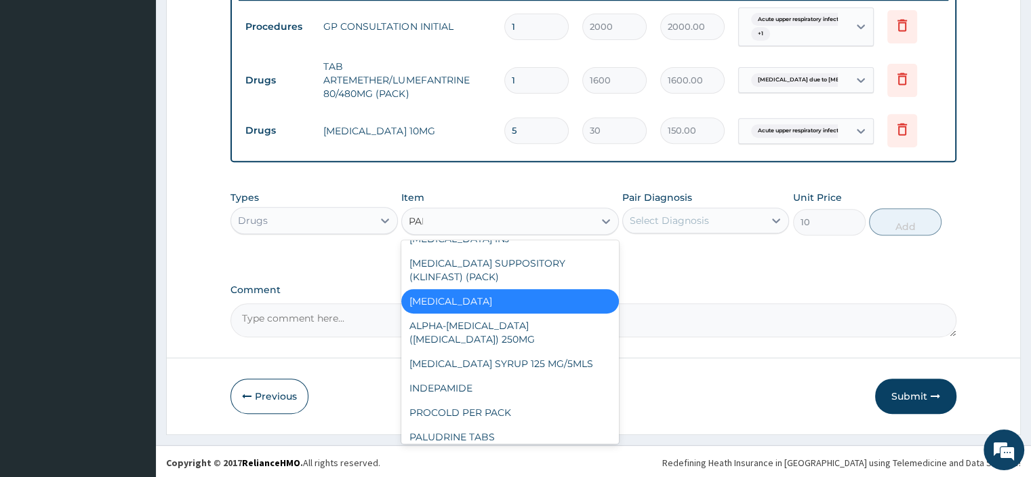
scroll to position [0, 0]
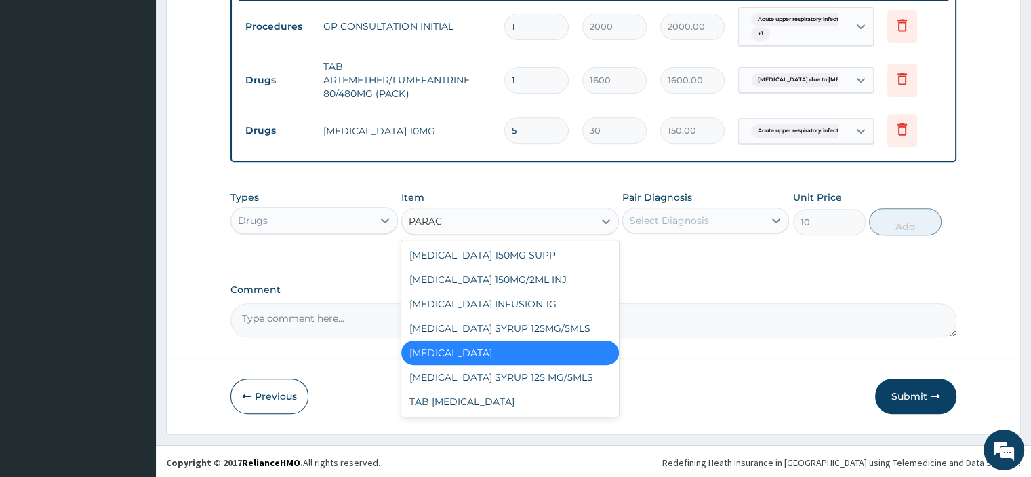
type input "PARACE"
click at [468, 403] on div "TAB PARACETAMOL" at bounding box center [510, 401] width 218 height 24
type input "15"
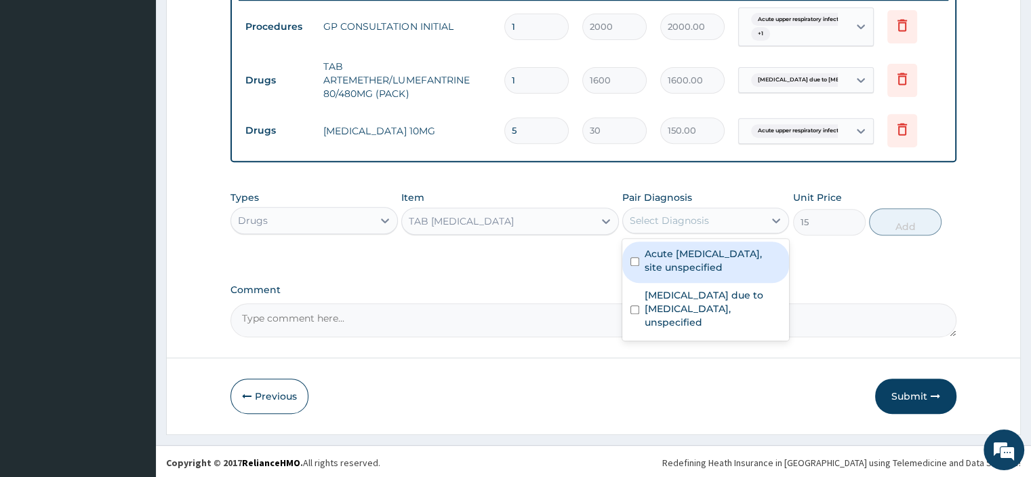
click at [697, 221] on div "Select Diagnosis" at bounding box center [669, 221] width 79 height 14
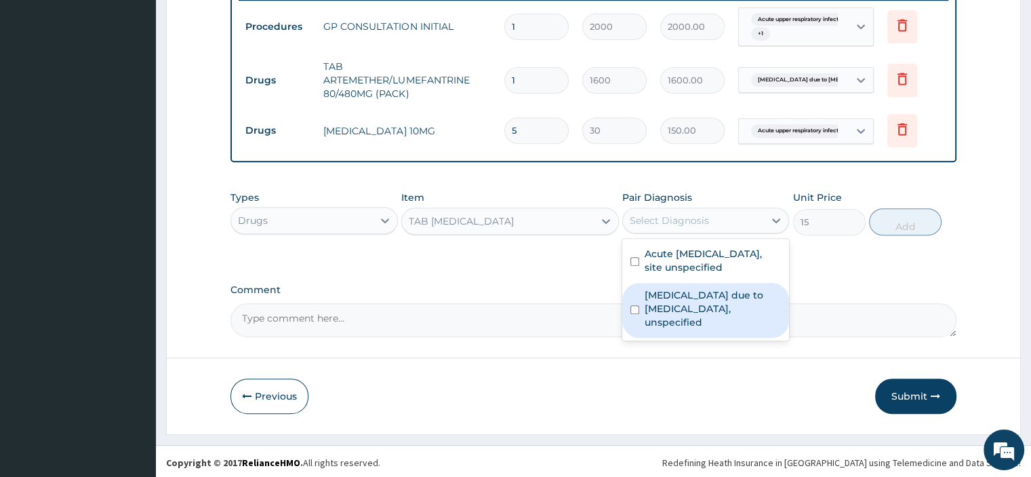
drag, startPoint x: 702, startPoint y: 298, endPoint x: 949, endPoint y: 277, distance: 247.8
click at [721, 294] on label "Malaria due to Plasmodium falciparum, unspecified" at bounding box center [713, 308] width 136 height 41
checkbox input "true"
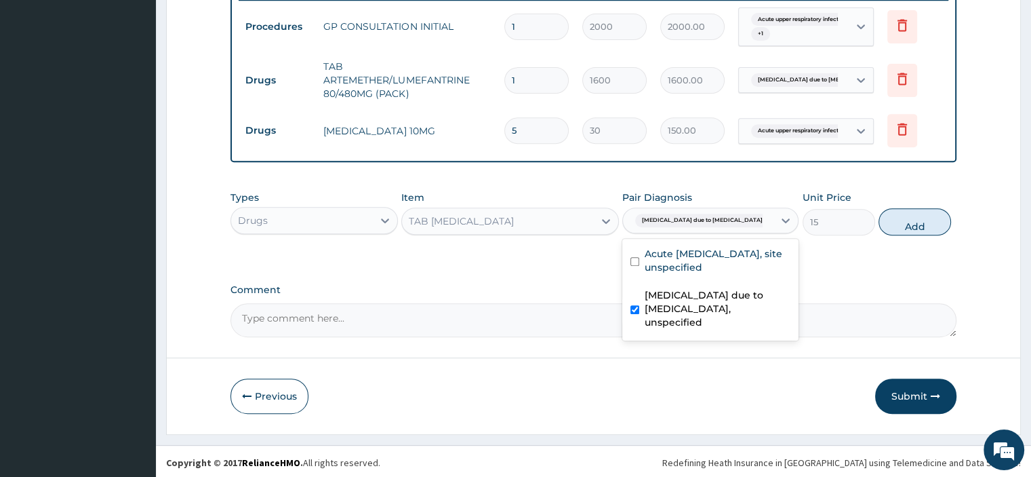
click at [911, 217] on button "Add" at bounding box center [915, 221] width 73 height 27
type input "0"
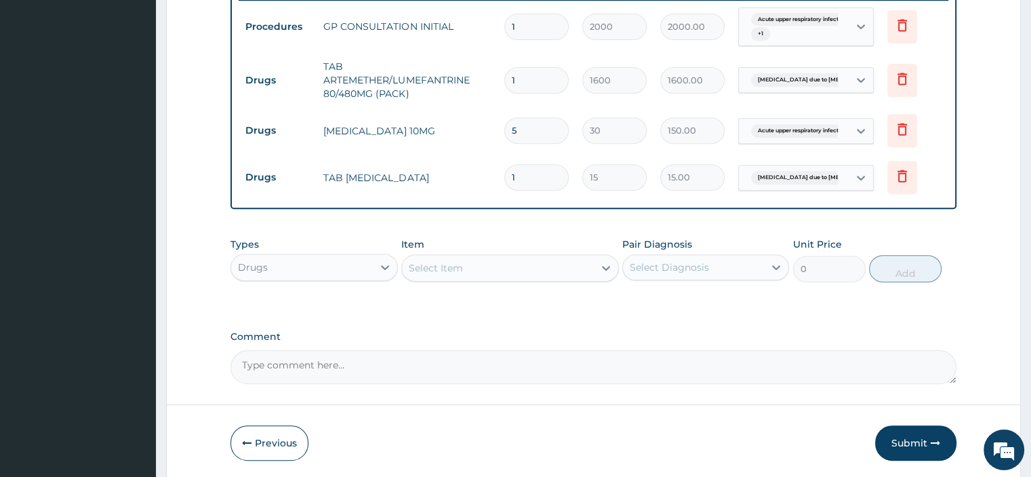
type input "18"
type input "270.00"
type input "18"
drag, startPoint x: 924, startPoint y: 422, endPoint x: 909, endPoint y: 429, distance: 17.0
click at [909, 429] on button "Submit" at bounding box center [915, 442] width 81 height 35
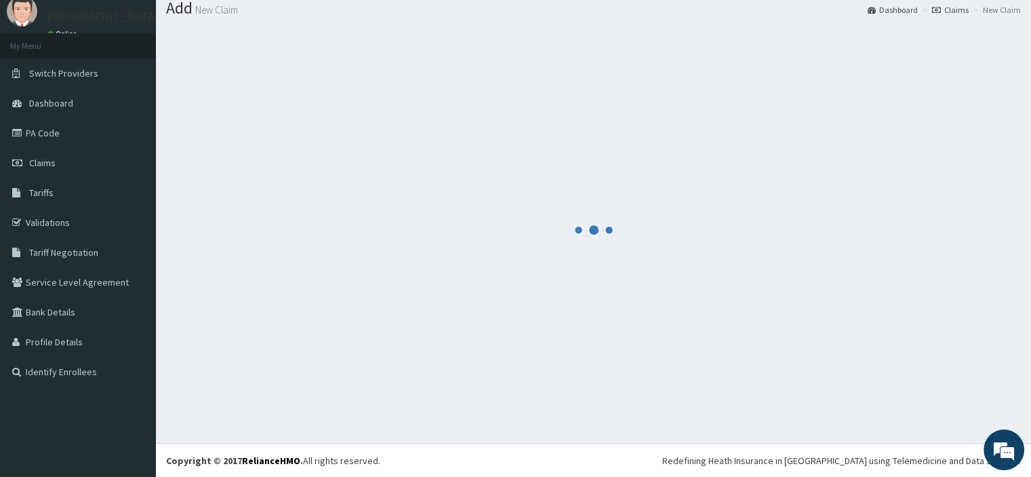
scroll to position [540, 0]
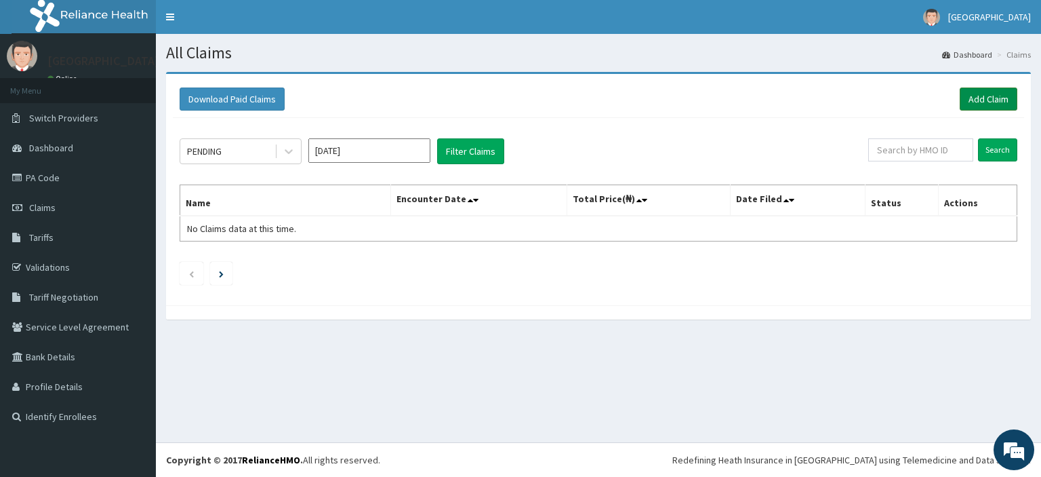
click at [973, 99] on link "Add Claim" at bounding box center [989, 98] width 58 height 23
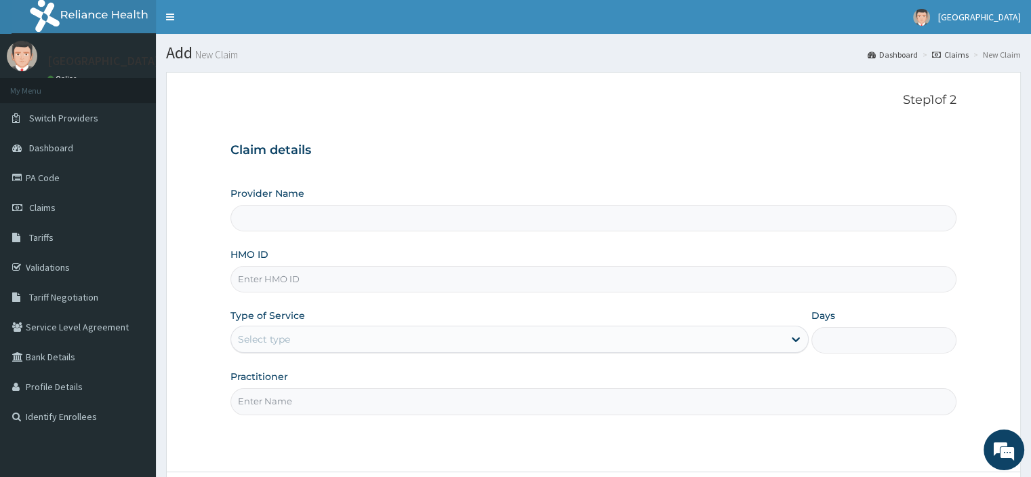
click at [274, 282] on input "HMO ID" at bounding box center [593, 279] width 725 height 26
paste input "RET/46639/A"
type input "RET/46639/A"
click at [270, 334] on div "Select type" at bounding box center [264, 339] width 52 height 14
click at [275, 338] on div "Select type" at bounding box center [264, 339] width 52 height 14
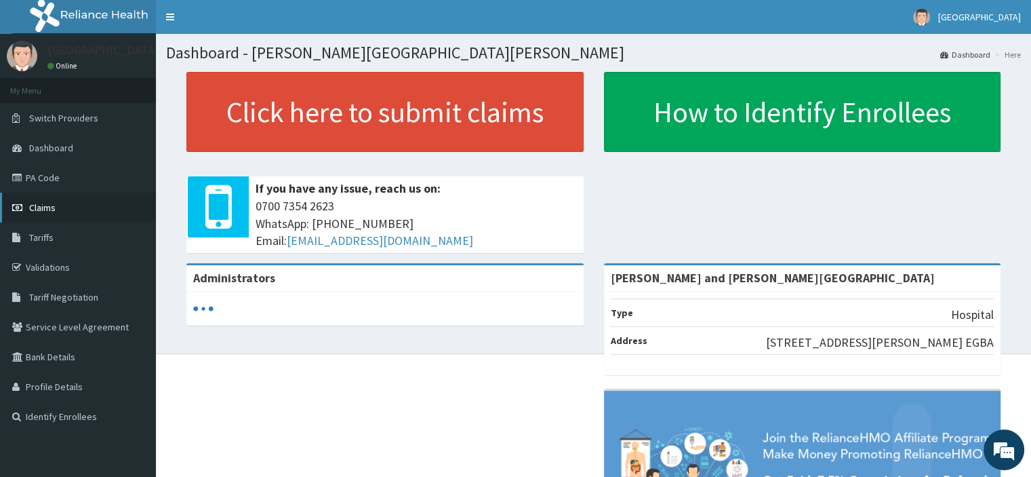
click at [63, 203] on link "Claims" at bounding box center [78, 208] width 156 height 30
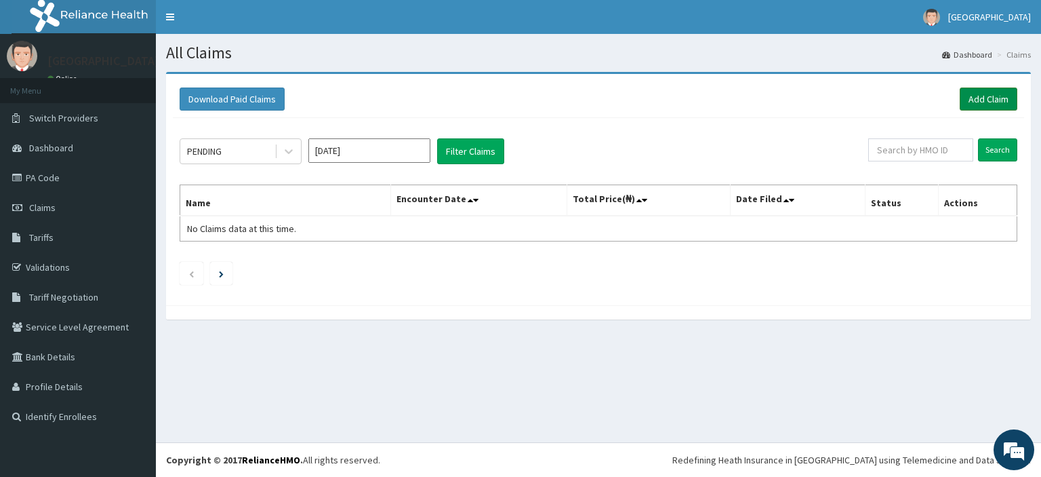
click at [974, 103] on link "Add Claim" at bounding box center [989, 98] width 58 height 23
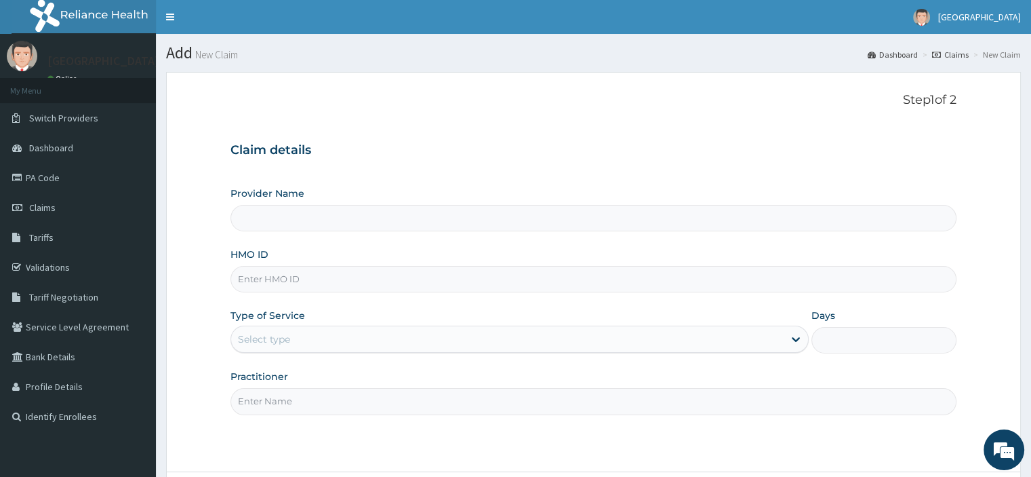
click at [317, 287] on input "HMO ID" at bounding box center [593, 279] width 725 height 26
type input "Peter and Grace Medical centre"
paste input "RET/46639/A"
type input "RET/46639/A"
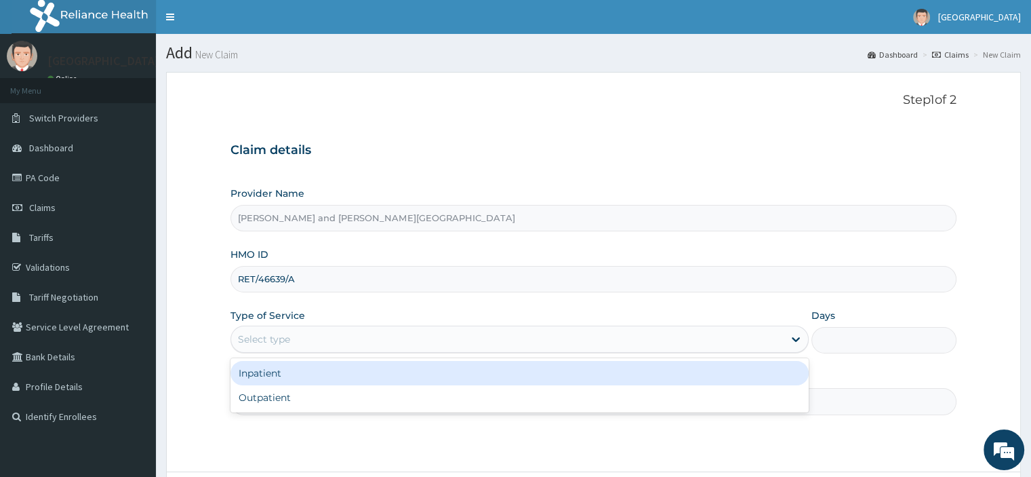
click at [287, 345] on div "Select type" at bounding box center [507, 339] width 553 height 22
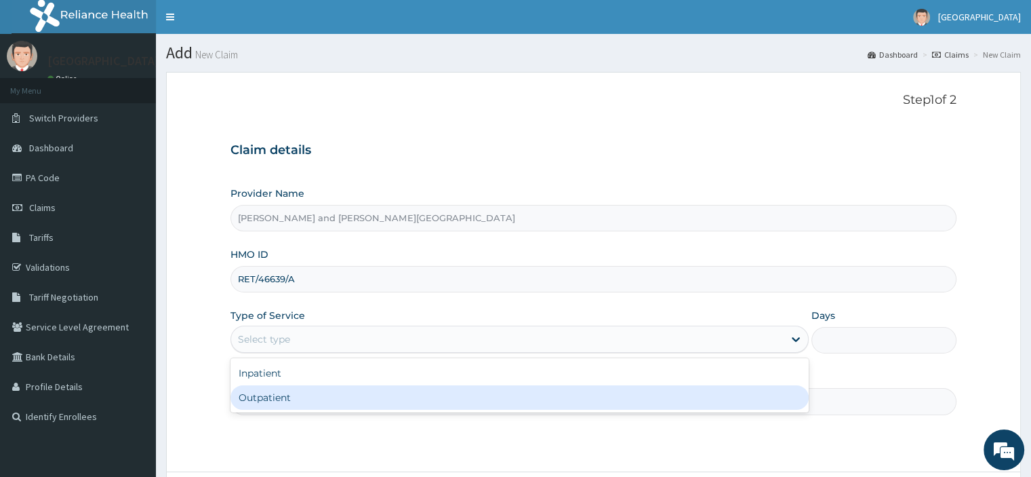
click at [308, 402] on div "Outpatient" at bounding box center [520, 397] width 578 height 24
type input "1"
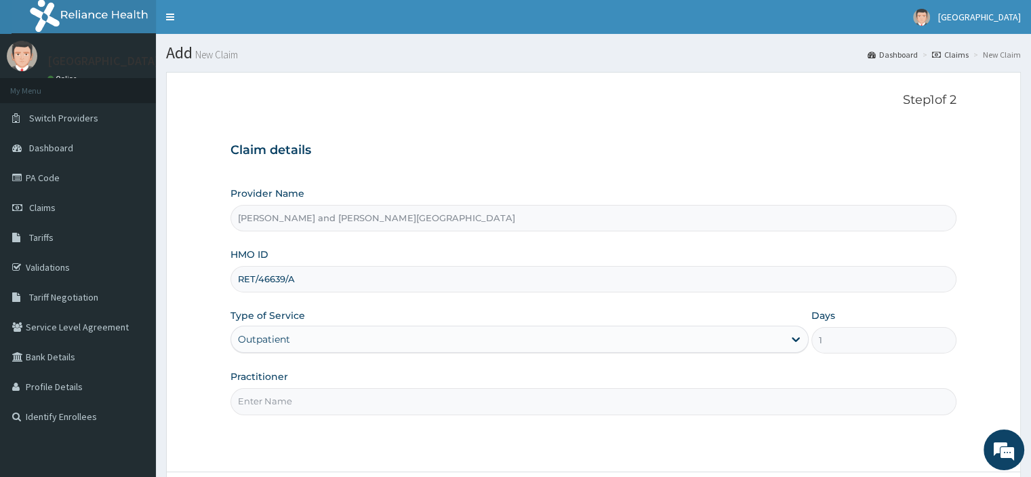
click at [292, 403] on input "Practitioner" at bounding box center [593, 401] width 725 height 26
type input "DR YAKUBU DELE"
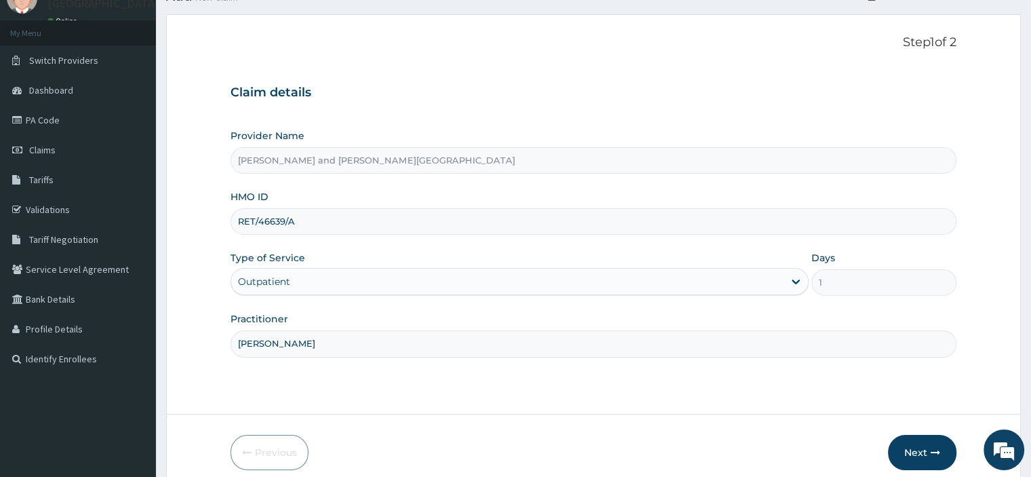
scroll to position [116, 0]
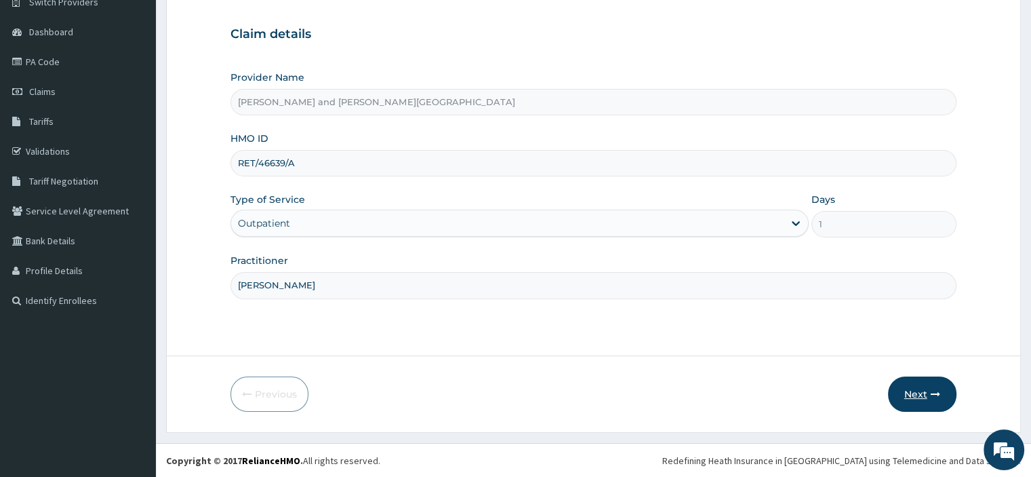
click at [923, 382] on button "Next" at bounding box center [922, 393] width 68 height 35
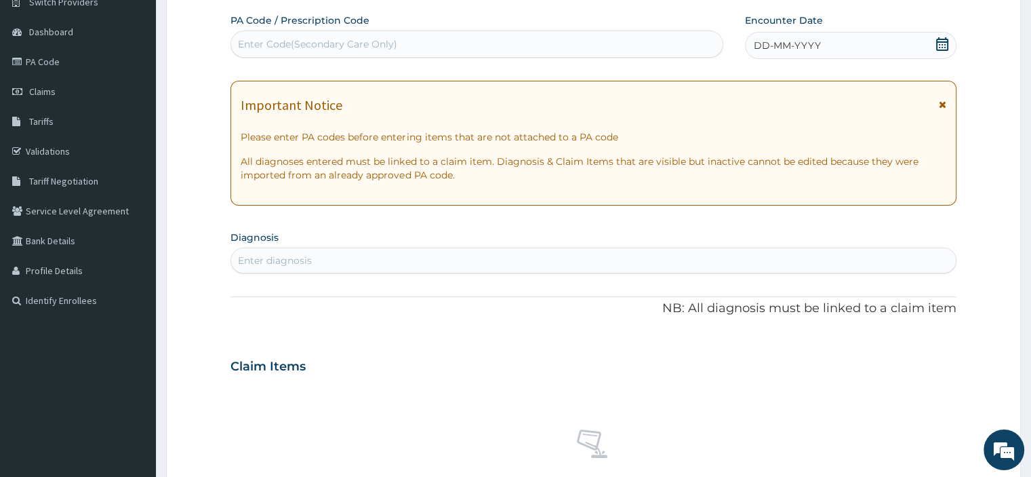
click at [945, 43] on icon at bounding box center [943, 44] width 14 height 14
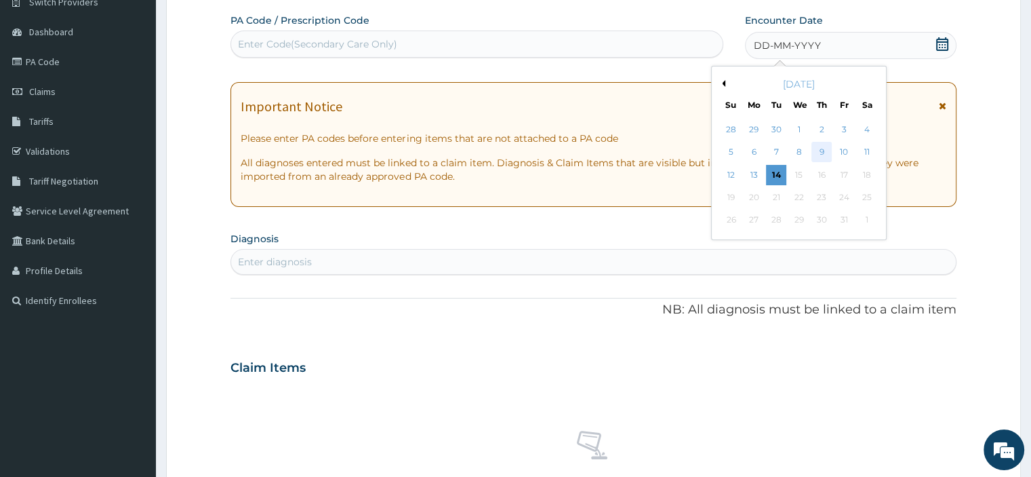
scroll to position [0, 0]
click at [772, 169] on div "14" at bounding box center [776, 175] width 20 height 20
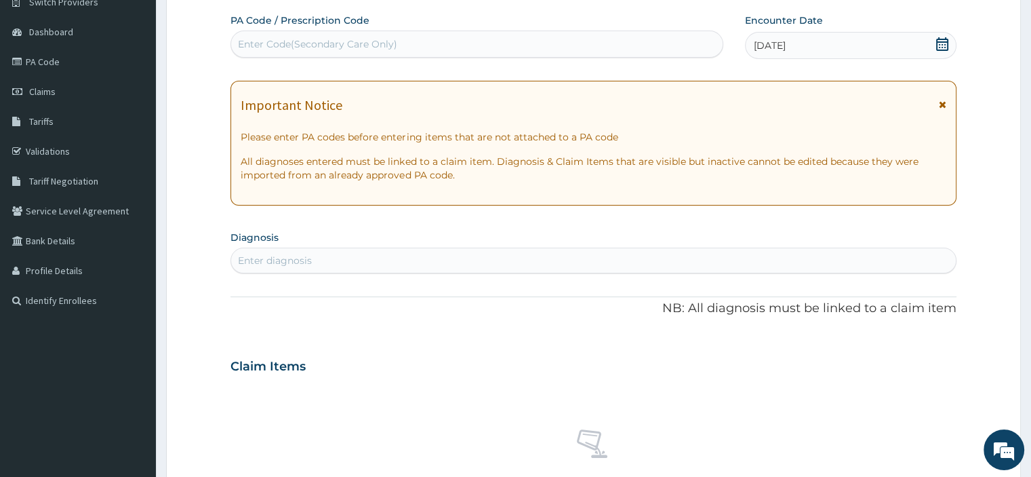
click at [305, 262] on div "Enter diagnosis" at bounding box center [275, 261] width 74 height 14
type input "B"
type input "FEVER"
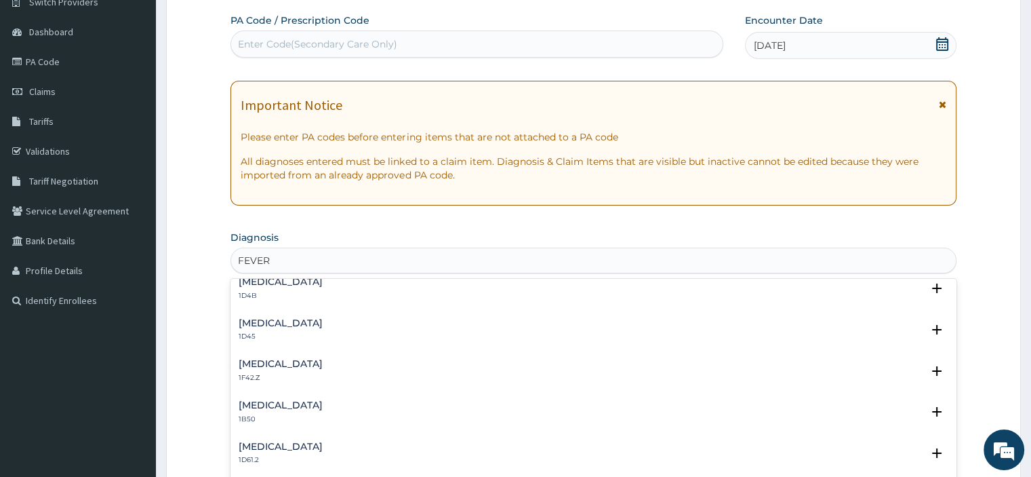
scroll to position [1017, 0]
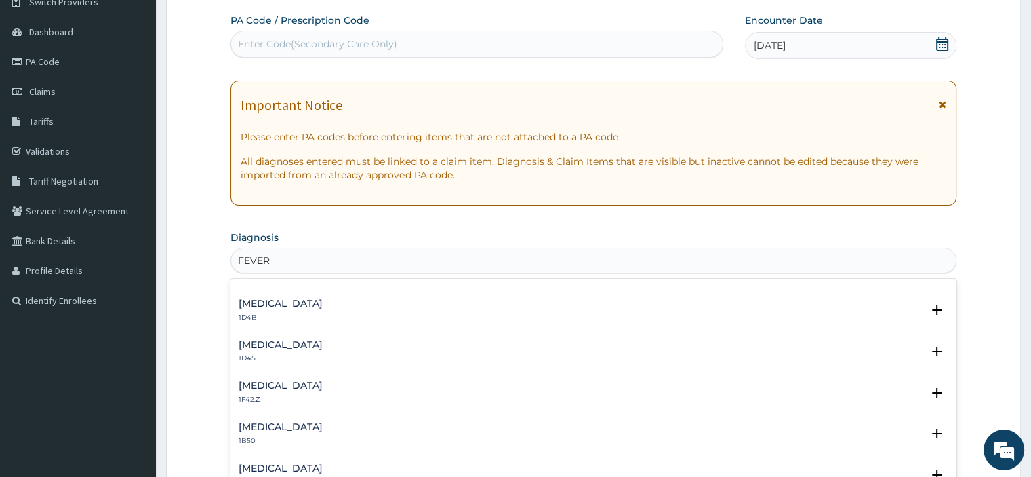
click at [323, 381] on h4 "Plasmodium malariae malaria without complication" at bounding box center [281, 385] width 84 height 10
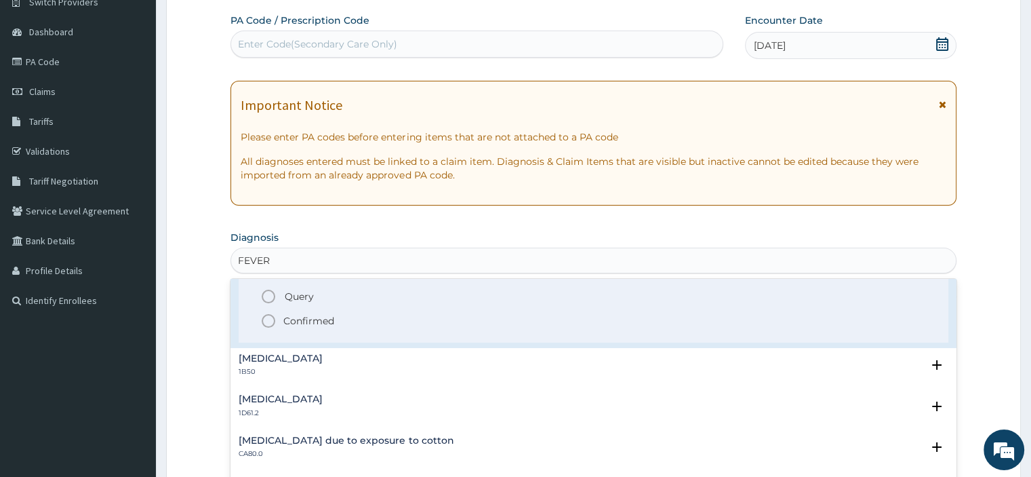
scroll to position [1153, 0]
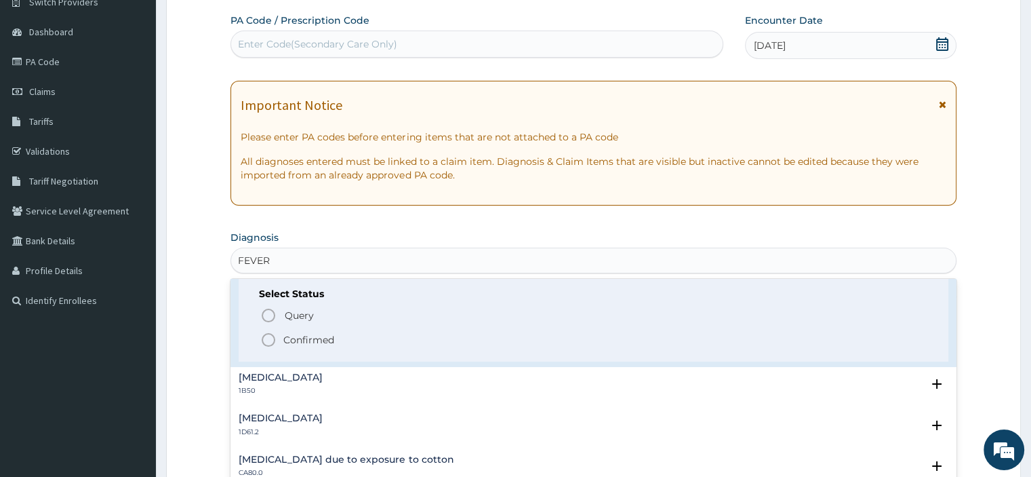
click at [268, 342] on icon "status option filled" at bounding box center [268, 340] width 16 height 16
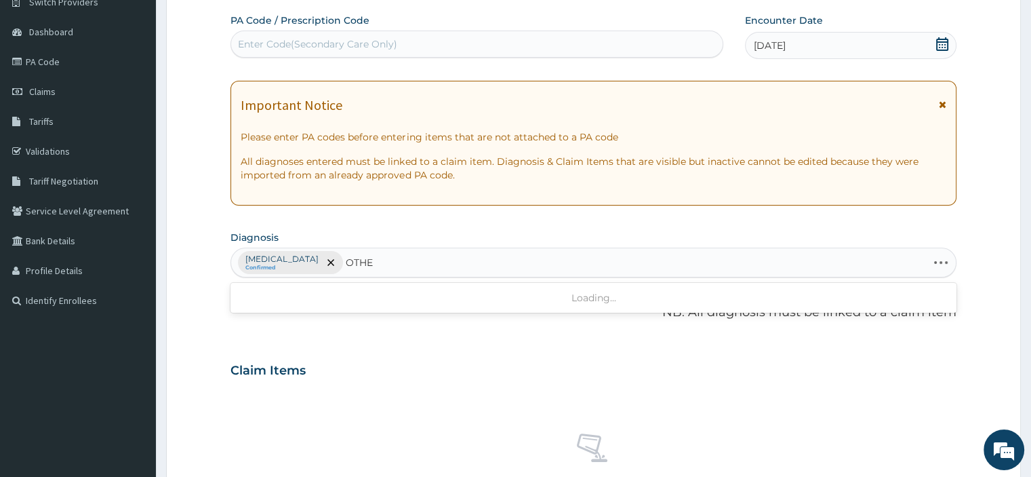
type input "OTHER"
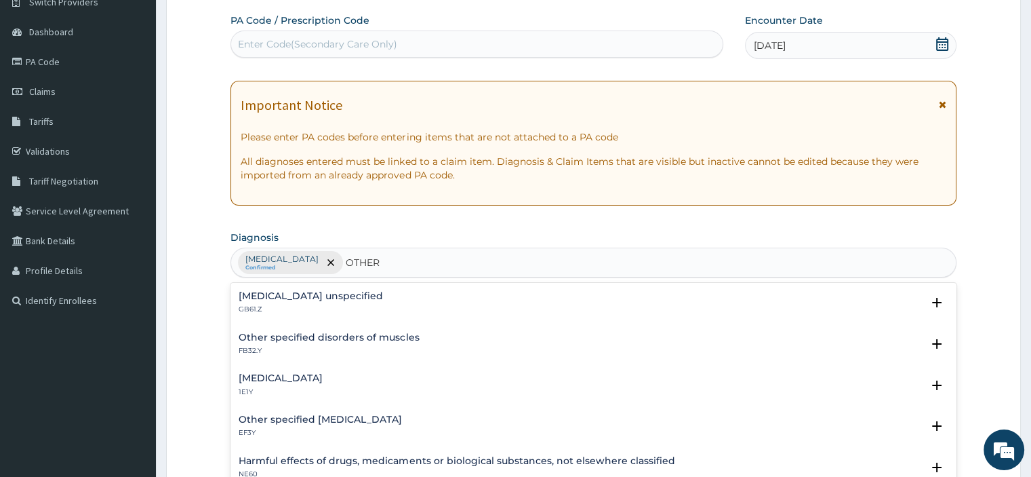
click at [323, 377] on h4 "Other specified viral diseases" at bounding box center [281, 378] width 84 height 10
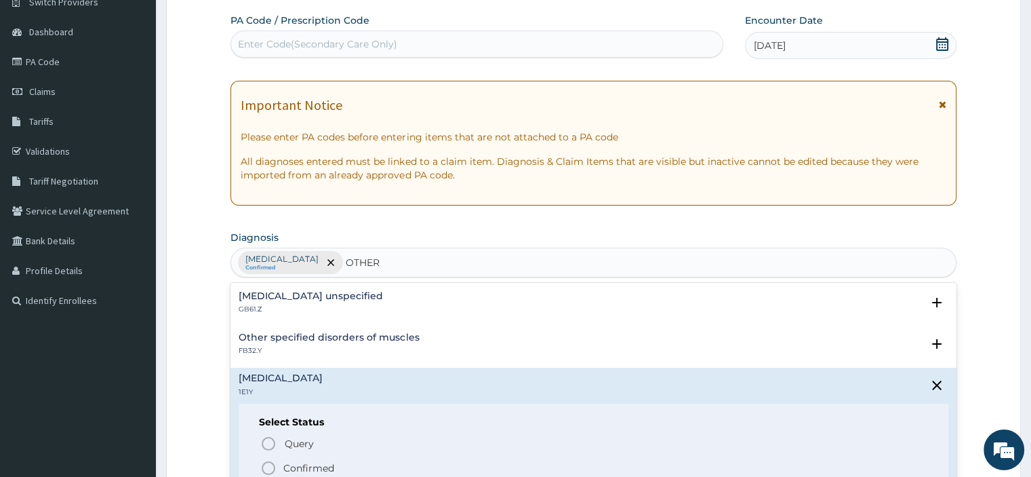
click at [268, 466] on icon "status option filled" at bounding box center [268, 468] width 16 height 16
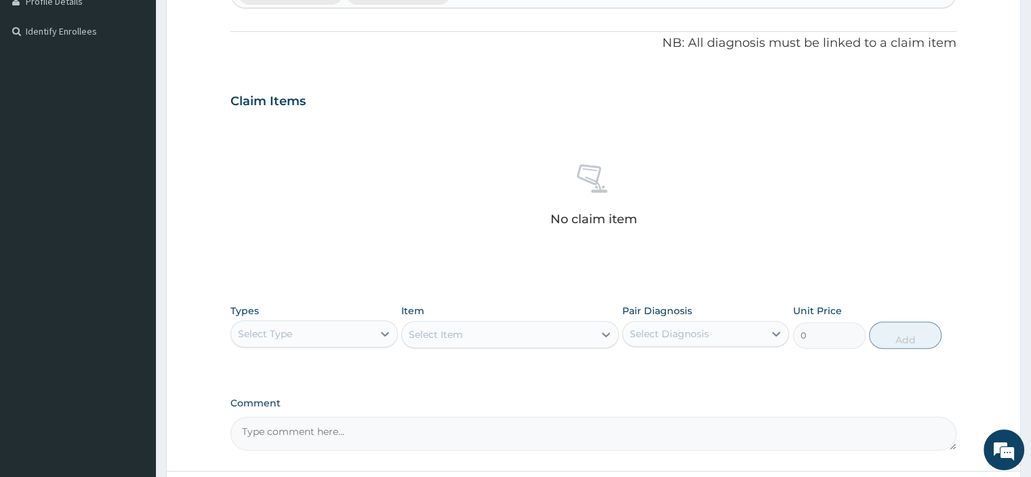
scroll to position [387, 0]
click at [376, 334] on div at bounding box center [385, 331] width 24 height 24
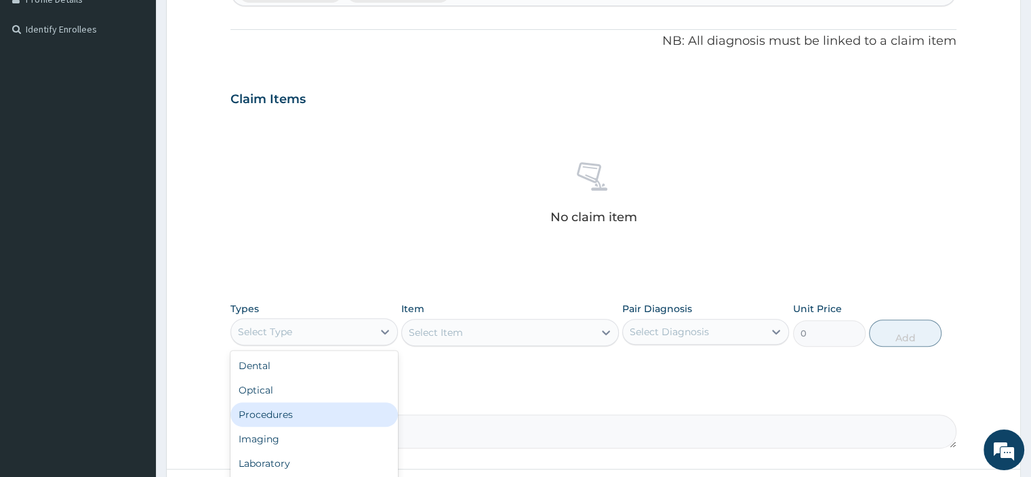
click at [285, 412] on div "Procedures" at bounding box center [314, 414] width 167 height 24
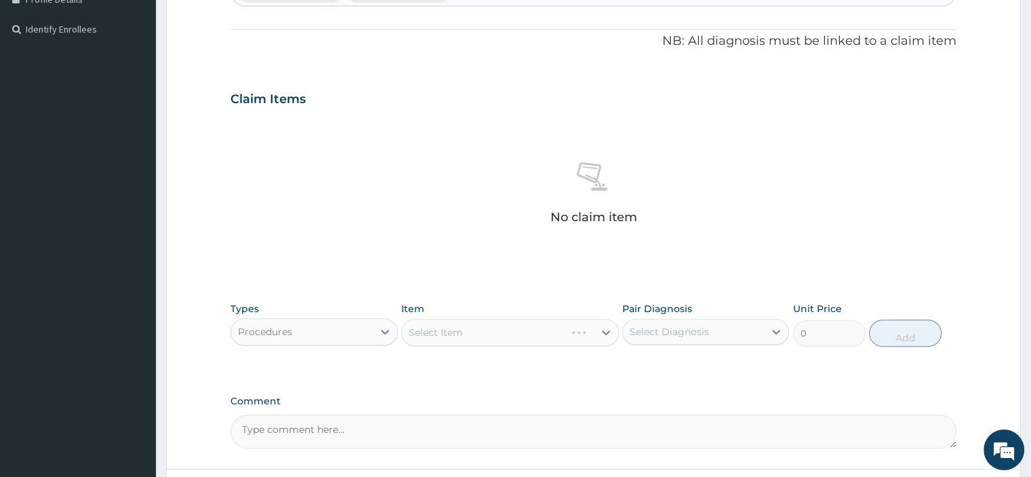
click at [437, 330] on div "Select Item" at bounding box center [510, 332] width 218 height 27
click at [439, 334] on div "Select Item" at bounding box center [510, 332] width 218 height 27
click at [431, 327] on div "Select Item" at bounding box center [510, 332] width 218 height 27
click at [437, 340] on div "Select Item" at bounding box center [510, 332] width 218 height 27
click at [464, 332] on div "Select Item" at bounding box center [498, 332] width 192 height 22
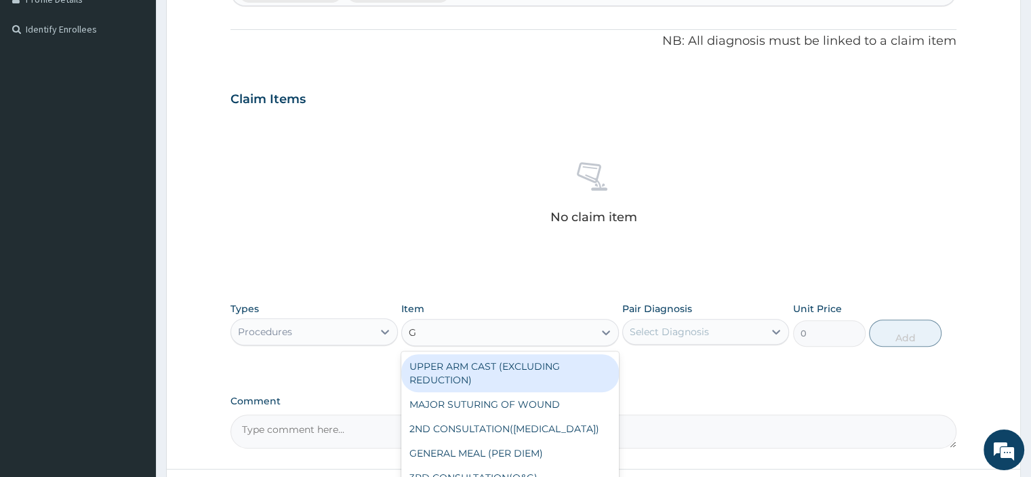
type input "GP"
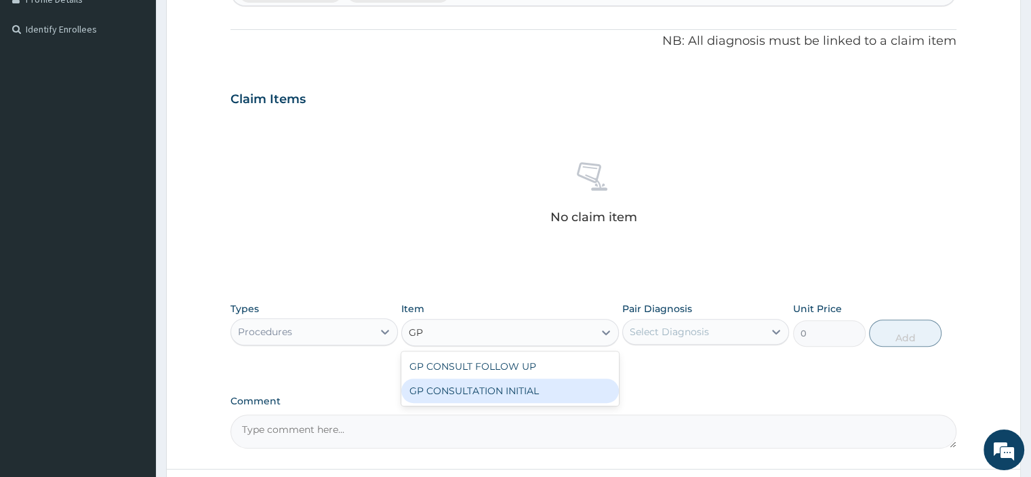
click at [474, 390] on div "GP CONSULTATION INITIAL" at bounding box center [510, 390] width 218 height 24
type input "2000"
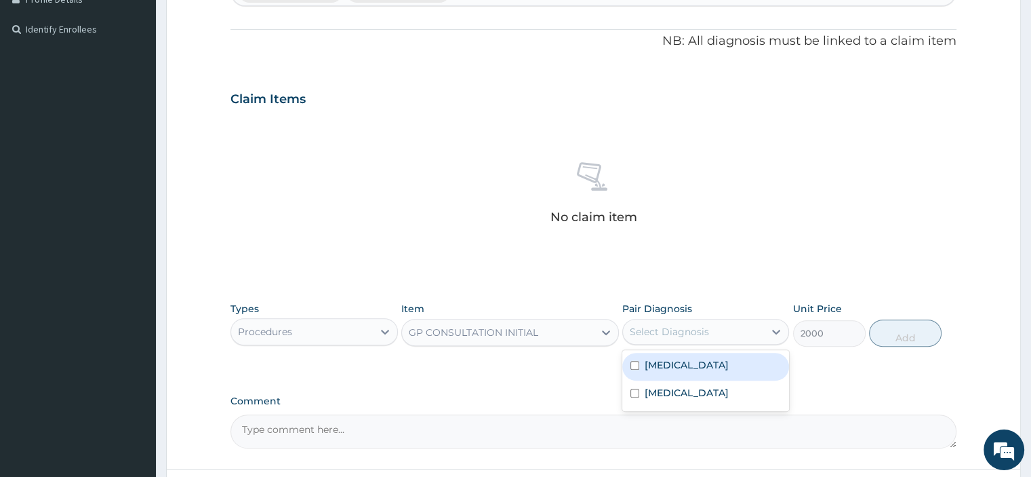
click at [713, 327] on div "Select Diagnosis" at bounding box center [693, 332] width 141 height 22
click at [685, 372] on label "Plasmodium malariae malaria without complication" at bounding box center [687, 365] width 84 height 14
checkbox input "true"
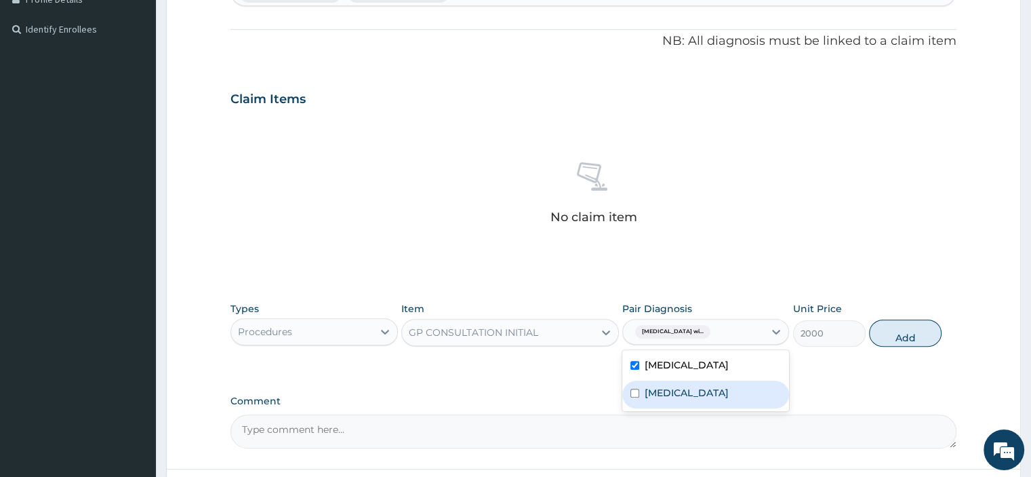
click at [690, 399] on label "Other specified viral diseases" at bounding box center [687, 393] width 84 height 14
checkbox input "true"
drag, startPoint x: 911, startPoint y: 340, endPoint x: 751, endPoint y: 345, distance: 160.8
click at [909, 341] on button "Add" at bounding box center [905, 332] width 73 height 27
type input "0"
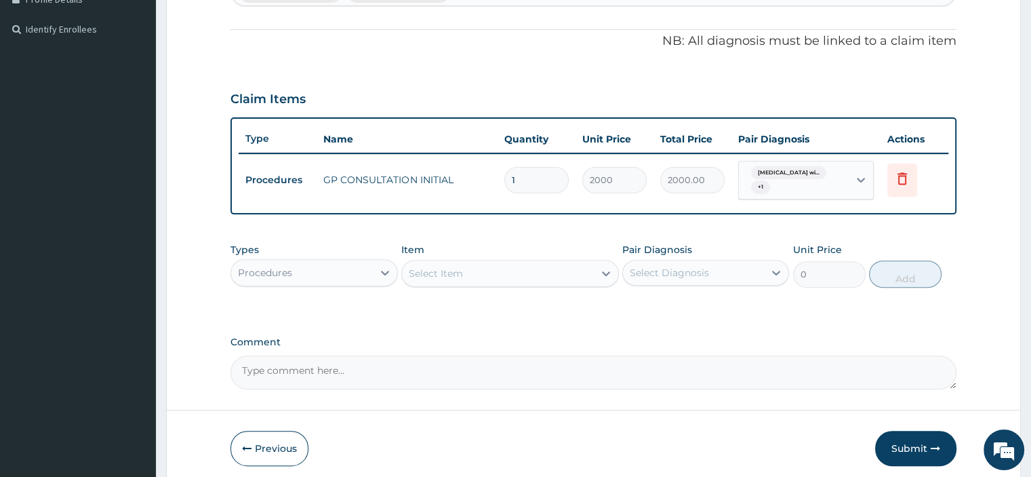
click at [365, 277] on div "Procedures" at bounding box center [301, 273] width 141 height 22
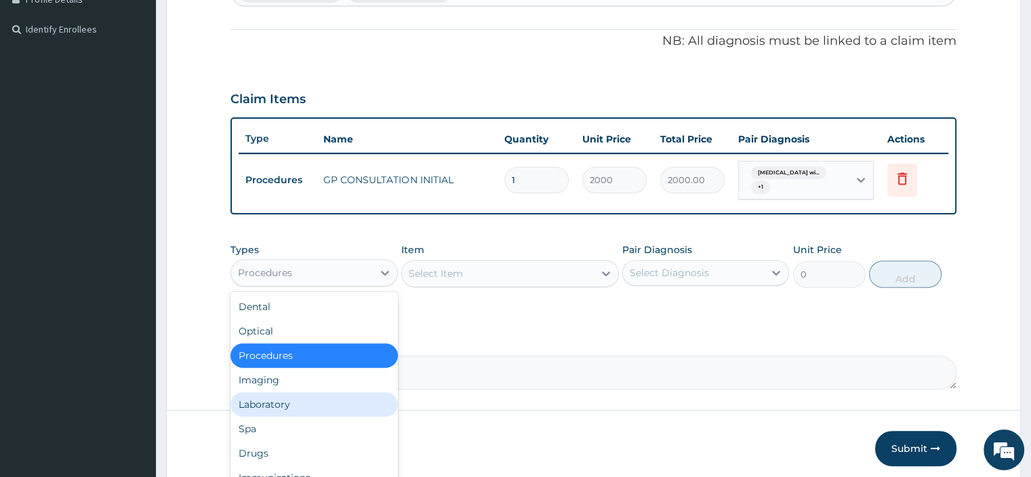
click at [303, 403] on div "Laboratory" at bounding box center [314, 404] width 167 height 24
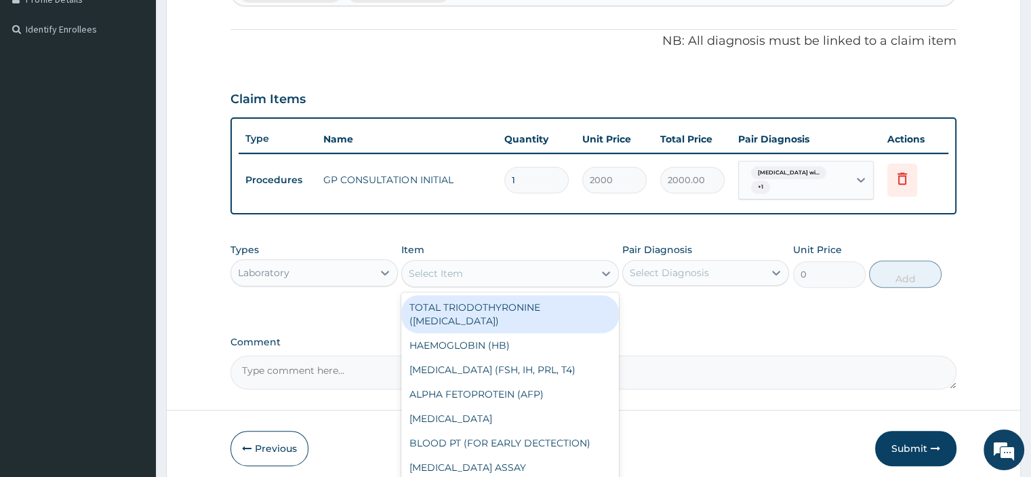
click at [460, 271] on div "Select Item" at bounding box center [436, 273] width 54 height 14
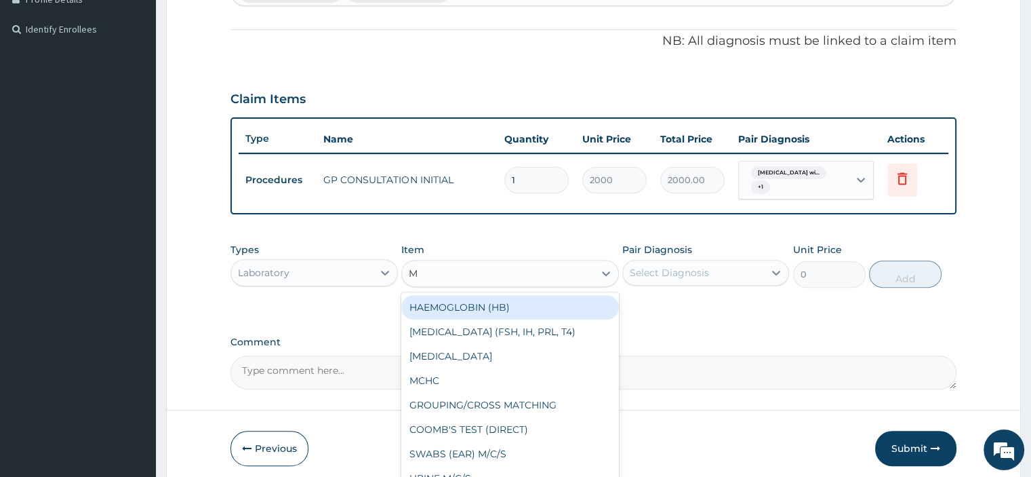
type input "MP"
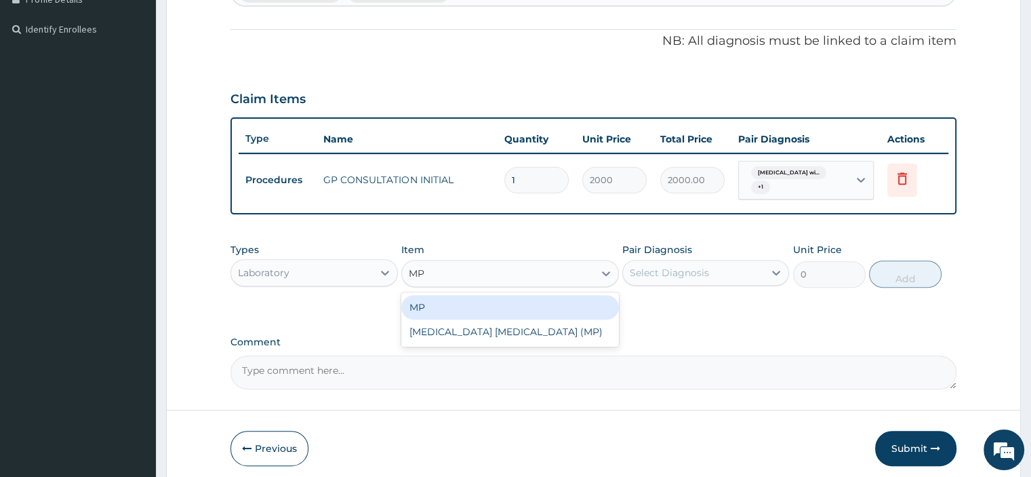
click at [505, 312] on div "MP" at bounding box center [510, 307] width 218 height 24
type input "1000"
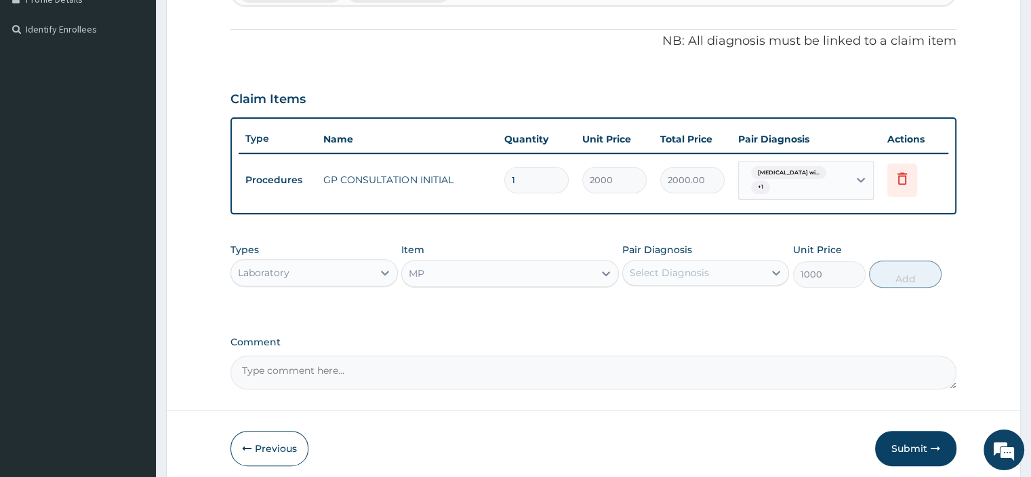
click at [749, 262] on div "Select Diagnosis" at bounding box center [693, 273] width 141 height 22
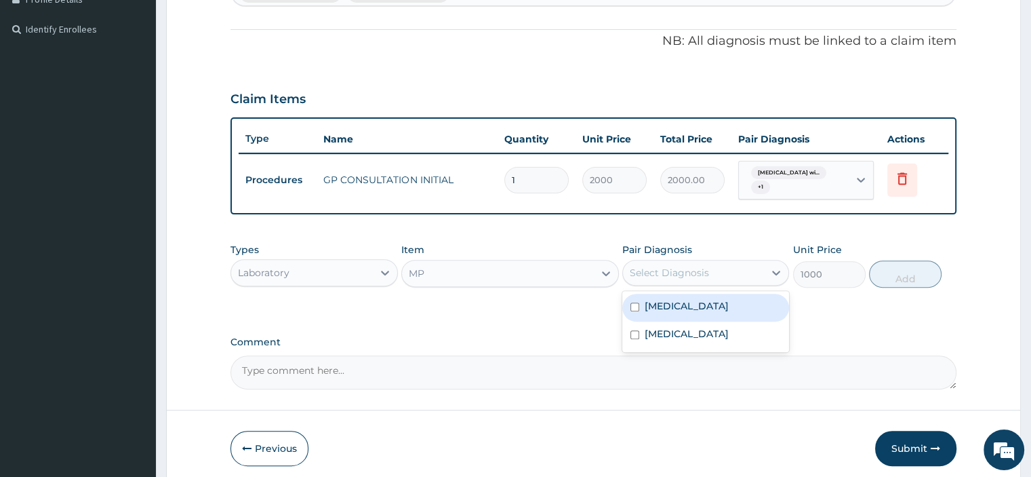
click at [684, 313] on label "Plasmodium malariae malaria without complication" at bounding box center [687, 306] width 84 height 14
checkbox input "true"
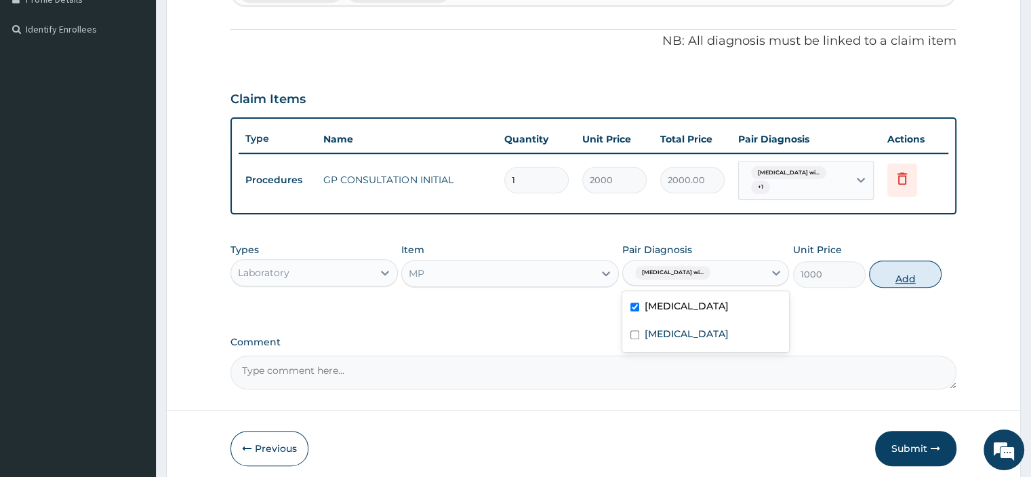
click at [895, 271] on button "Add" at bounding box center [905, 273] width 73 height 27
type input "0"
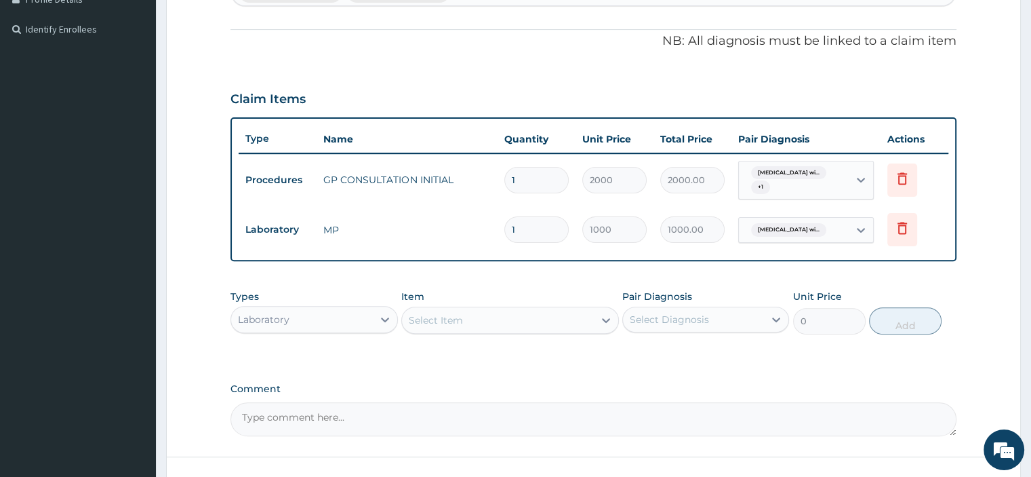
click at [496, 318] on div "Select Item" at bounding box center [498, 320] width 192 height 22
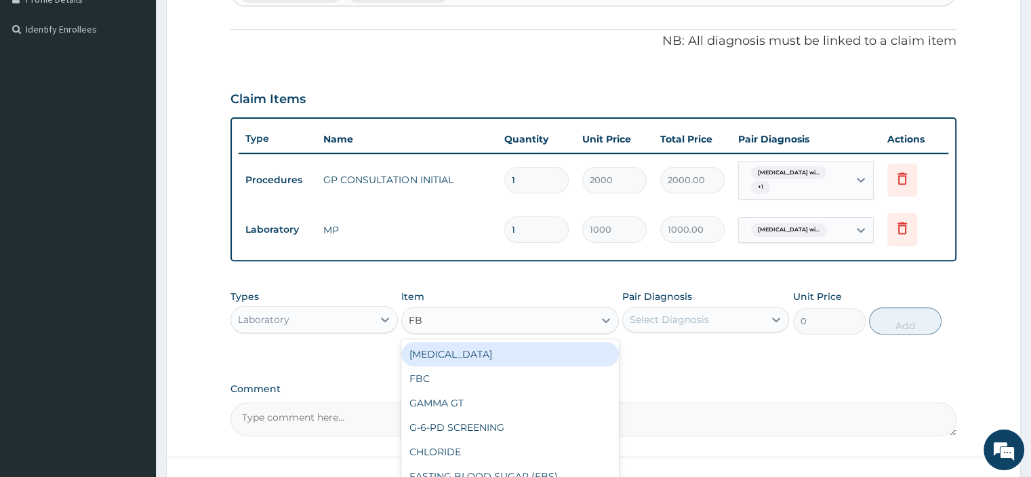
type input "FBC"
click at [520, 349] on div "FBC" at bounding box center [510, 354] width 218 height 24
type input "2000"
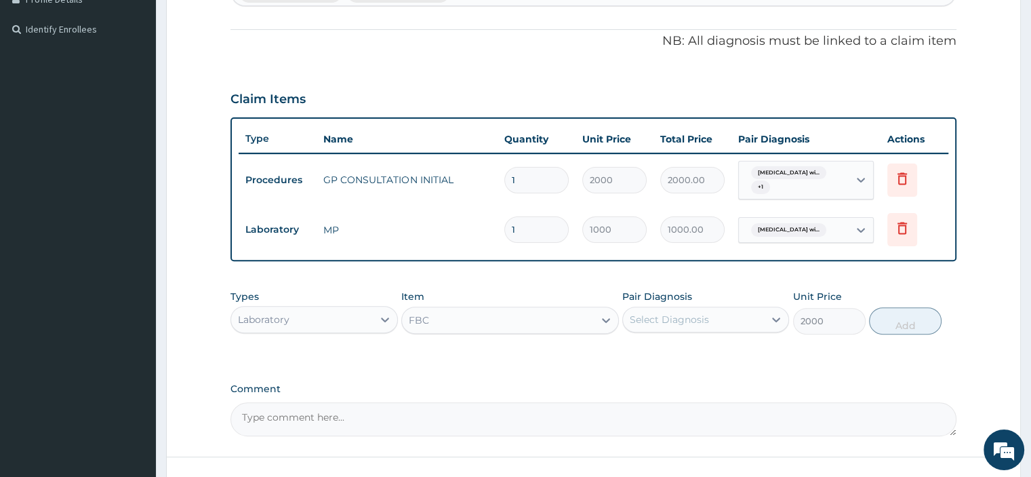
click at [664, 322] on div "Select Diagnosis" at bounding box center [669, 320] width 79 height 14
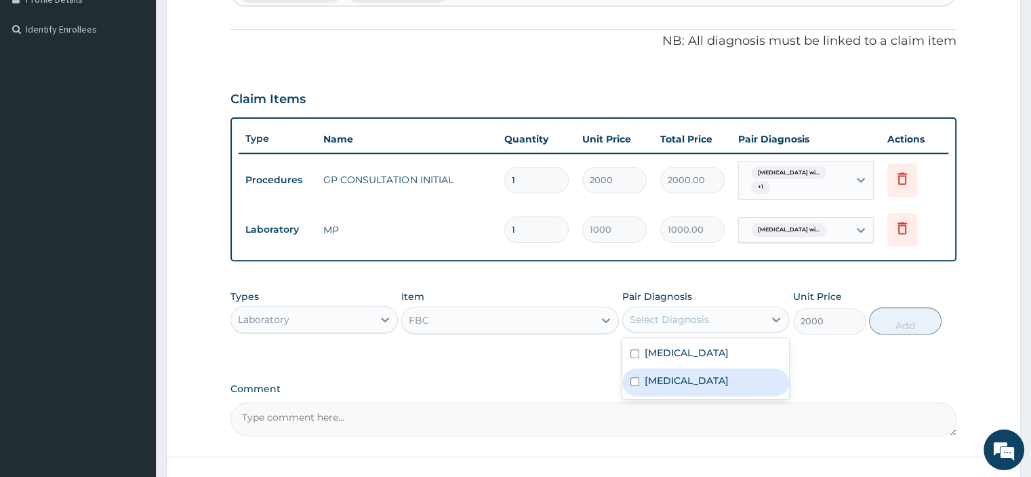
click at [687, 387] on label "Other specified viral diseases" at bounding box center [687, 381] width 84 height 14
checkbox input "true"
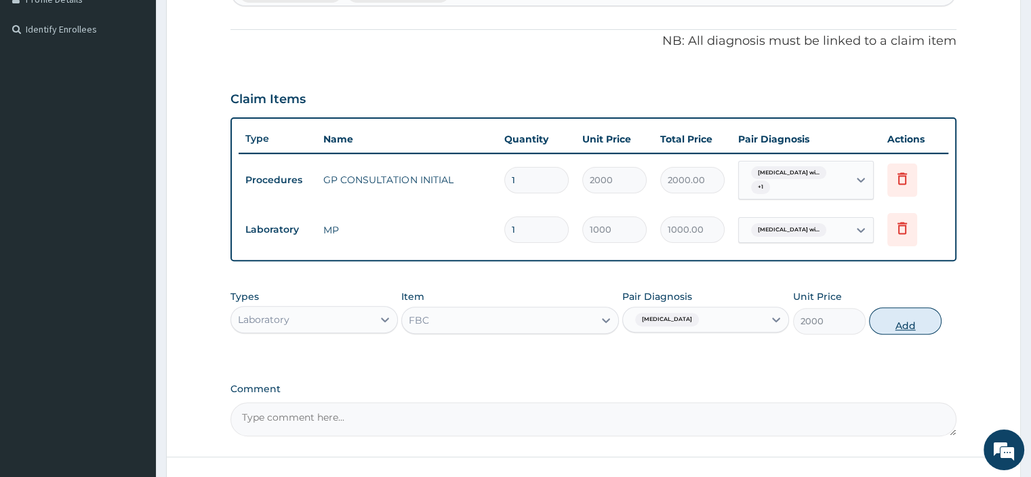
click at [881, 319] on button "Add" at bounding box center [905, 320] width 73 height 27
type input "0"
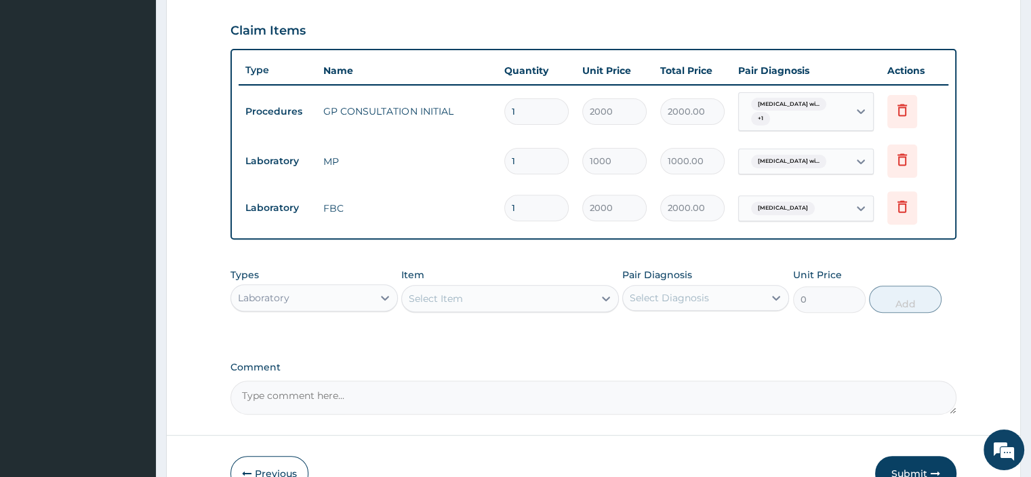
scroll to position [533, 0]
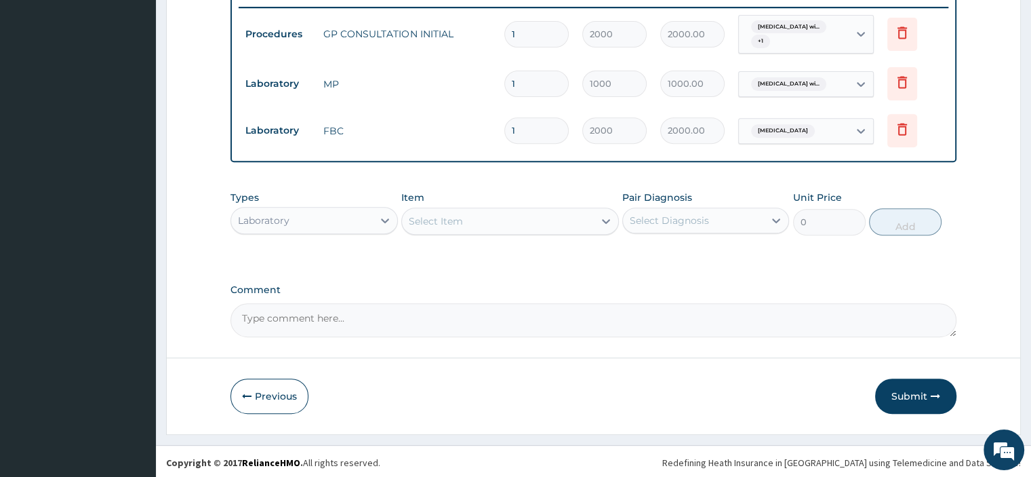
click at [312, 325] on textarea "Comment" at bounding box center [593, 320] width 725 height 34
paste textarea ": MALARIA + SEPSIS IN A KNOW HBSS PT"
type textarea ": MALARIA + SEPSIS IN A KNOW HBSS PT"
click at [281, 210] on div "Laboratory" at bounding box center [301, 221] width 141 height 22
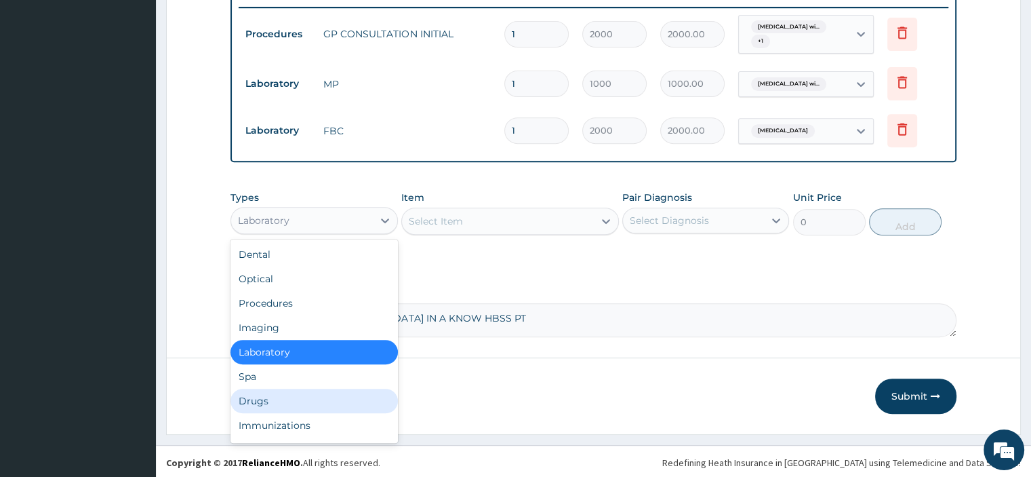
click at [260, 396] on div "Drugs" at bounding box center [314, 401] width 167 height 24
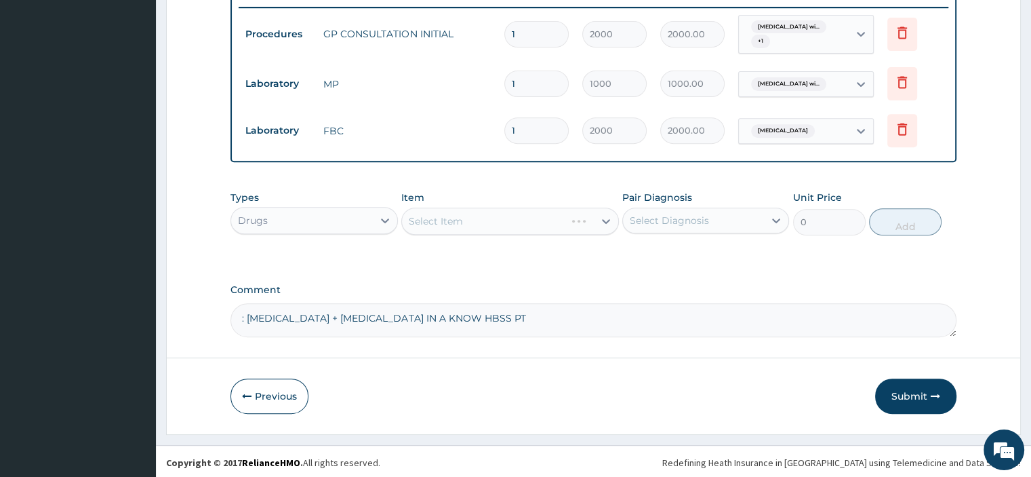
click at [436, 219] on div "Select Item" at bounding box center [510, 220] width 218 height 27
click at [443, 227] on div "Select Item" at bounding box center [510, 220] width 218 height 27
click at [442, 224] on div "Select Item" at bounding box center [510, 220] width 218 height 27
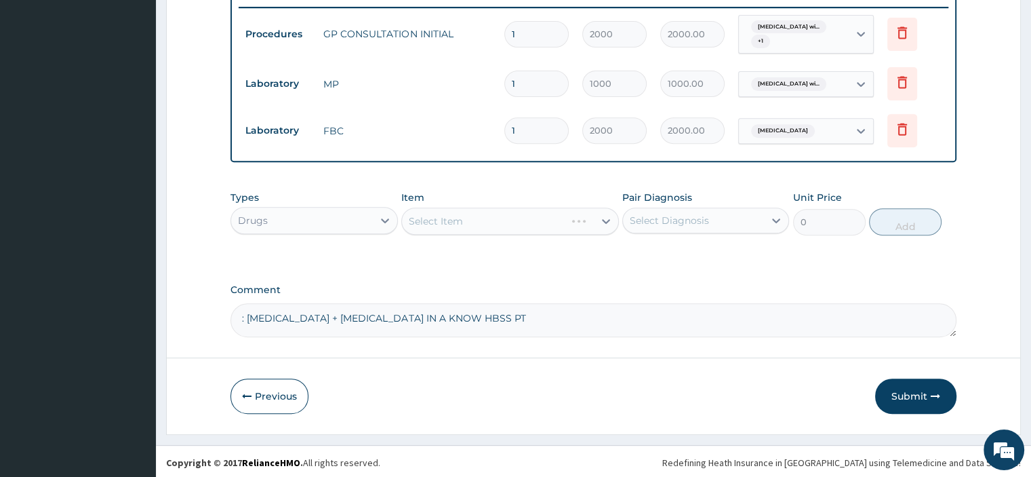
click at [462, 198] on div "Item Select Item" at bounding box center [510, 213] width 218 height 45
click at [463, 216] on div "Select Item" at bounding box center [510, 220] width 218 height 27
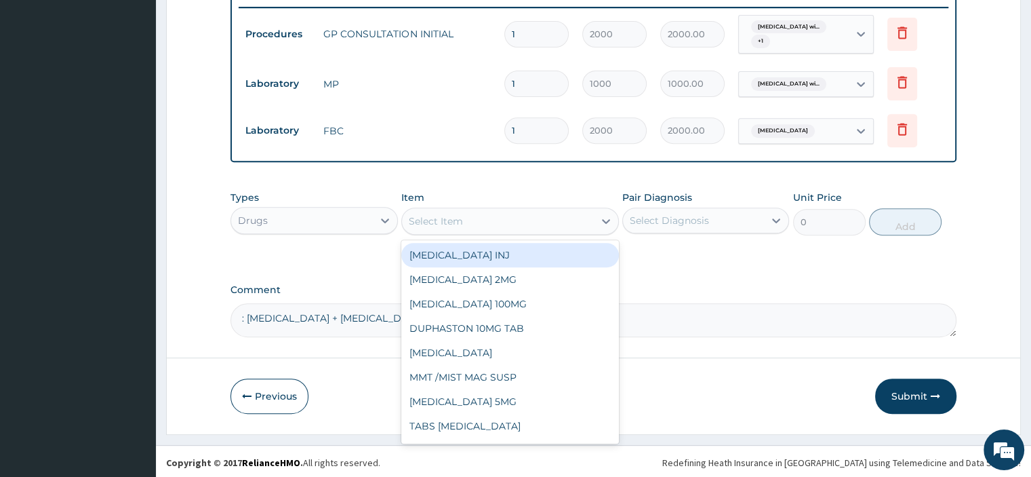
click at [521, 224] on div "Select Item" at bounding box center [498, 221] width 192 height 22
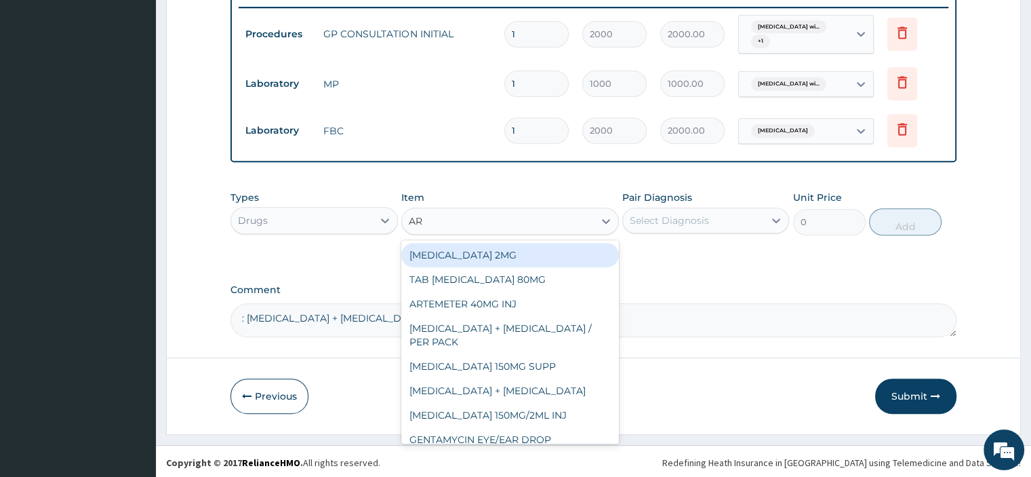
type input "ART"
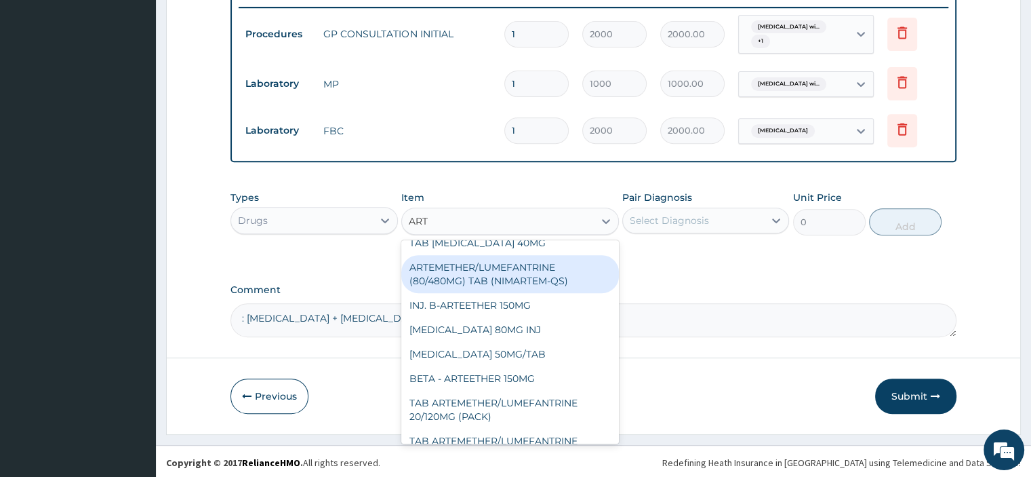
scroll to position [203, 0]
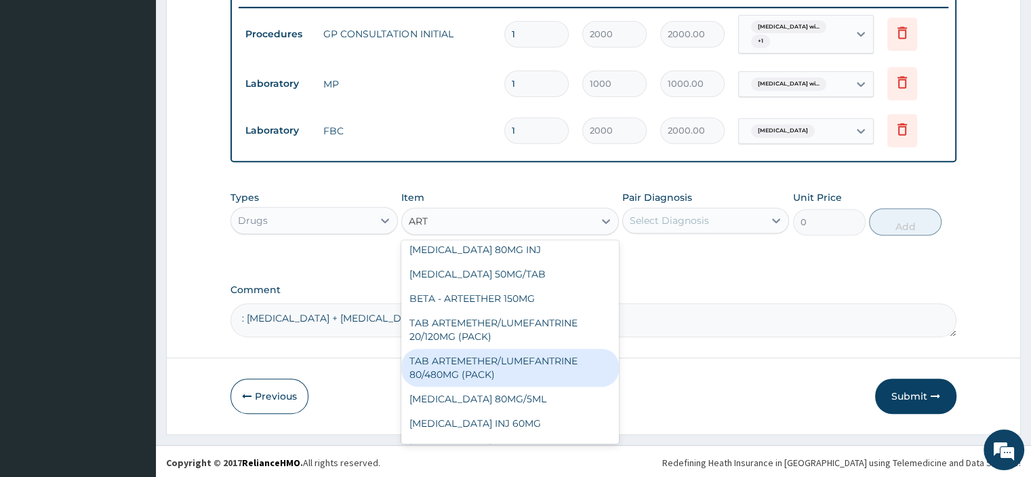
drag, startPoint x: 562, startPoint y: 363, endPoint x: 591, endPoint y: 337, distance: 39.4
click at [570, 355] on div "TAB ARTEMETHER/LUMEFANTRINE 80/480MG (PACK)" at bounding box center [510, 368] width 218 height 38
type input "1600"
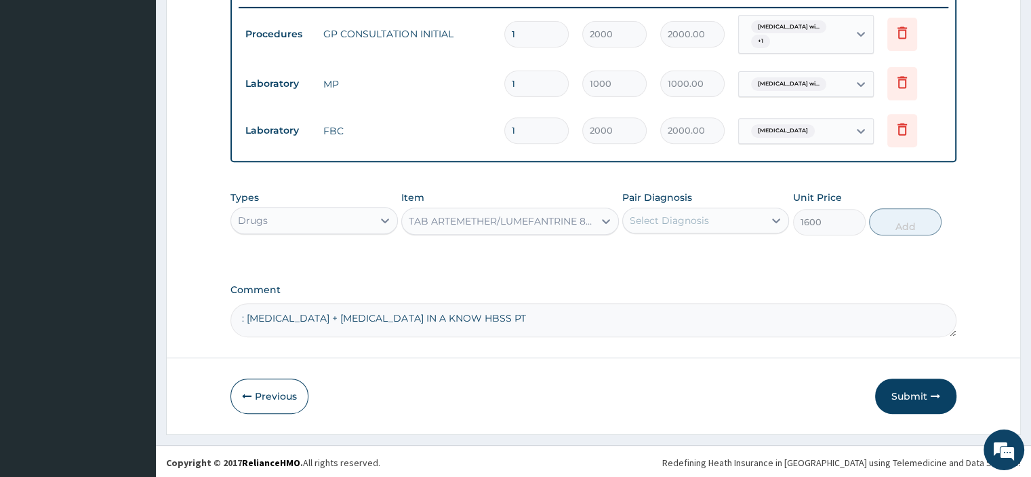
click at [688, 230] on div "Select Diagnosis" at bounding box center [705, 220] width 167 height 26
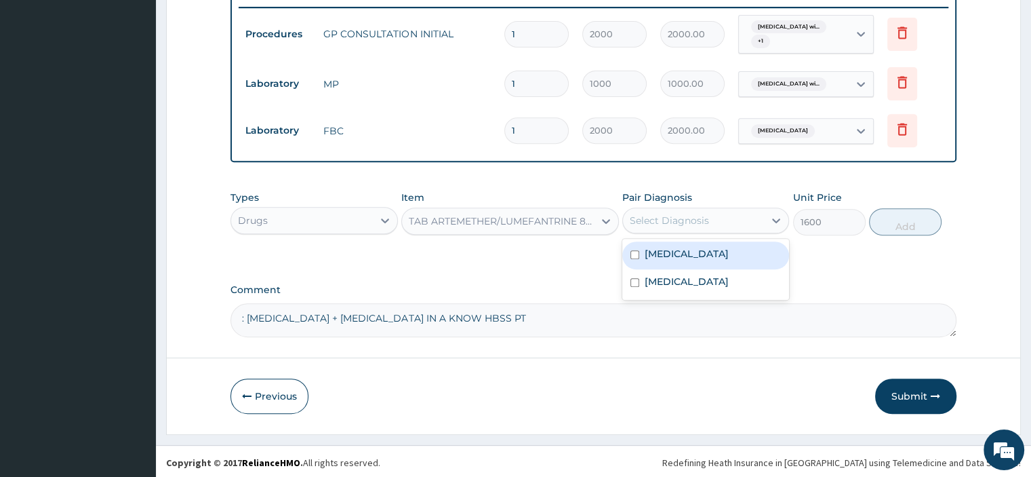
drag, startPoint x: 676, startPoint y: 275, endPoint x: 650, endPoint y: 247, distance: 38.4
click at [677, 260] on label "Plasmodium malariae malaria without complication" at bounding box center [687, 254] width 84 height 14
checkbox input "true"
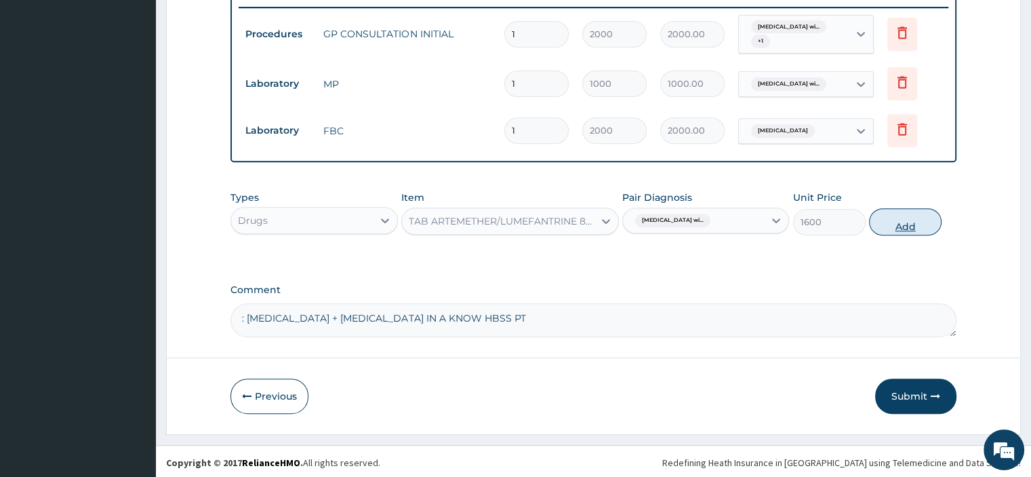
click at [936, 224] on button "Add" at bounding box center [905, 221] width 73 height 27
type input "0"
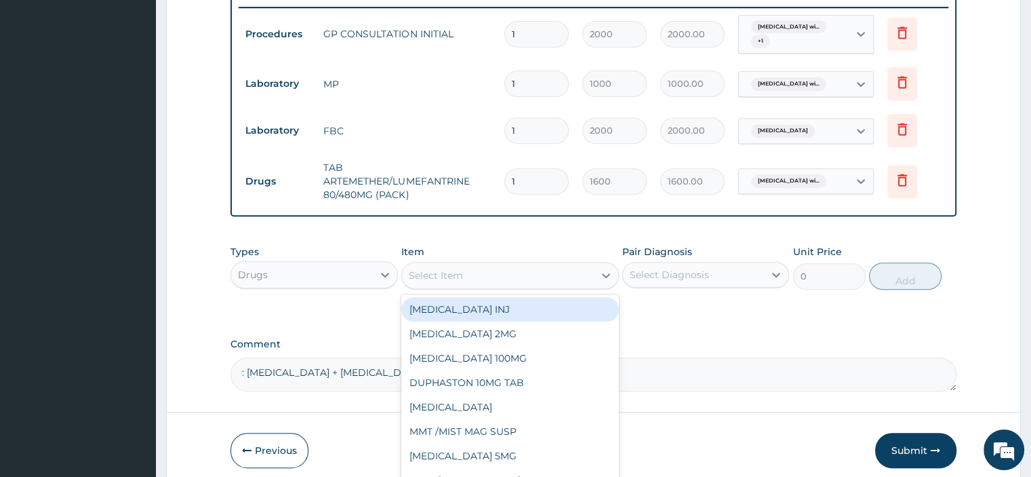
click at [509, 271] on div "Select Item" at bounding box center [498, 275] width 192 height 22
type input "["
type input "PARACE"
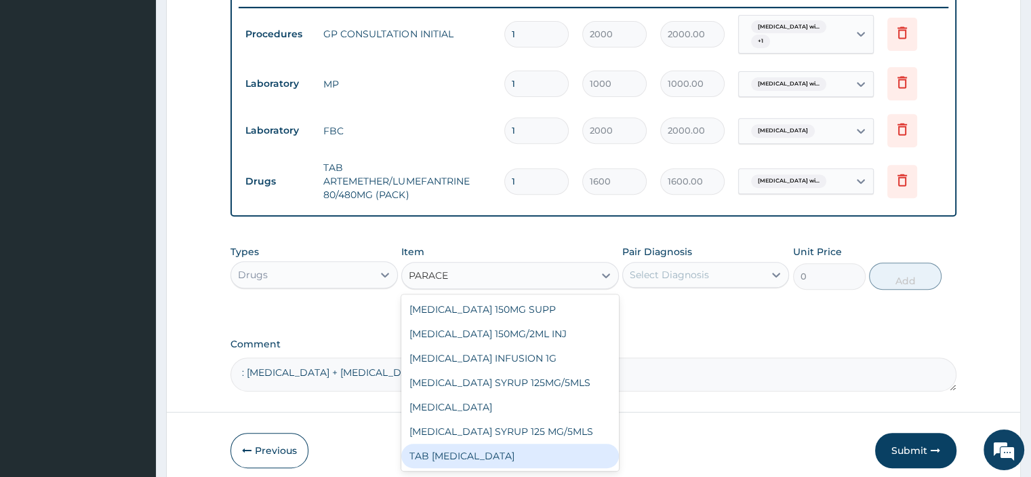
click at [509, 450] on div "TAB PARACETAMOL" at bounding box center [510, 455] width 218 height 24
type input "15"
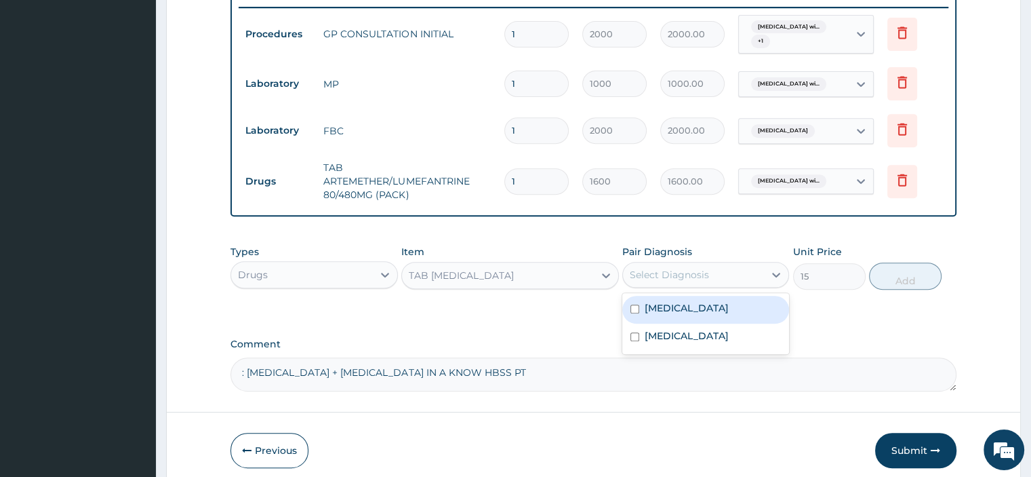
click at [692, 273] on div "Select Diagnosis" at bounding box center [669, 275] width 79 height 14
drag, startPoint x: 675, startPoint y: 319, endPoint x: 839, endPoint y: 300, distance: 165.3
click at [686, 314] on label "Plasmodium malariae malaria without complication" at bounding box center [687, 308] width 84 height 14
checkbox input "true"
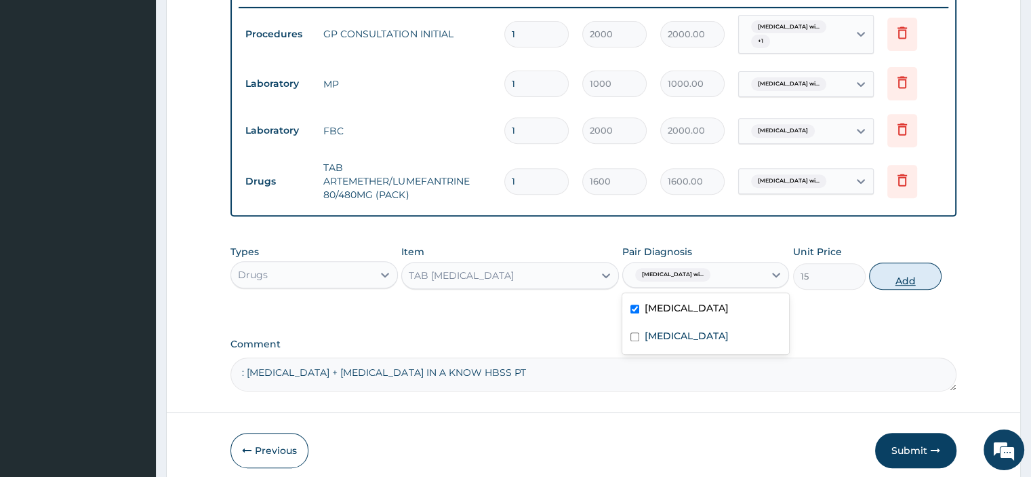
click at [914, 281] on button "Add" at bounding box center [905, 275] width 73 height 27
type input "0"
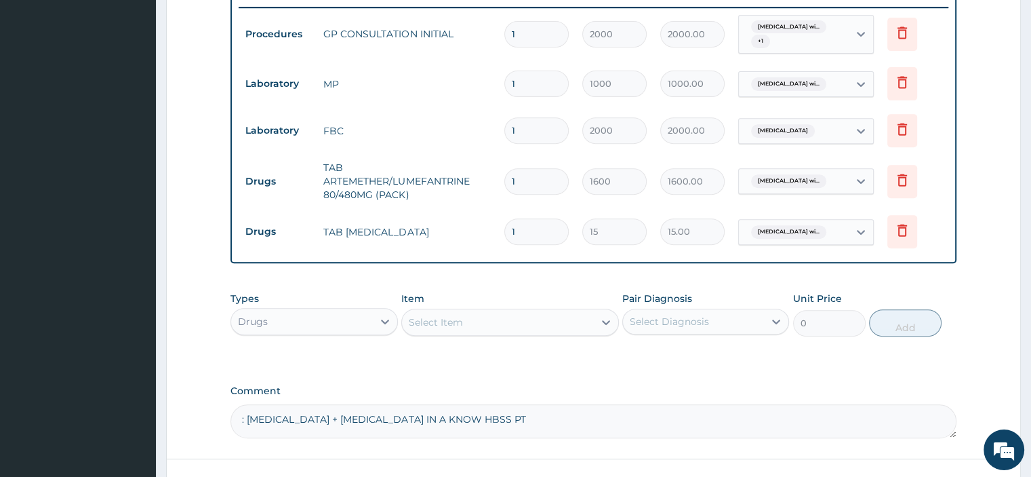
type input "18"
type input "270.00"
type input "18"
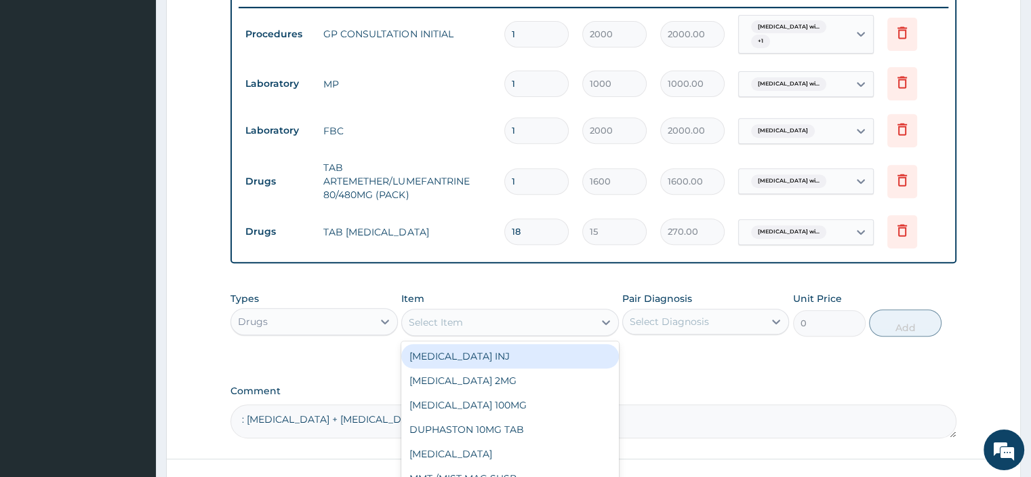
click at [440, 308] on div "Select Item" at bounding box center [510, 321] width 218 height 27
type input "CEFUR"
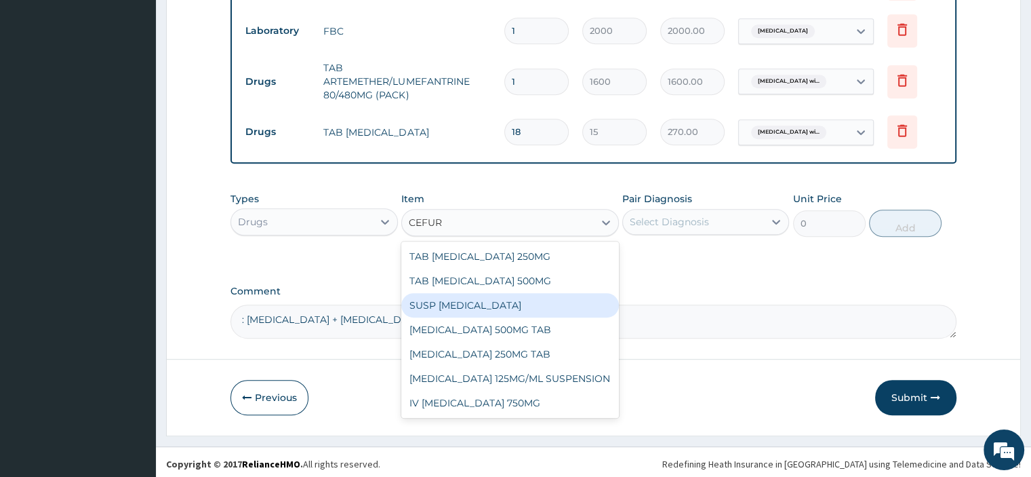
scroll to position [634, 0]
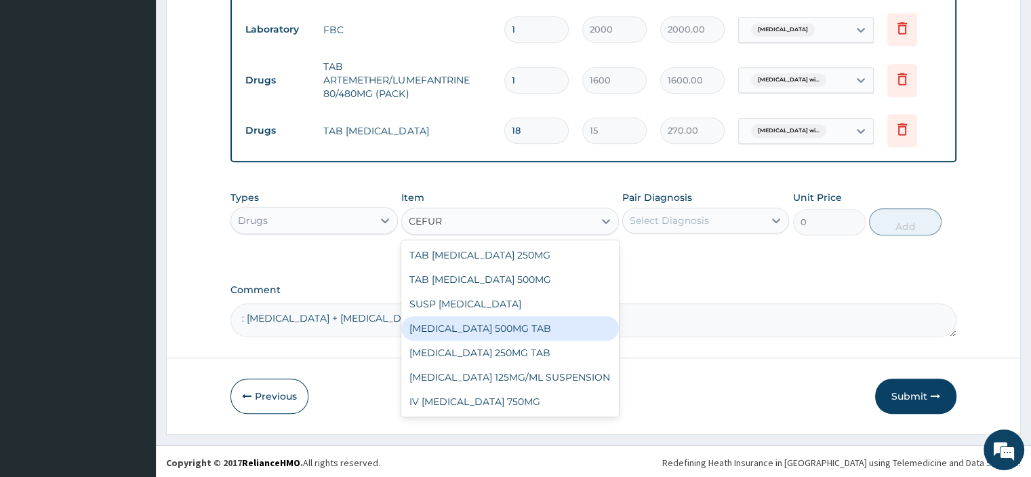
click at [521, 325] on div "CEFUROXIME 500MG TAB" at bounding box center [510, 328] width 218 height 24
type input "125"
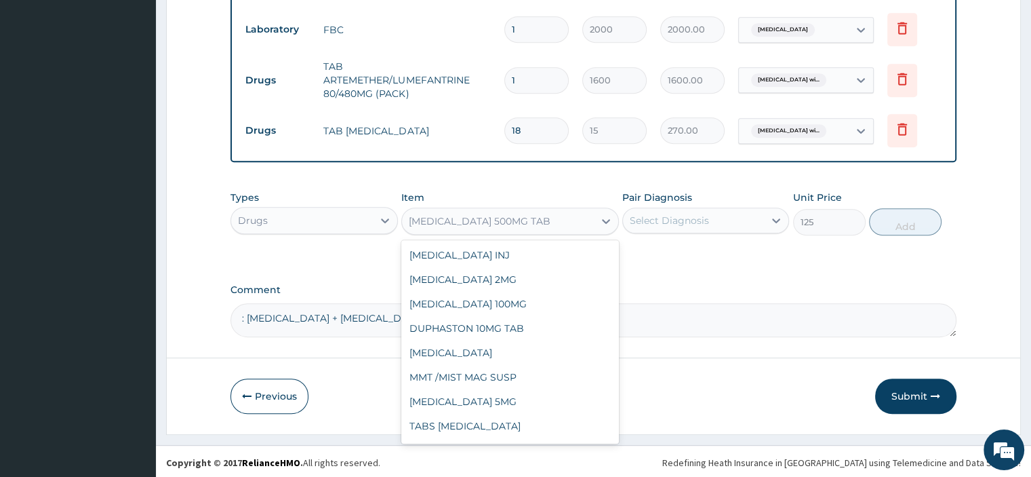
click at [499, 224] on div "CEFUROXIME 500MG TAB" at bounding box center [480, 221] width 142 height 14
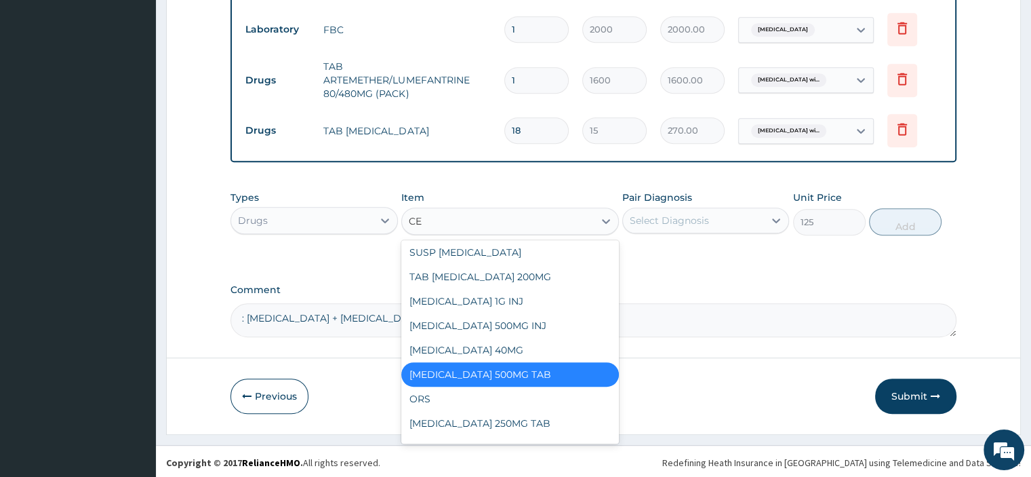
type input "CEF"
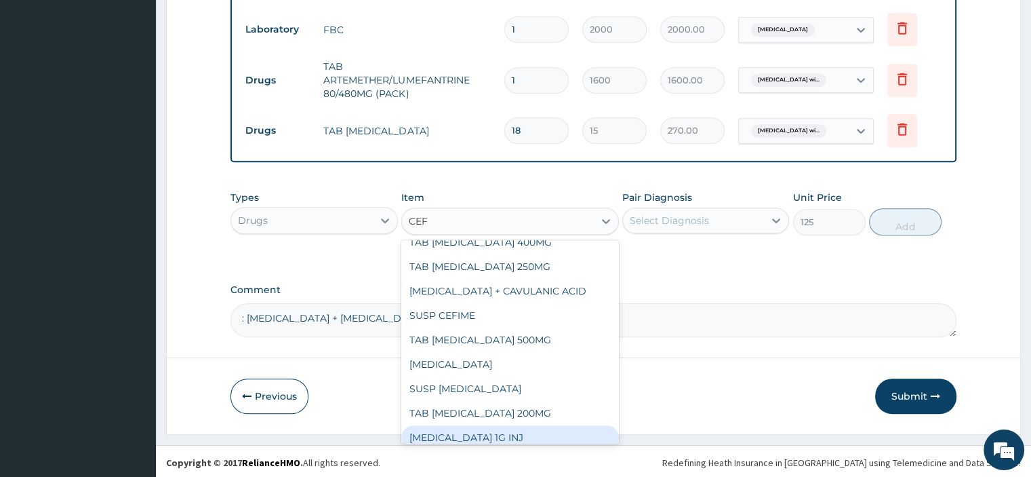
scroll to position [8, 0]
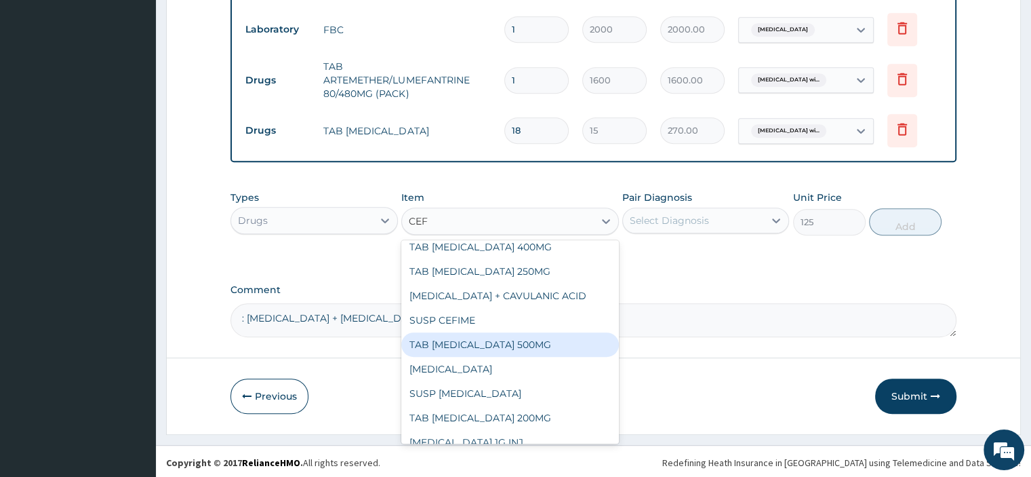
click at [511, 344] on div "TAB CEFUROXIME 500MG" at bounding box center [510, 344] width 218 height 24
type input "300"
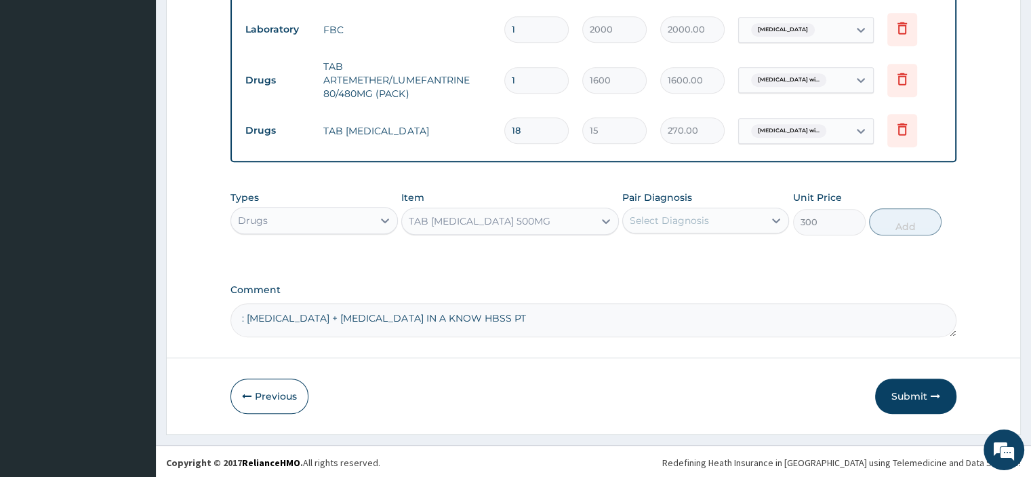
click at [681, 223] on div "Select Diagnosis" at bounding box center [669, 221] width 79 height 14
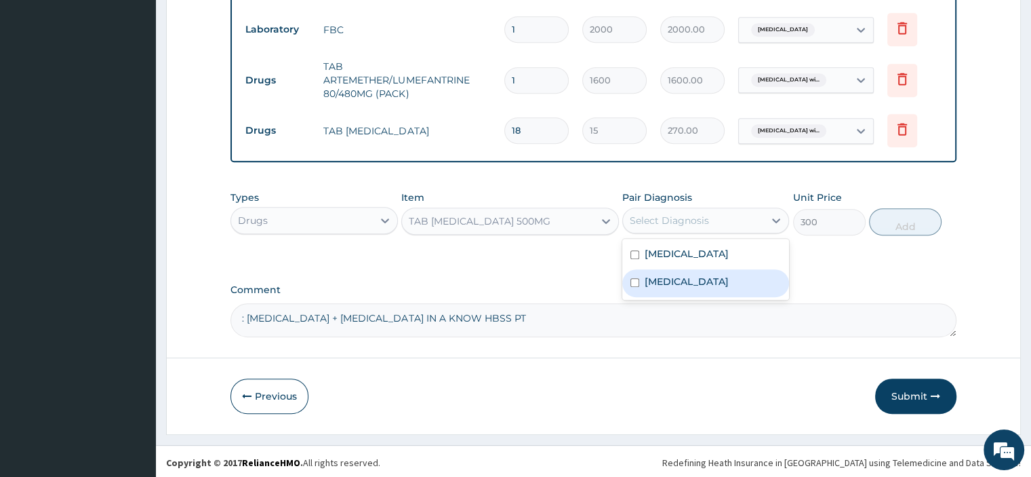
click at [675, 288] on label "Other specified viral diseases" at bounding box center [687, 282] width 84 height 14
checkbox input "true"
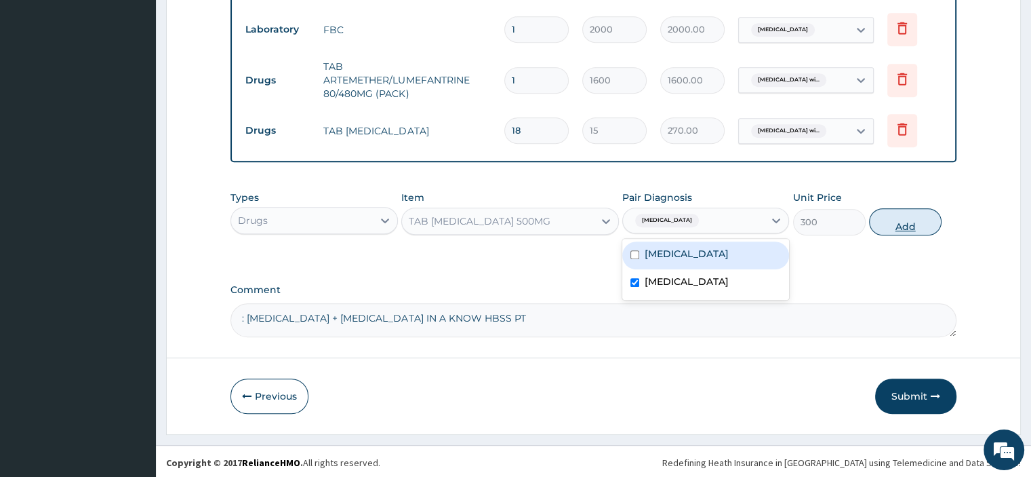
click at [900, 211] on button "Add" at bounding box center [905, 221] width 73 height 27
type input "0"
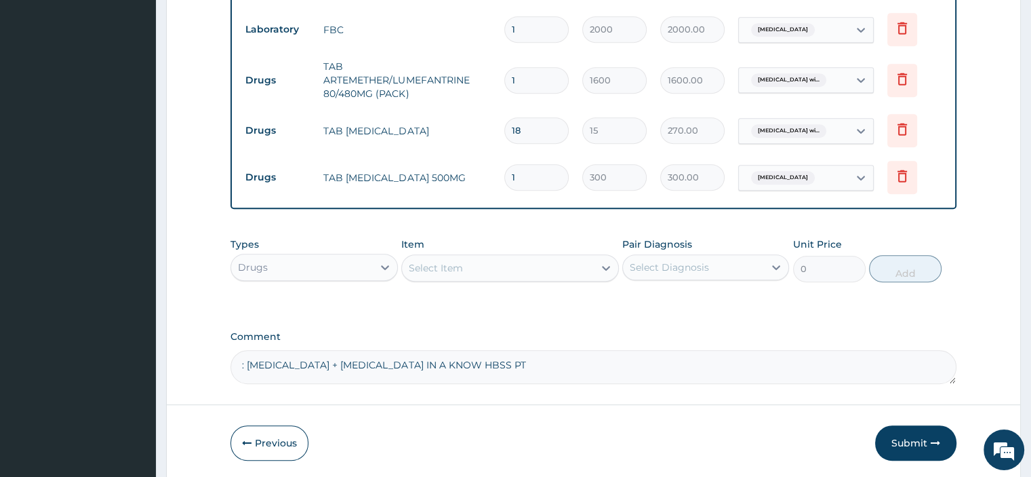
type input "10"
type input "3000.00"
type input "10"
click at [650, 339] on label "Comment" at bounding box center [593, 337] width 725 height 12
click at [650, 350] on textarea ": MALARIA + SEPSIS IN A KNOW HBSS PT" at bounding box center [593, 367] width 725 height 34
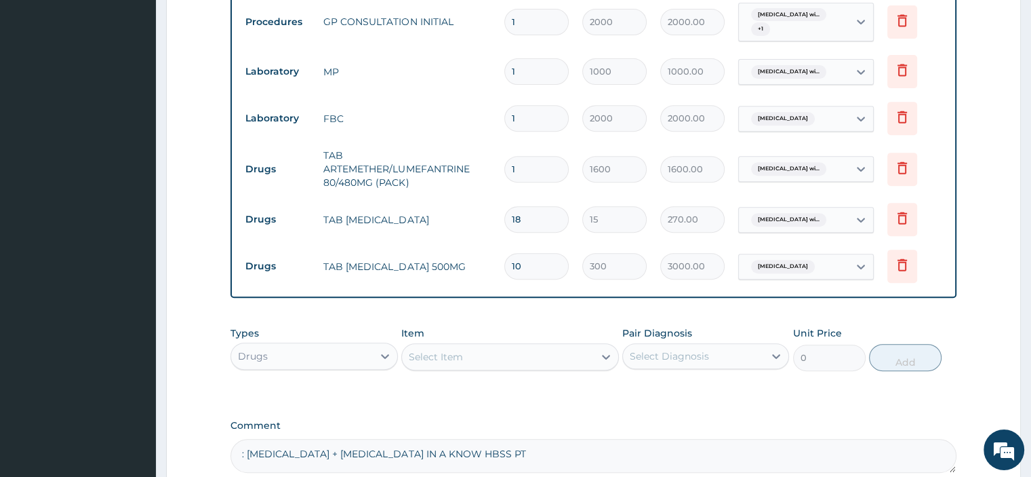
scroll to position [613, 0]
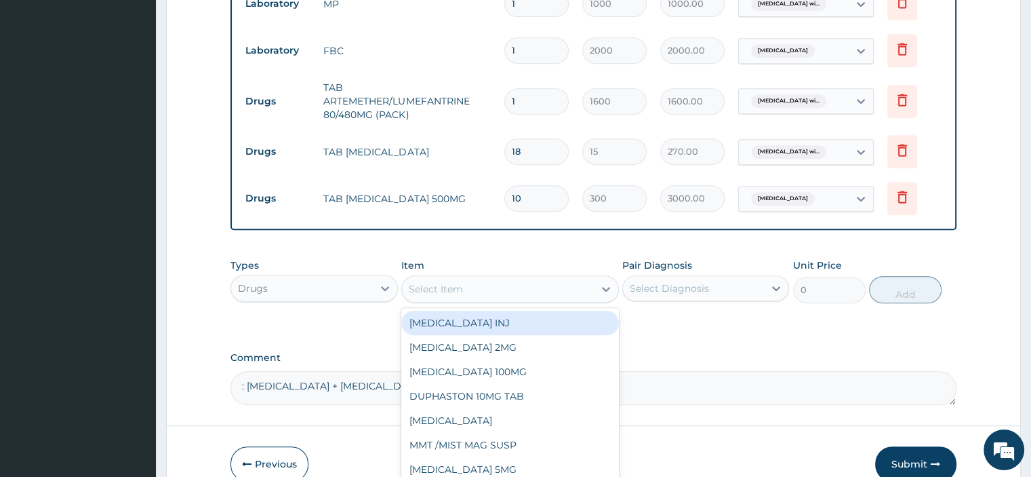
click at [426, 278] on div "Select Item" at bounding box center [498, 289] width 192 height 22
type input "IBUPRO"
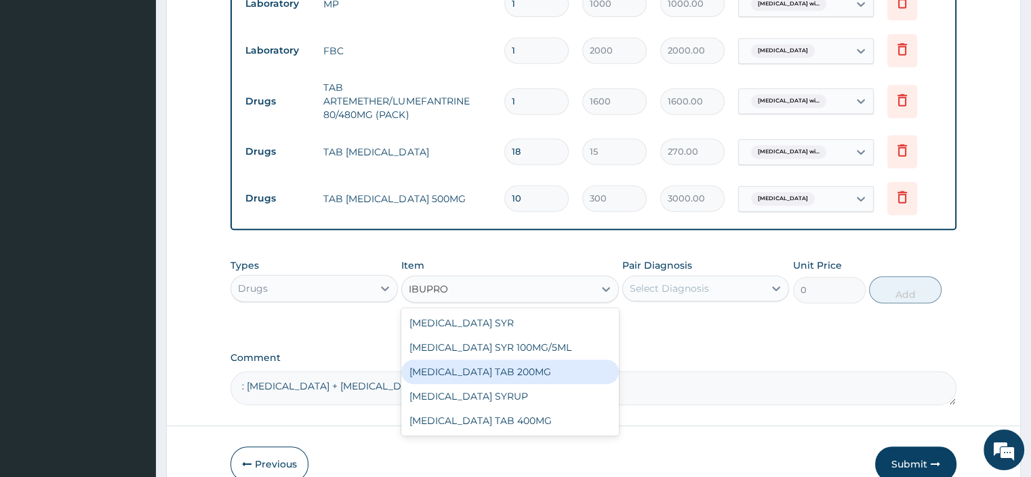
click at [514, 367] on div "IBUPROFEN TAB 200MG" at bounding box center [510, 371] width 218 height 24
type input "12.5"
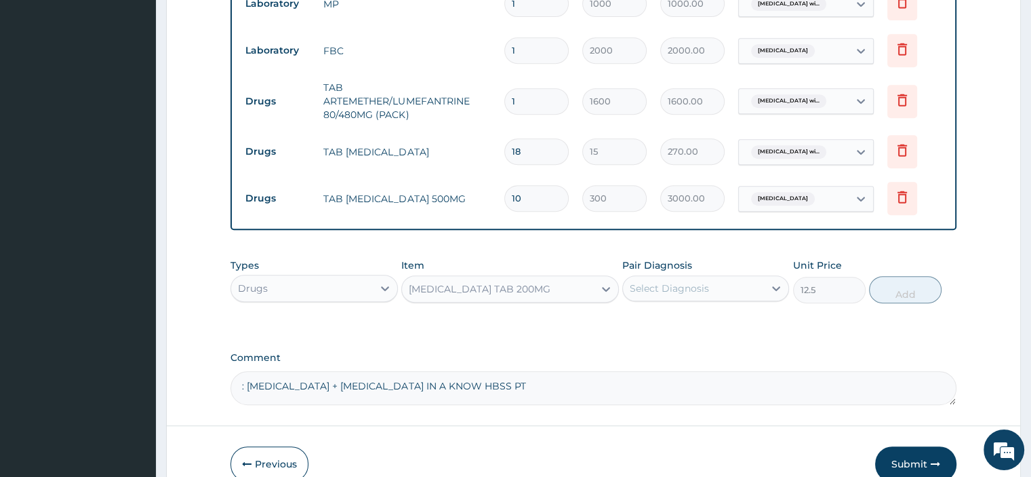
click at [663, 271] on div "Pair Diagnosis Select Diagnosis" at bounding box center [705, 280] width 167 height 45
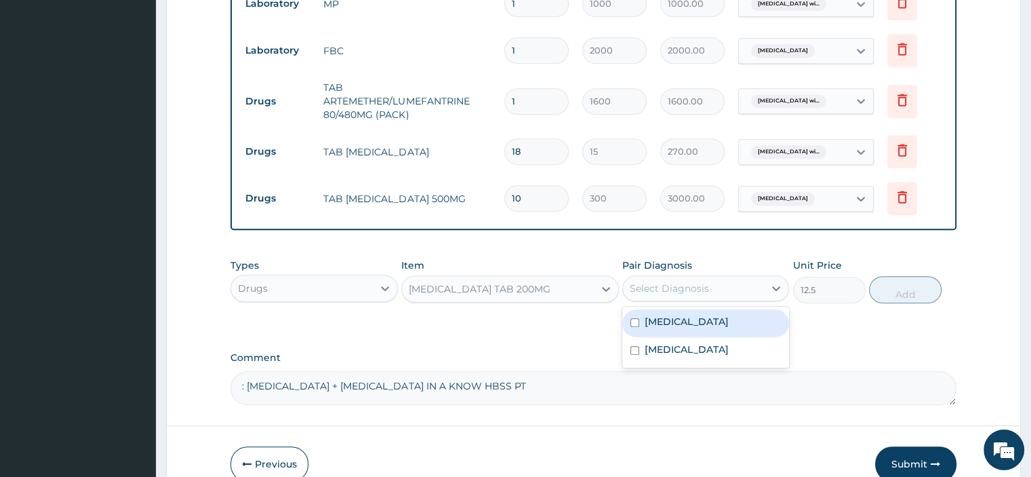
click at [656, 292] on div "Select Diagnosis" at bounding box center [669, 288] width 79 height 14
click at [681, 328] on label "Plasmodium malariae malaria without complication" at bounding box center [687, 322] width 84 height 14
checkbox input "true"
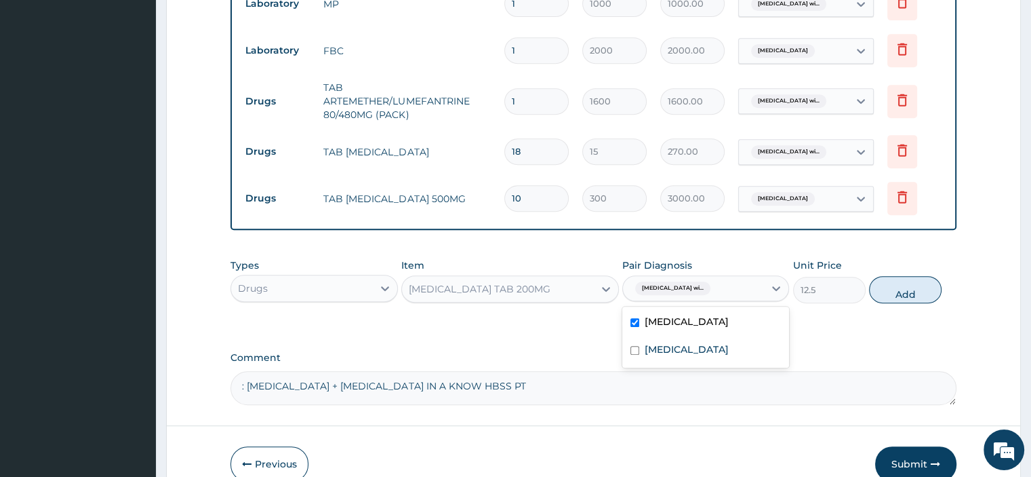
drag, startPoint x: 928, startPoint y: 290, endPoint x: 926, endPoint y: 279, distance: 10.9
click at [928, 290] on button "Add" at bounding box center [905, 289] width 73 height 27
type input "0"
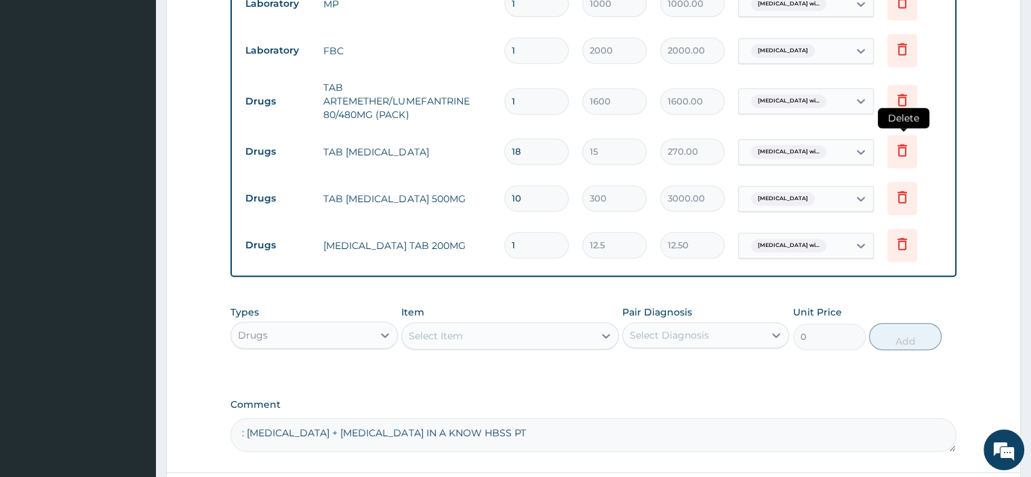
click at [898, 144] on icon at bounding box center [902, 150] width 16 height 16
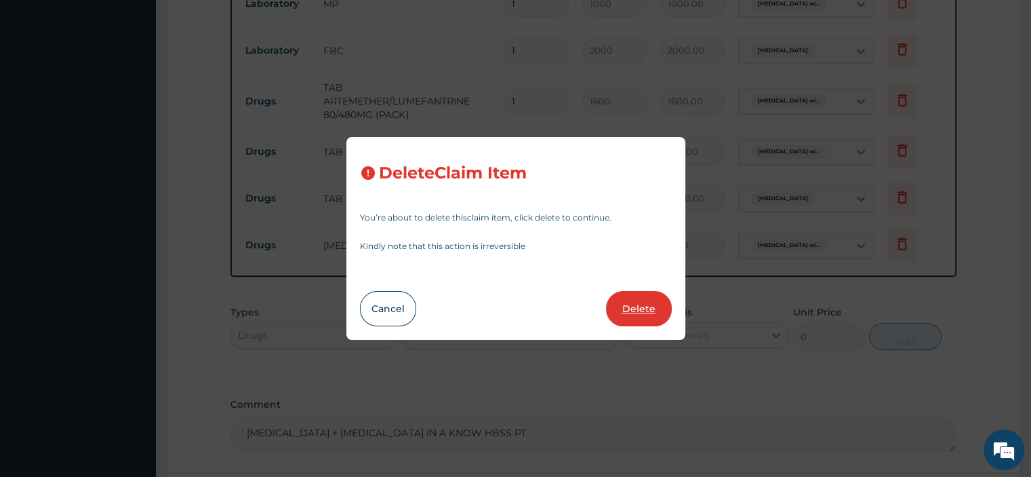
click at [648, 306] on button "Delete" at bounding box center [639, 308] width 66 height 35
type input "10"
type input "300"
type input "3000.00"
type input "1"
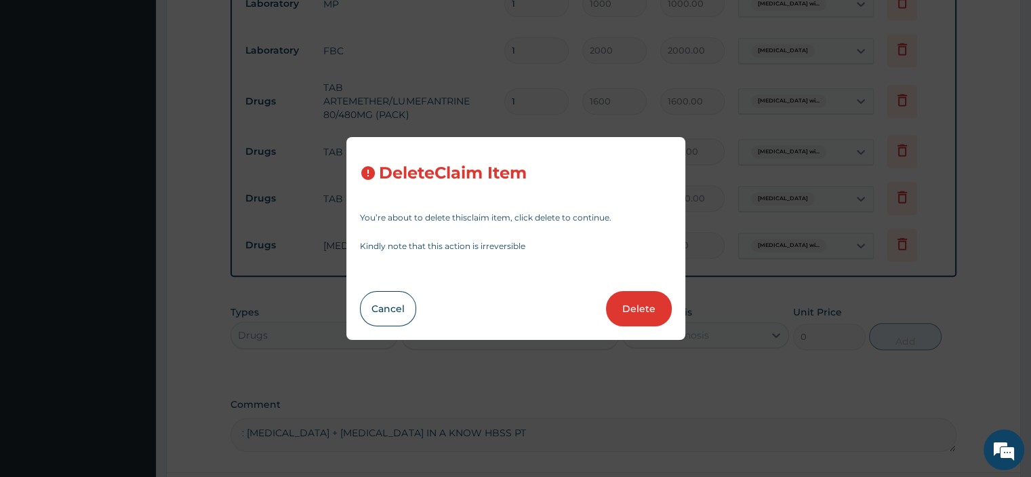
type input "12.5"
type input "12.50"
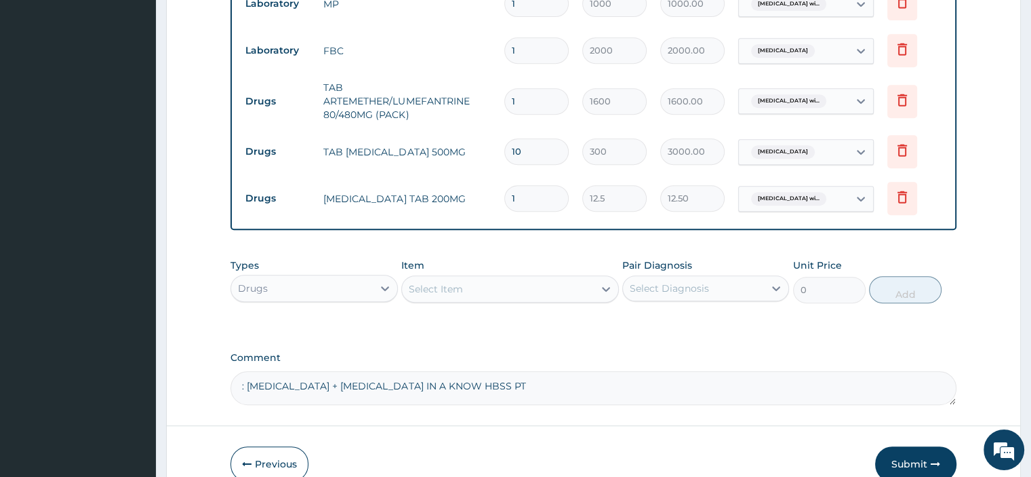
click at [523, 205] on input "1" at bounding box center [536, 198] width 64 height 26
type input "18"
type input "225.00"
type input "18"
click at [546, 381] on textarea ": MALARIA + SEPSIS IN A KNOW HBSS PT" at bounding box center [593, 388] width 725 height 34
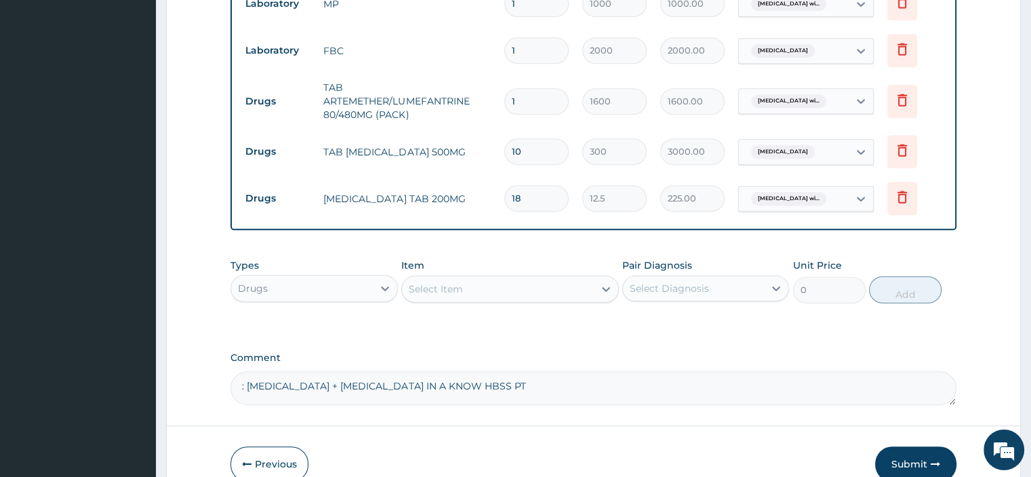
scroll to position [5, 0]
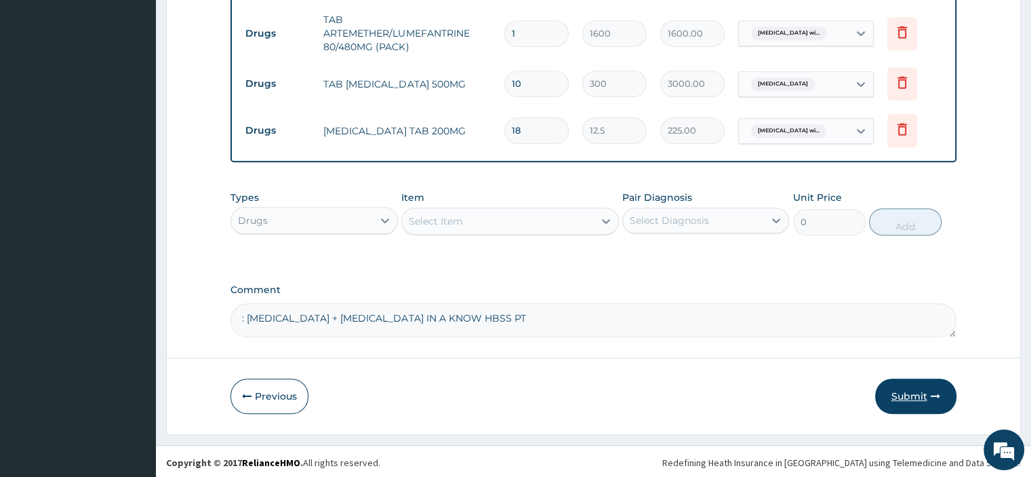
click at [900, 386] on button "Submit" at bounding box center [915, 395] width 81 height 35
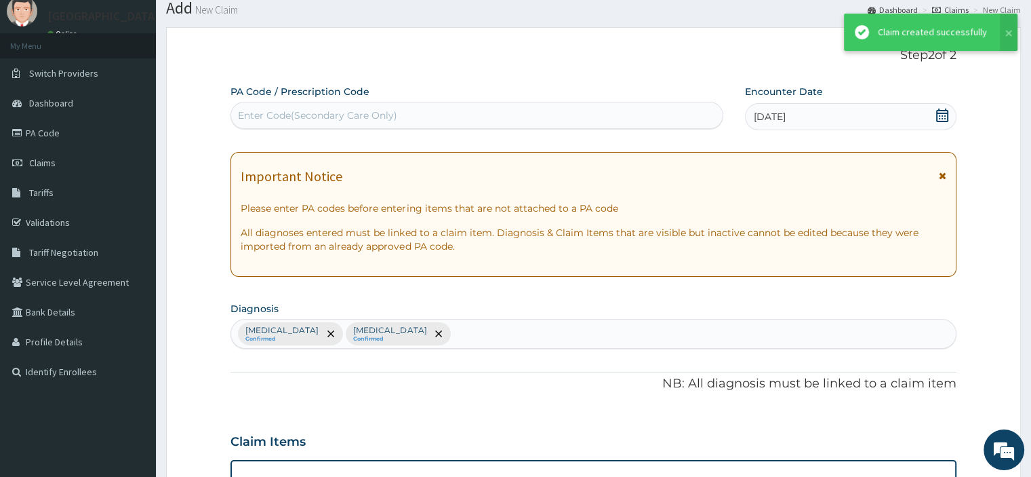
scroll to position [681, 0]
